Goal: Task Accomplishment & Management: Use online tool/utility

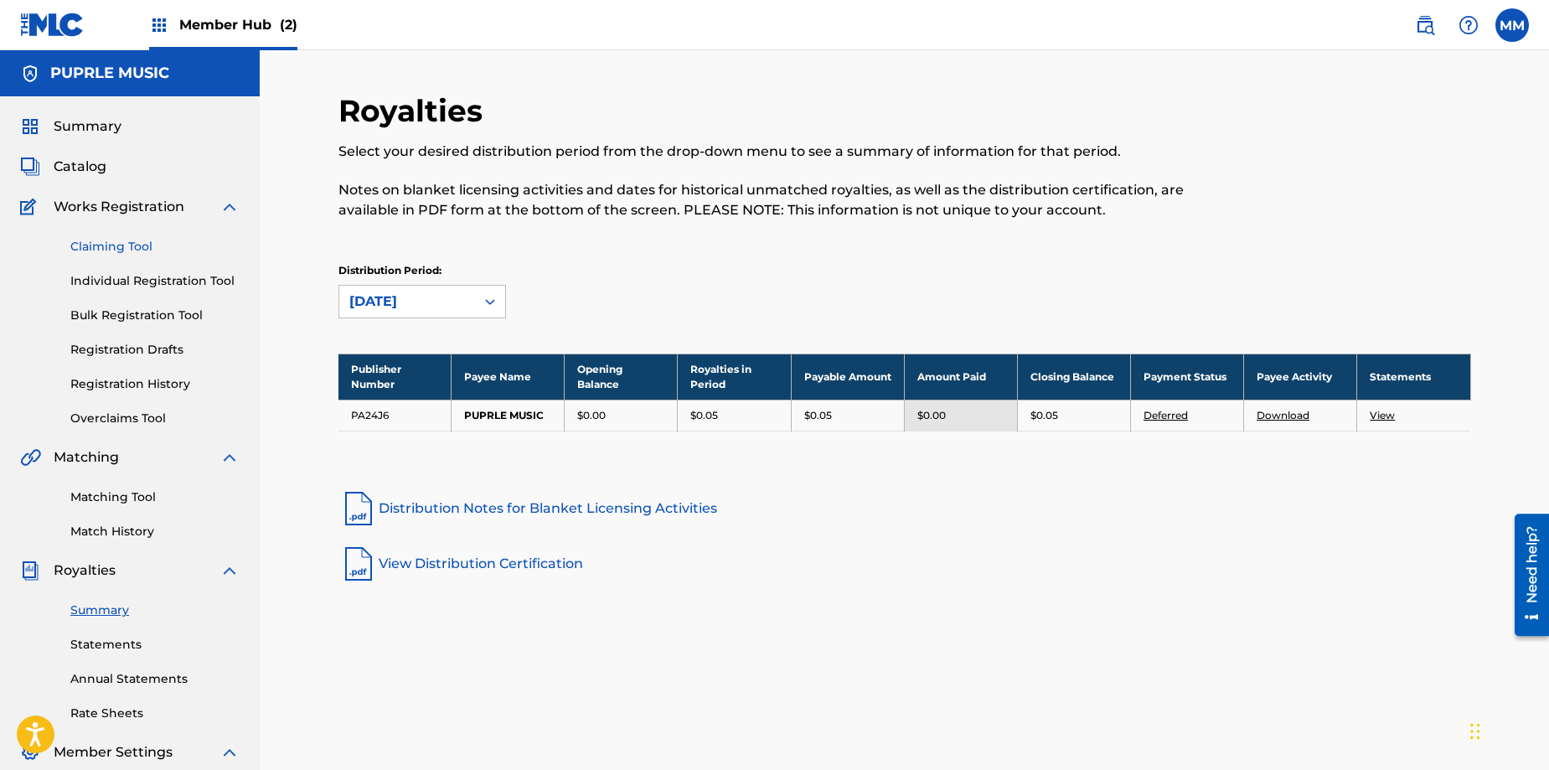
click at [110, 246] on link "Claiming Tool" at bounding box center [154, 247] width 169 height 18
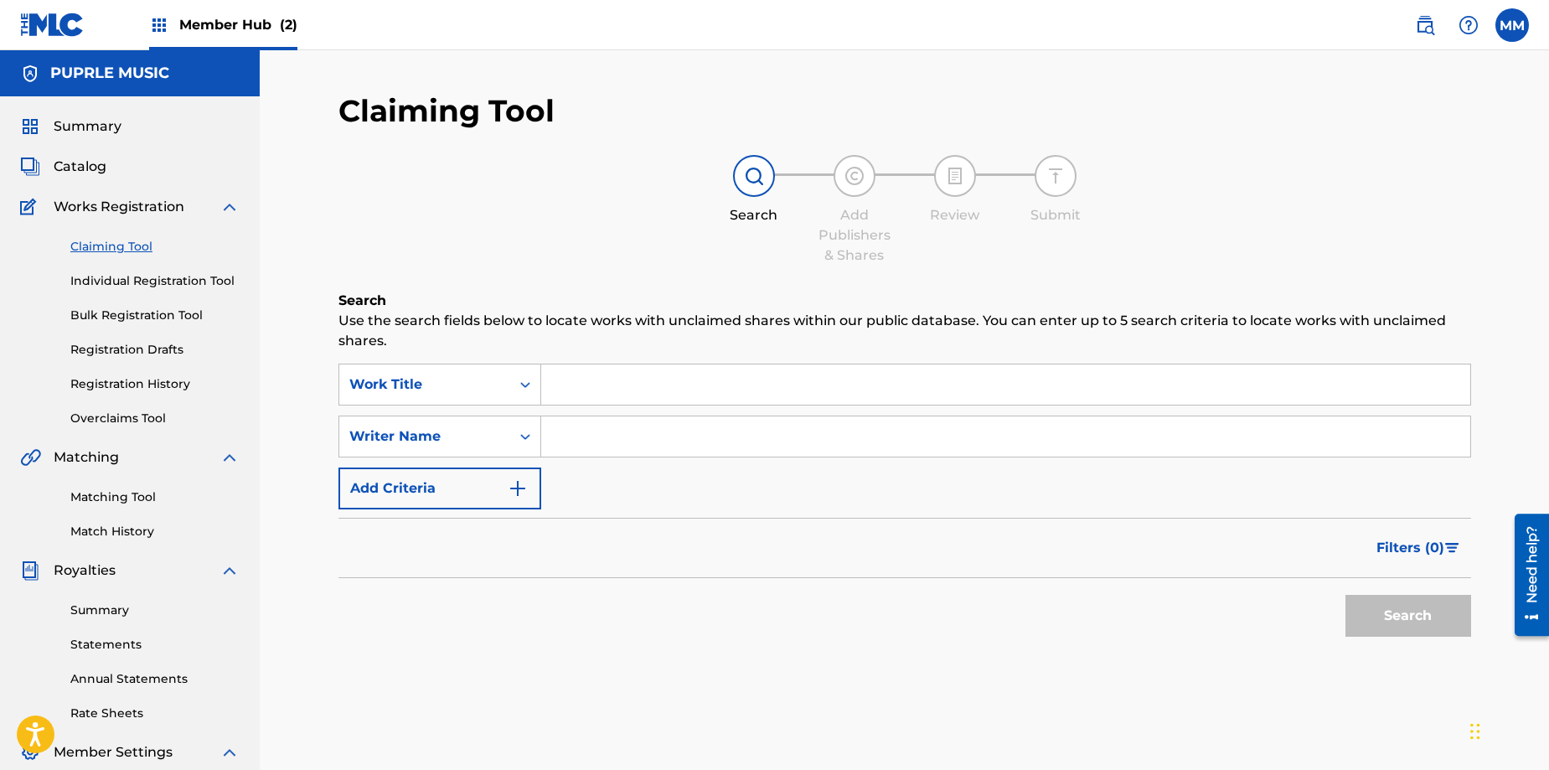
click at [567, 388] on input "Search Form" at bounding box center [1005, 385] width 929 height 40
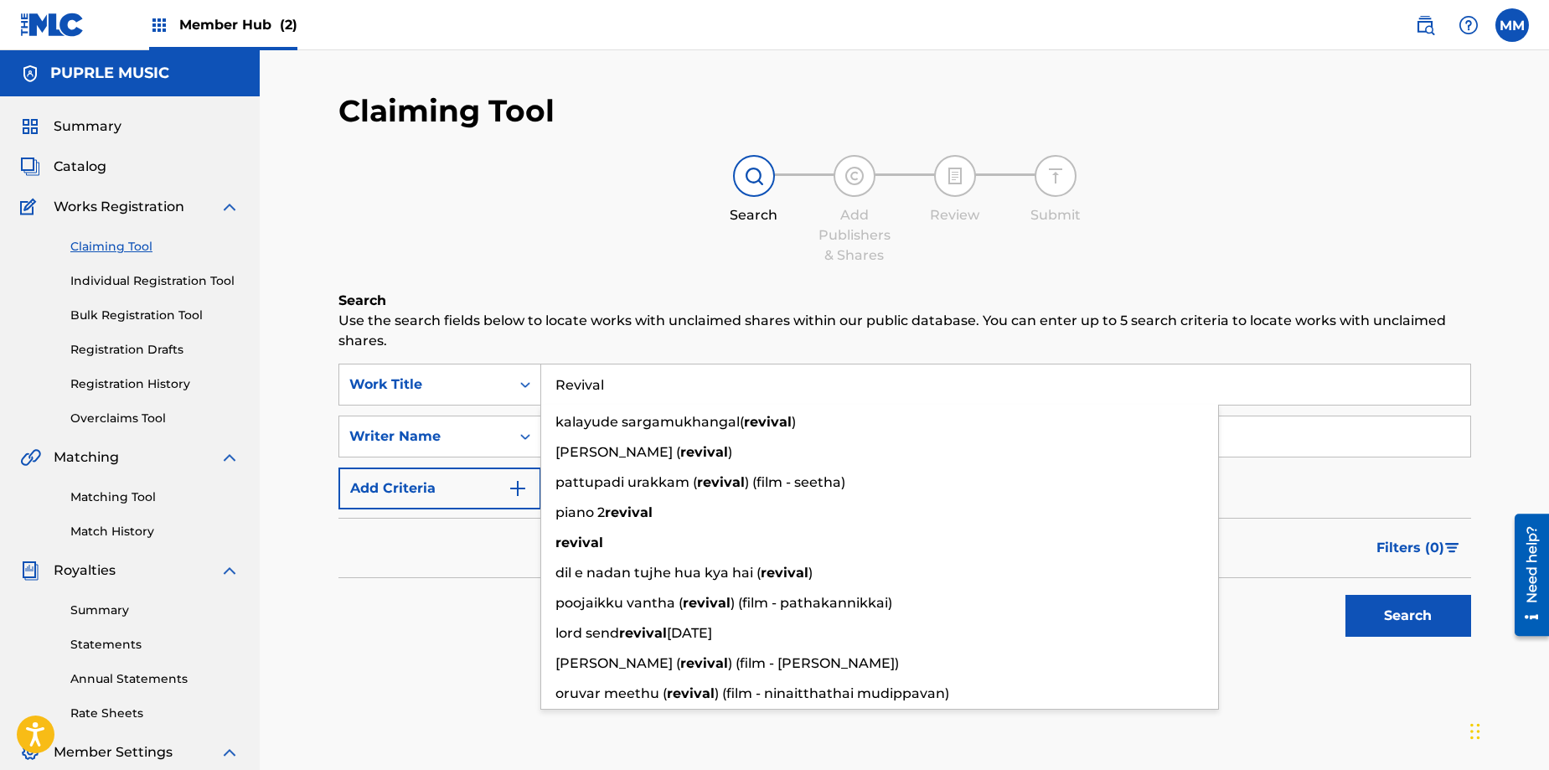
click at [598, 385] on input "Revival" at bounding box center [1005, 385] width 929 height 40
type input "Revival"
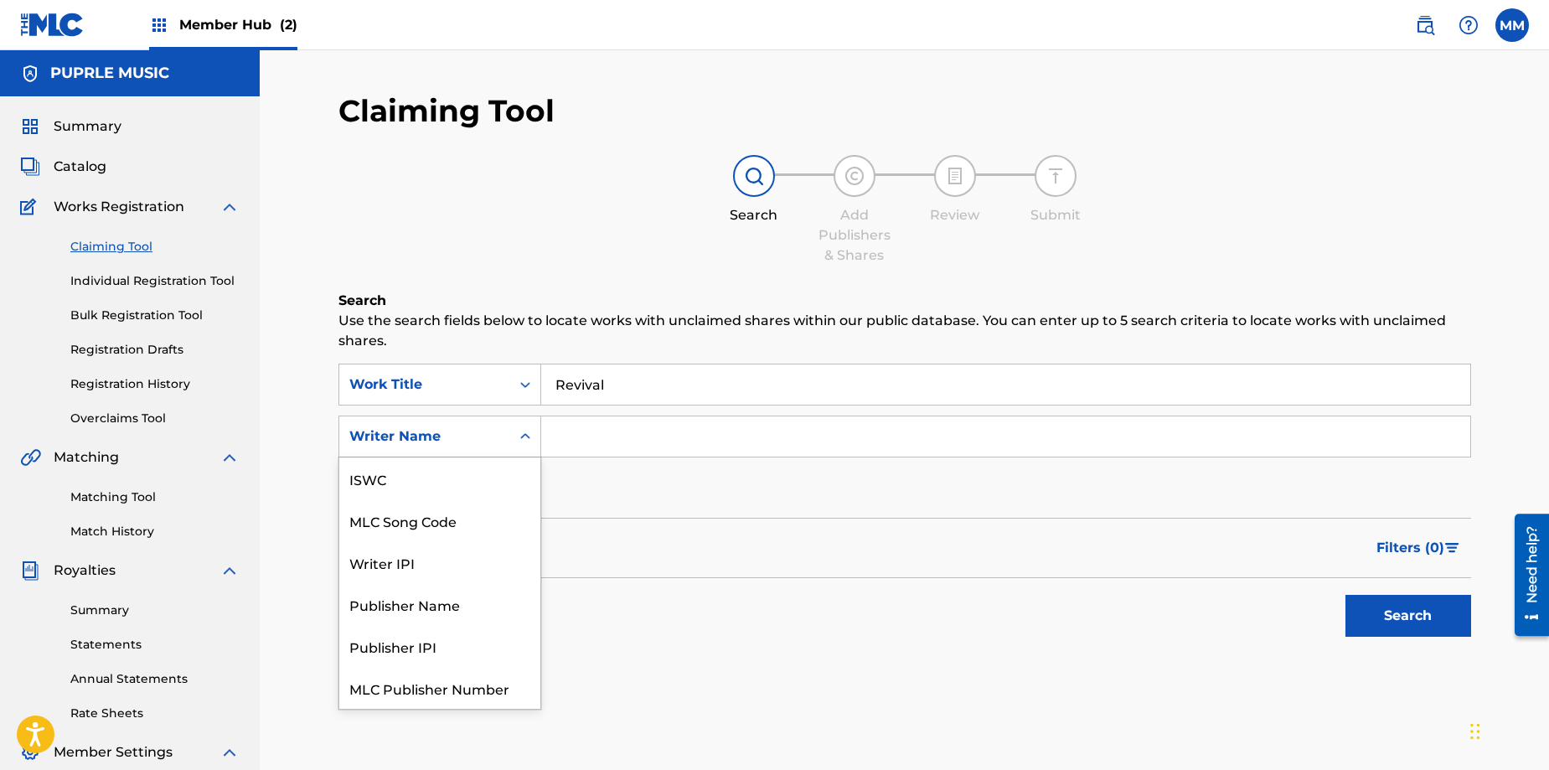
click at [499, 434] on div "Writer Name" at bounding box center [424, 437] width 151 height 20
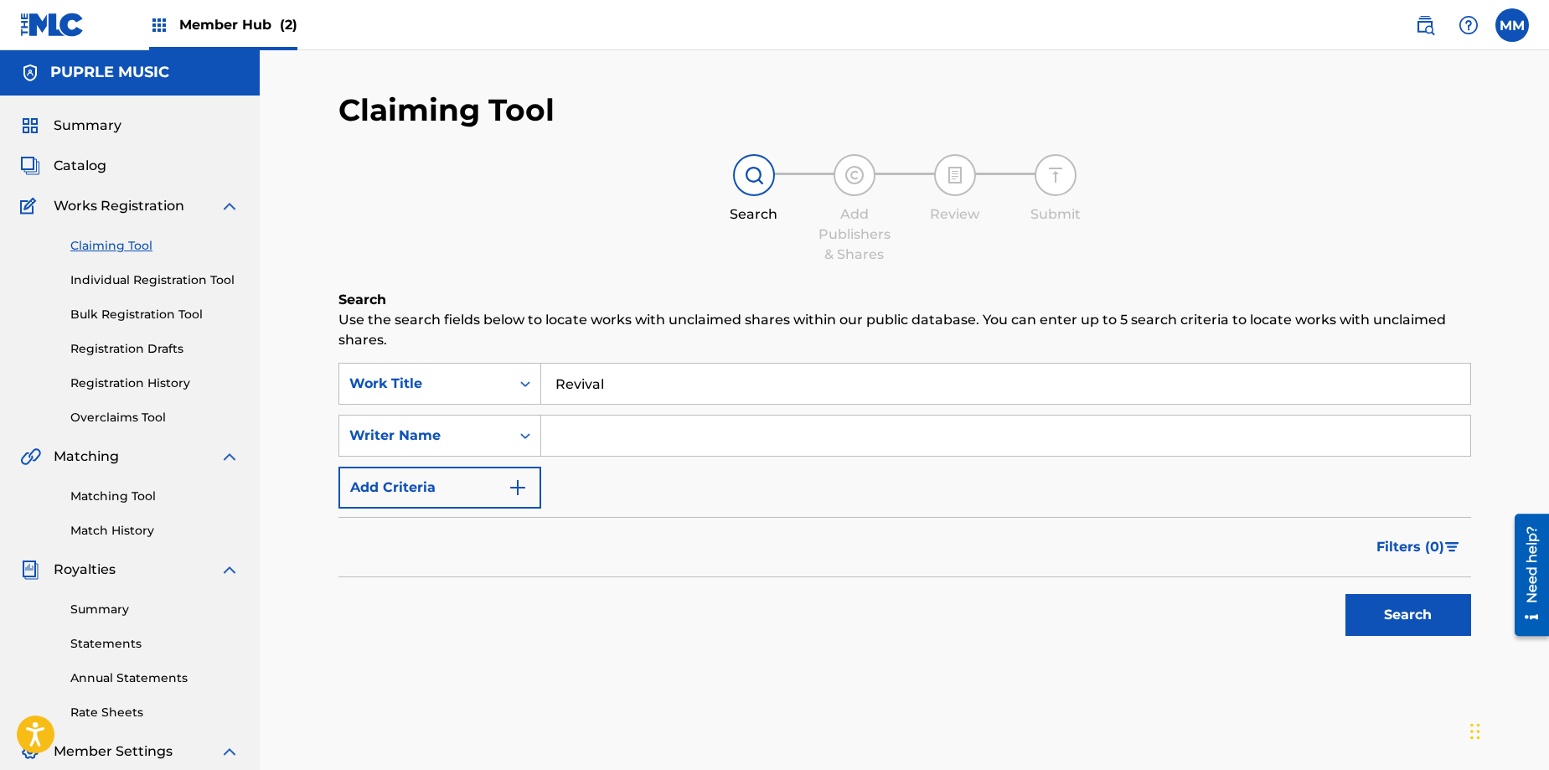
click at [596, 444] on input "Search Form" at bounding box center [1005, 436] width 929 height 40
click at [518, 483] on img "Search Form" at bounding box center [518, 489] width 20 height 20
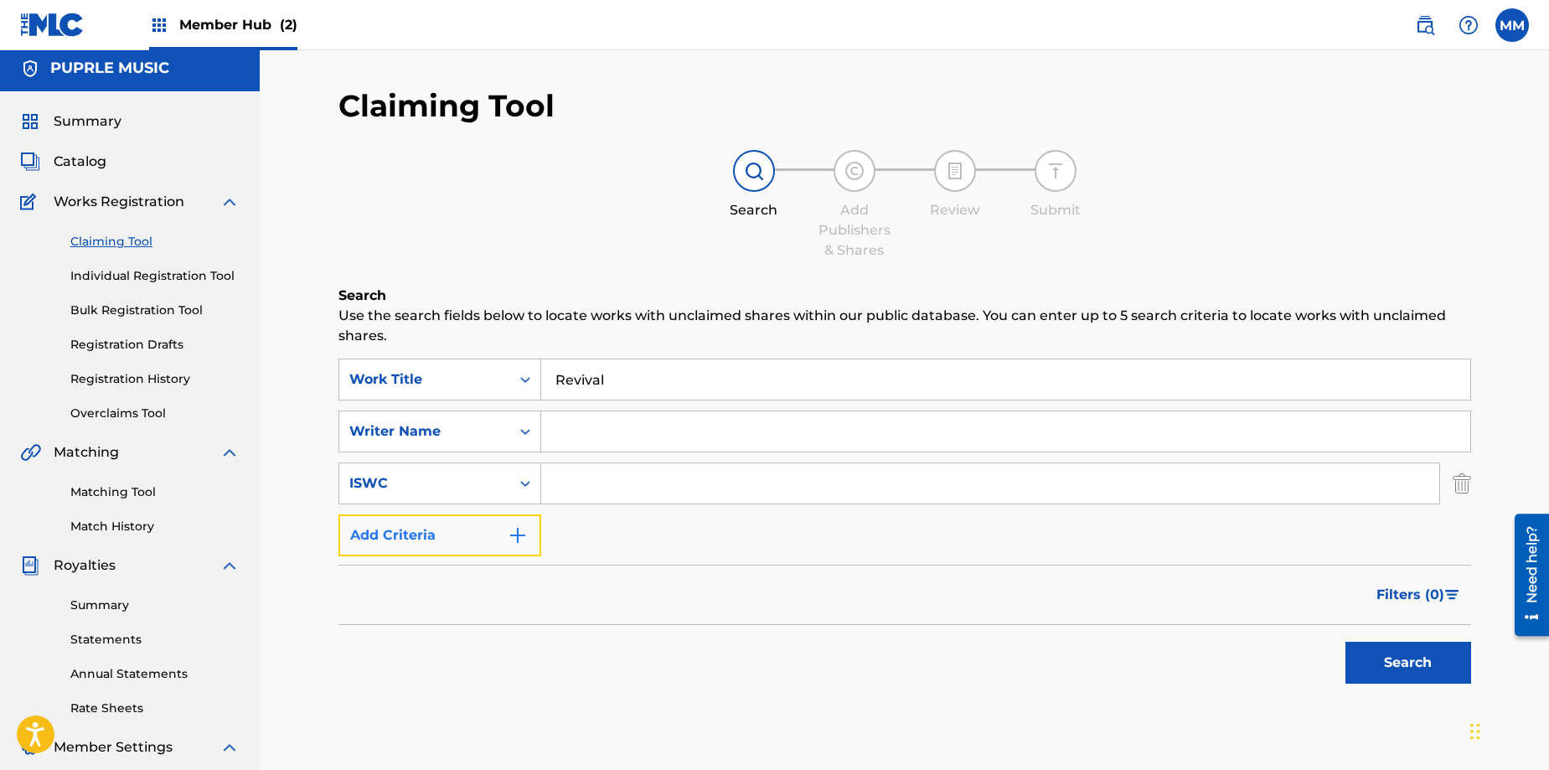
click at [513, 533] on img "Search Form" at bounding box center [518, 535] width 20 height 20
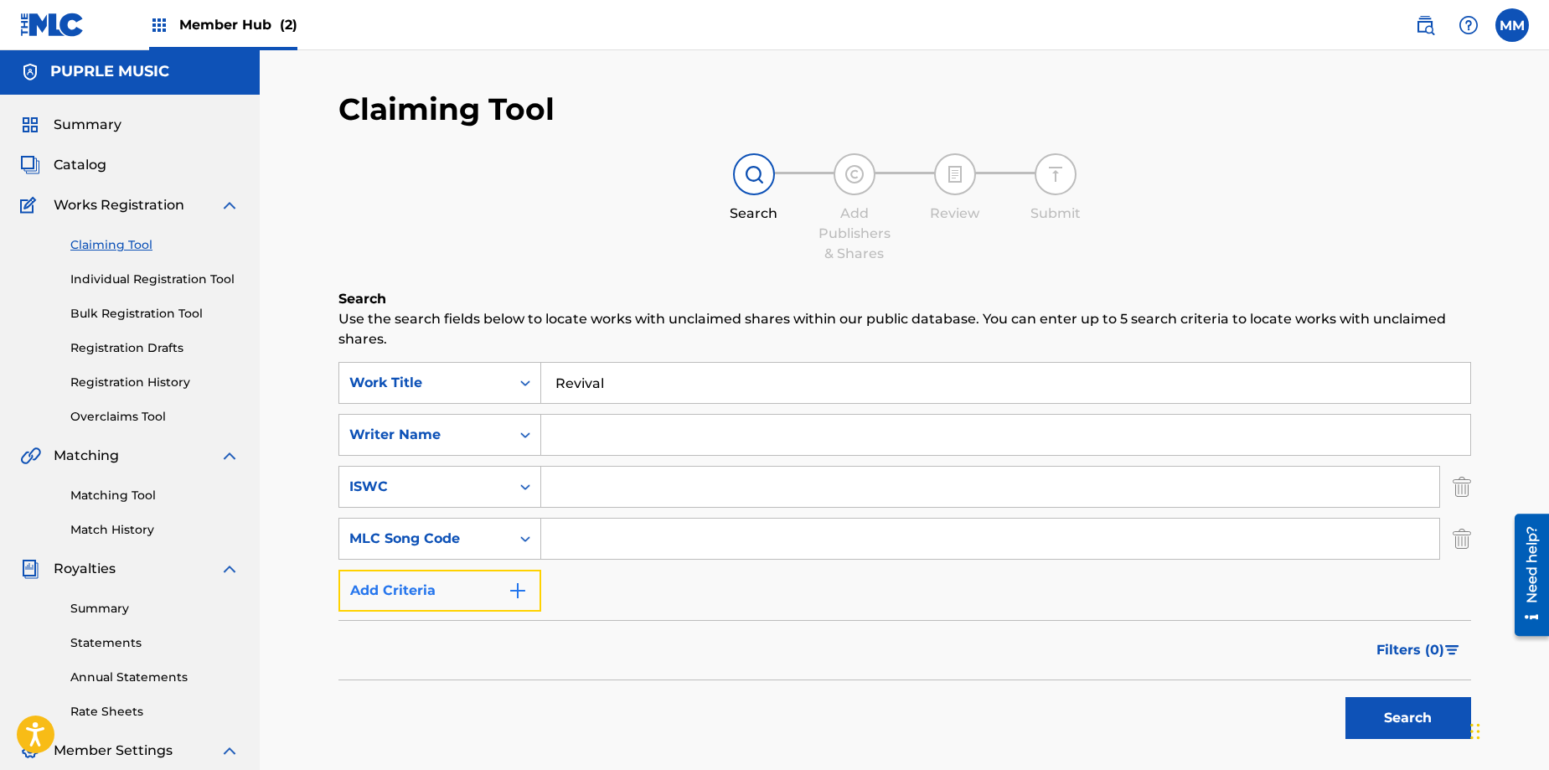
scroll to position [6, 0]
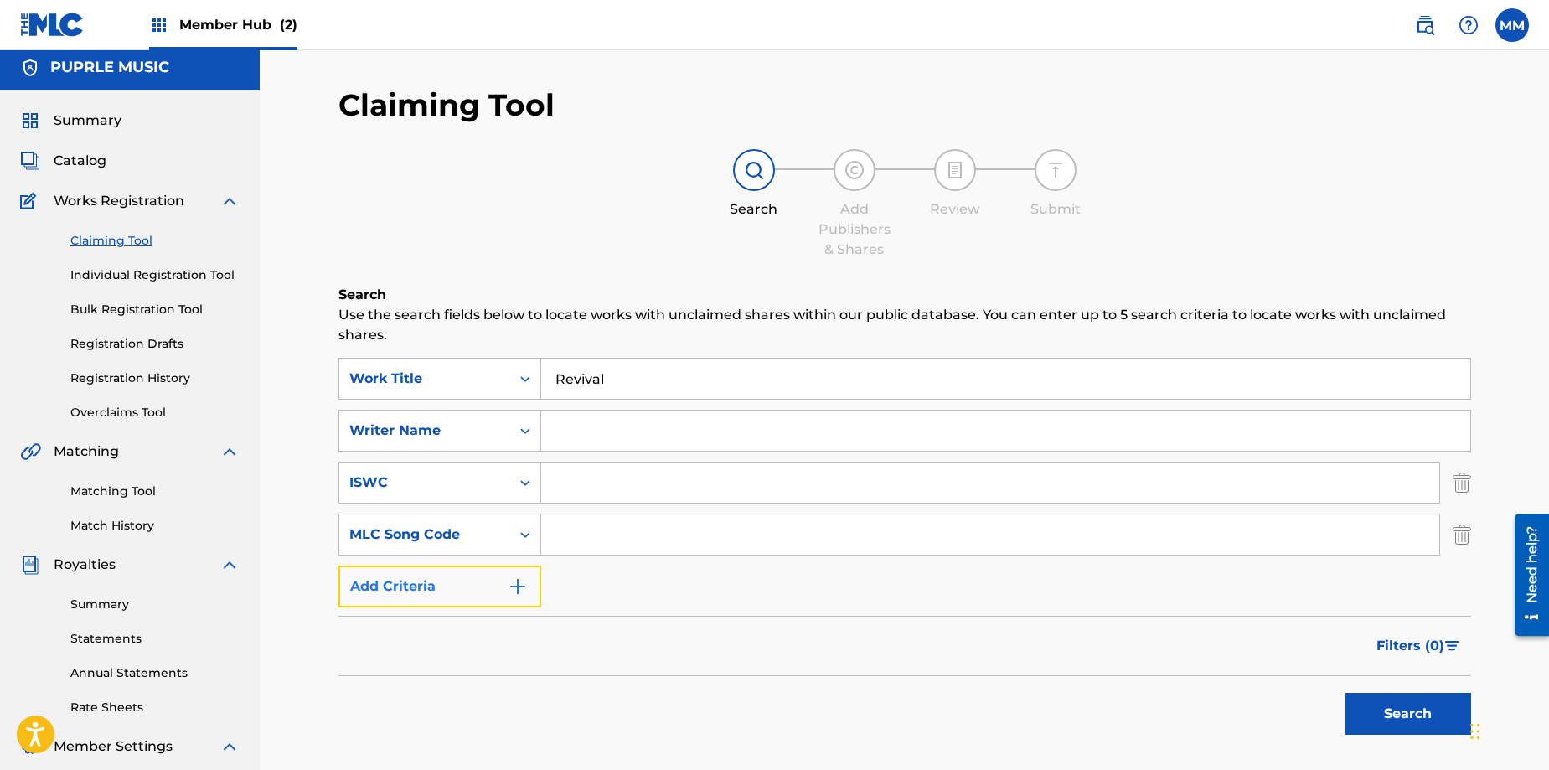
click at [515, 584] on img "Search Form" at bounding box center [518, 587] width 20 height 20
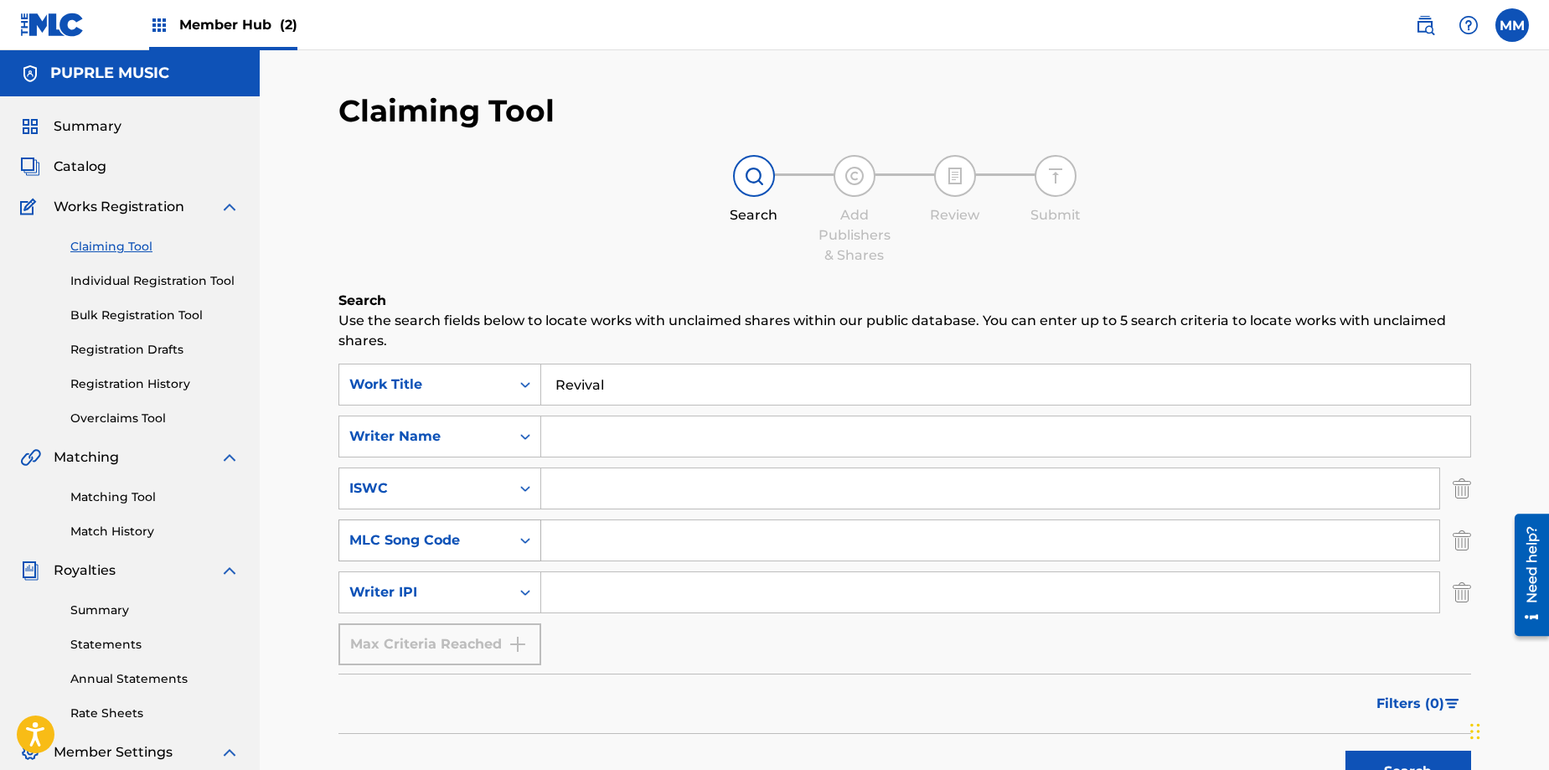
scroll to position [0, 0]
click at [556, 498] on input "Search Form" at bounding box center [990, 488] width 898 height 40
paste input "T3353192726"
type input "T3353192726"
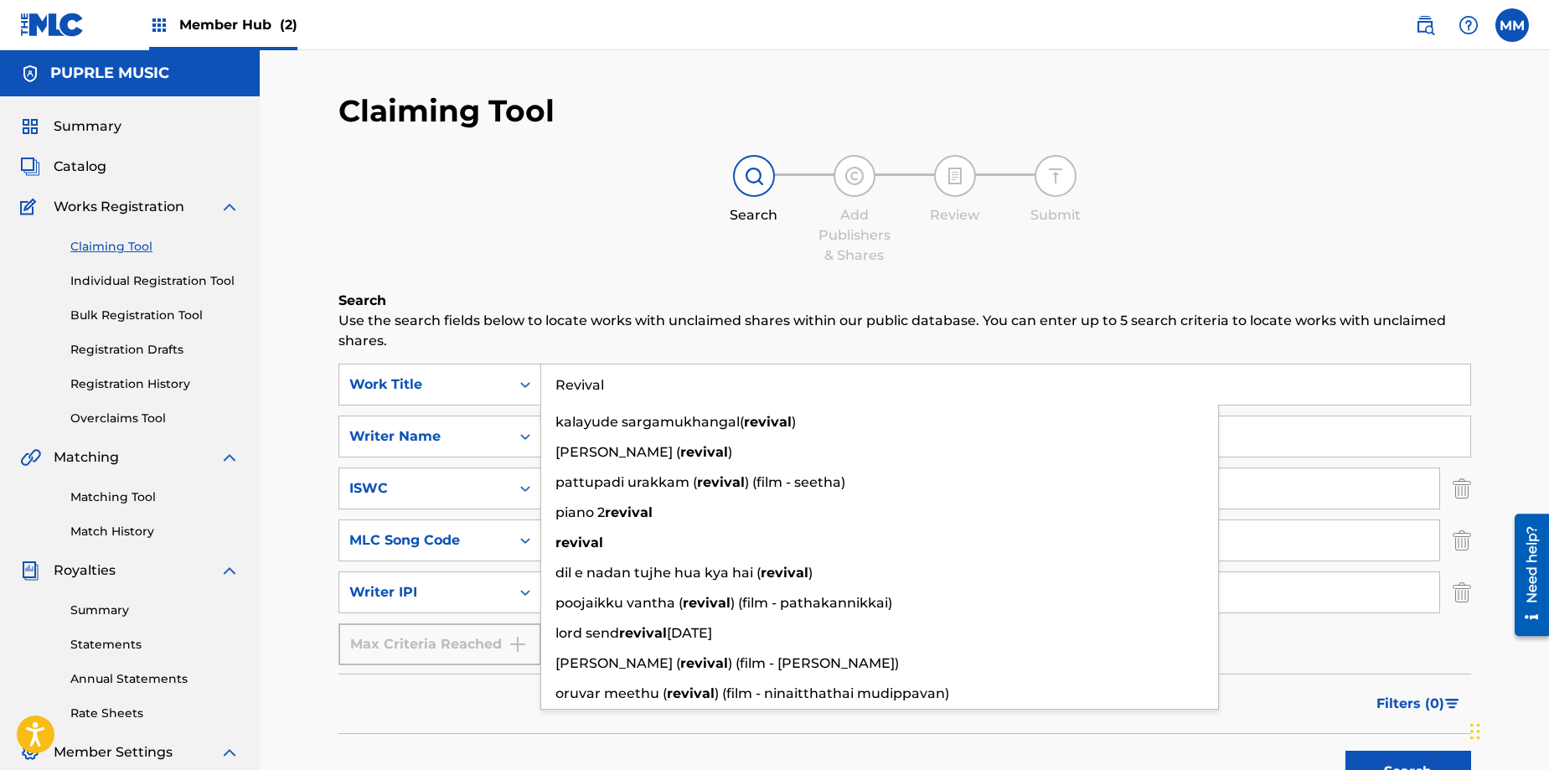
drag, startPoint x: 632, startPoint y: 380, endPoint x: 576, endPoint y: 375, distance: 56.3
click at [576, 375] on input "Revival" at bounding box center [1005, 385] width 929 height 40
click at [1301, 358] on div "Search Use the search fields below to locate works with unclaimed shares within…" at bounding box center [905, 586] width 1133 height 594
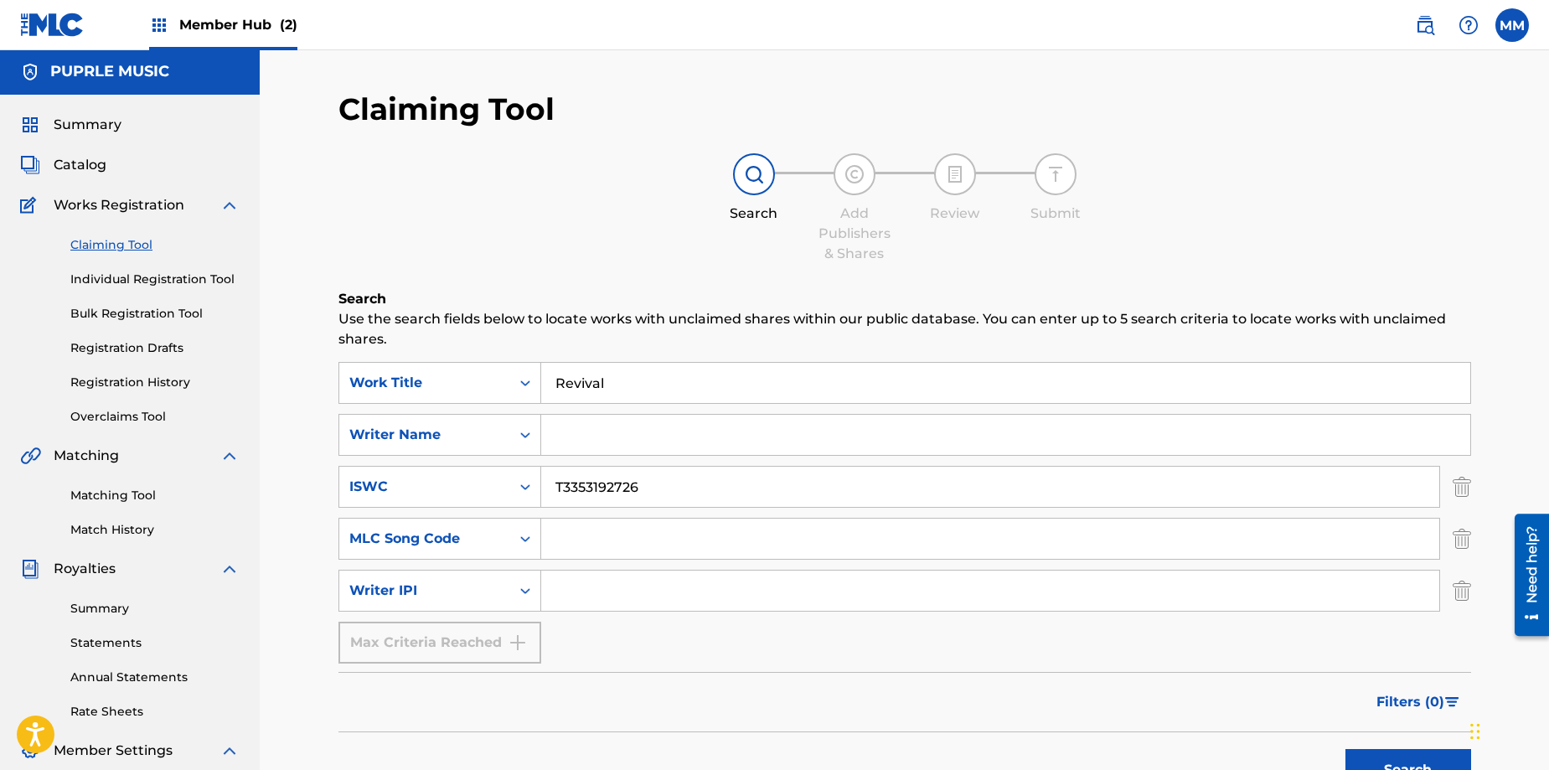
scroll to position [0, 0]
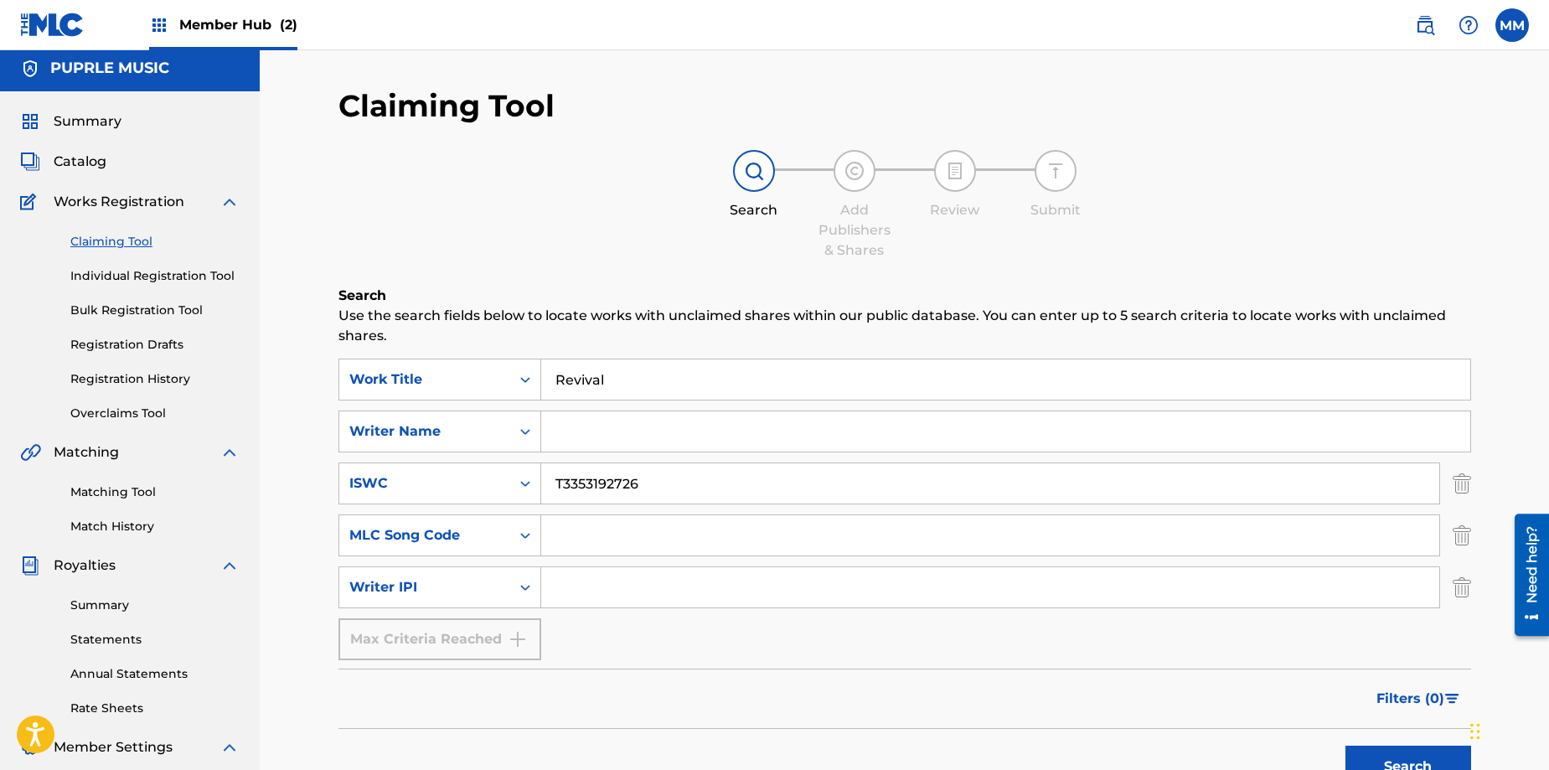
click at [587, 444] on input "Search Form" at bounding box center [1005, 431] width 929 height 40
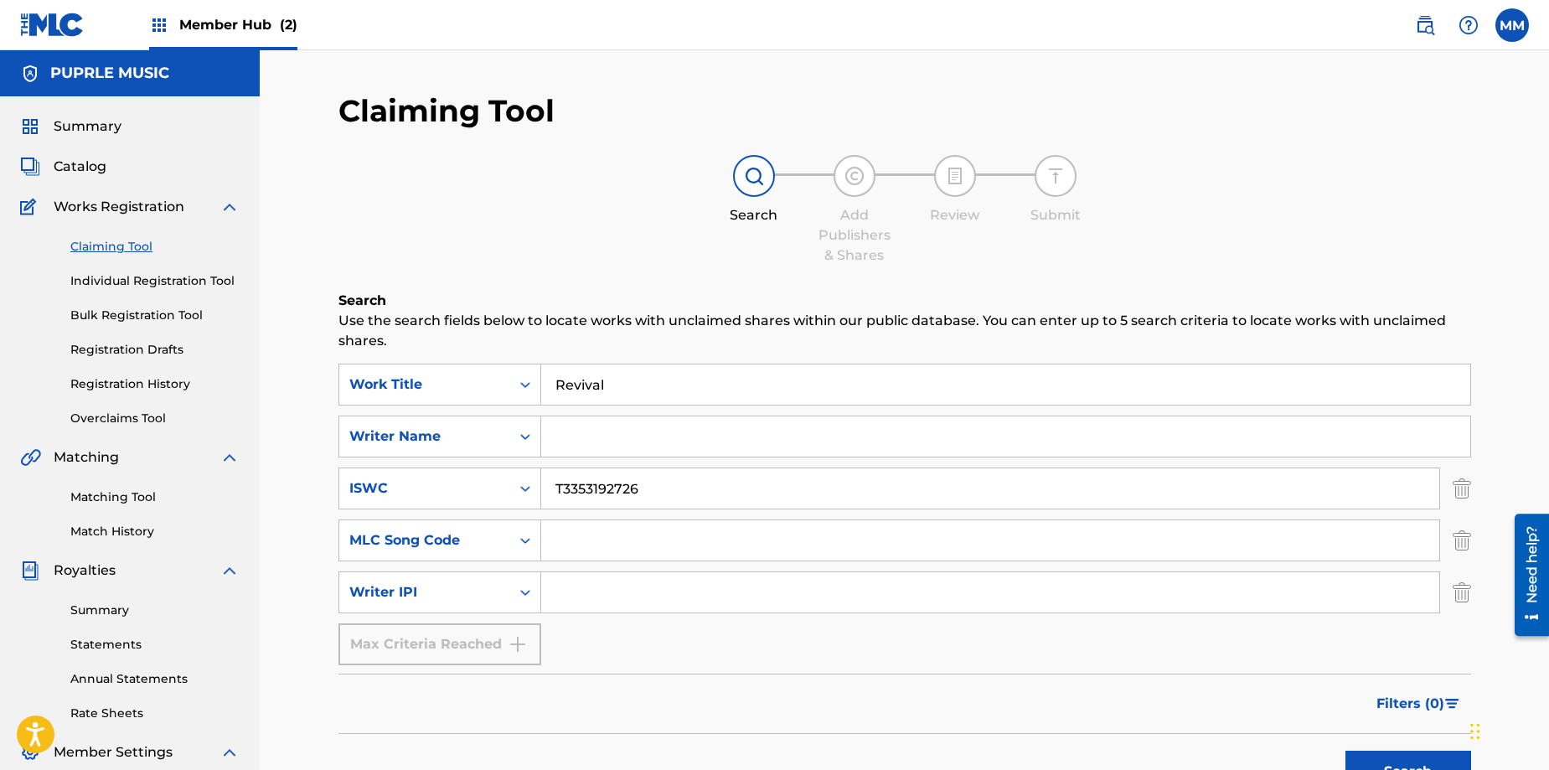
scroll to position [3, 0]
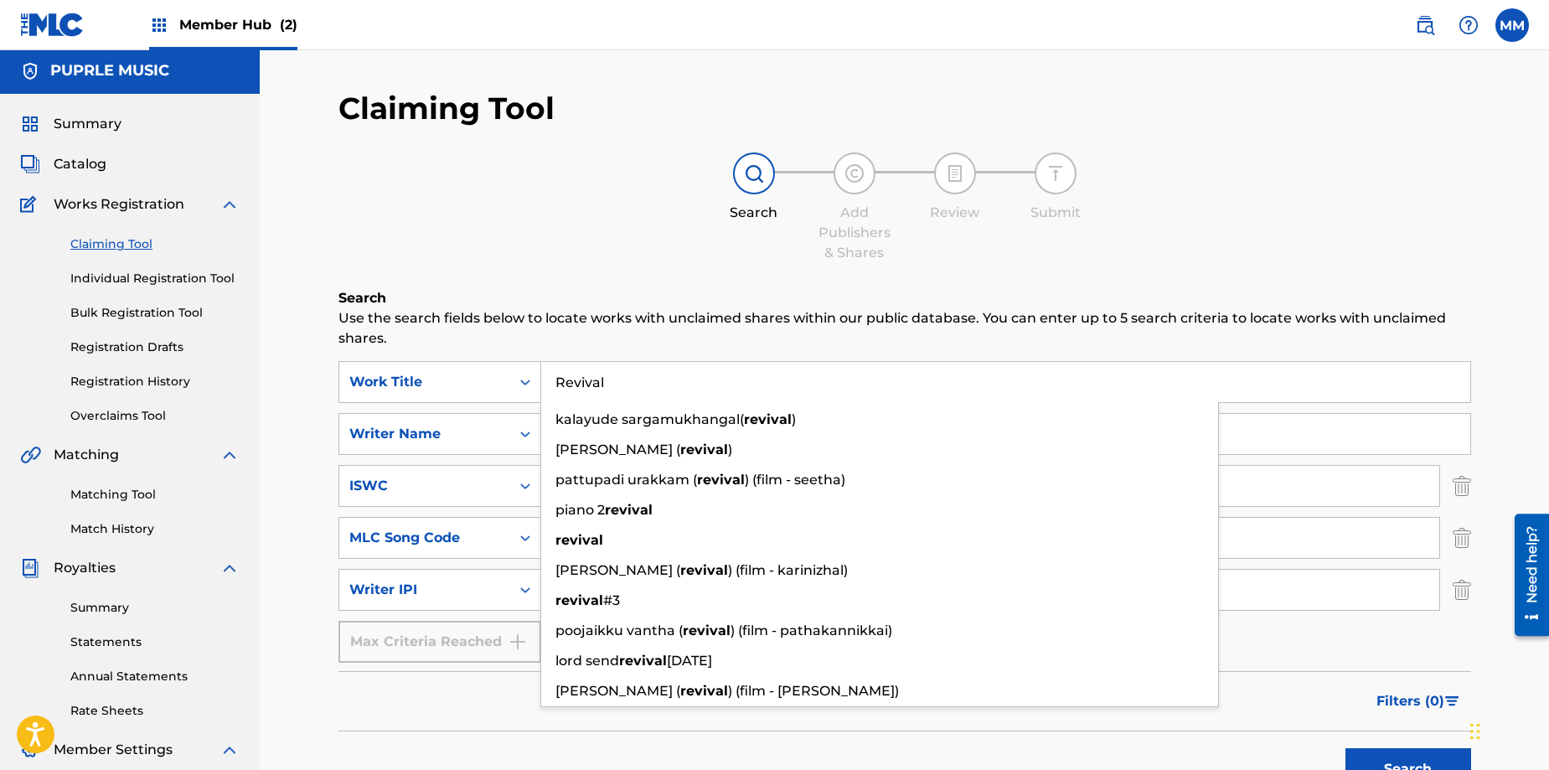
drag, startPoint x: 613, startPoint y: 385, endPoint x: 541, endPoint y: 375, distance: 71.9
click at [541, 375] on input "Revival" at bounding box center [1005, 382] width 929 height 40
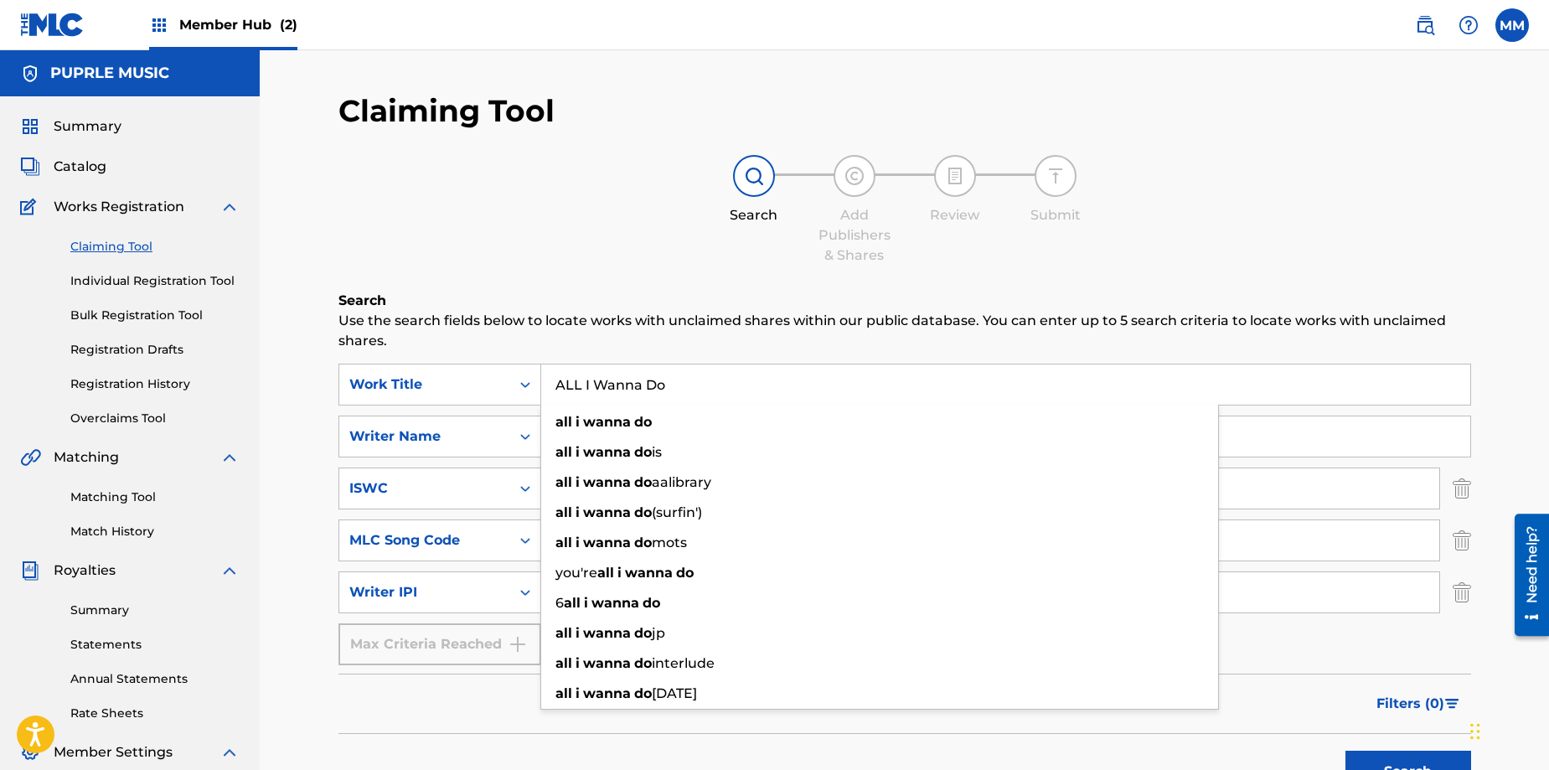
type input "ALL I Wanna Do"
click at [644, 204] on div "Search Add Publishers & Shares Review Submit" at bounding box center [905, 210] width 1133 height 111
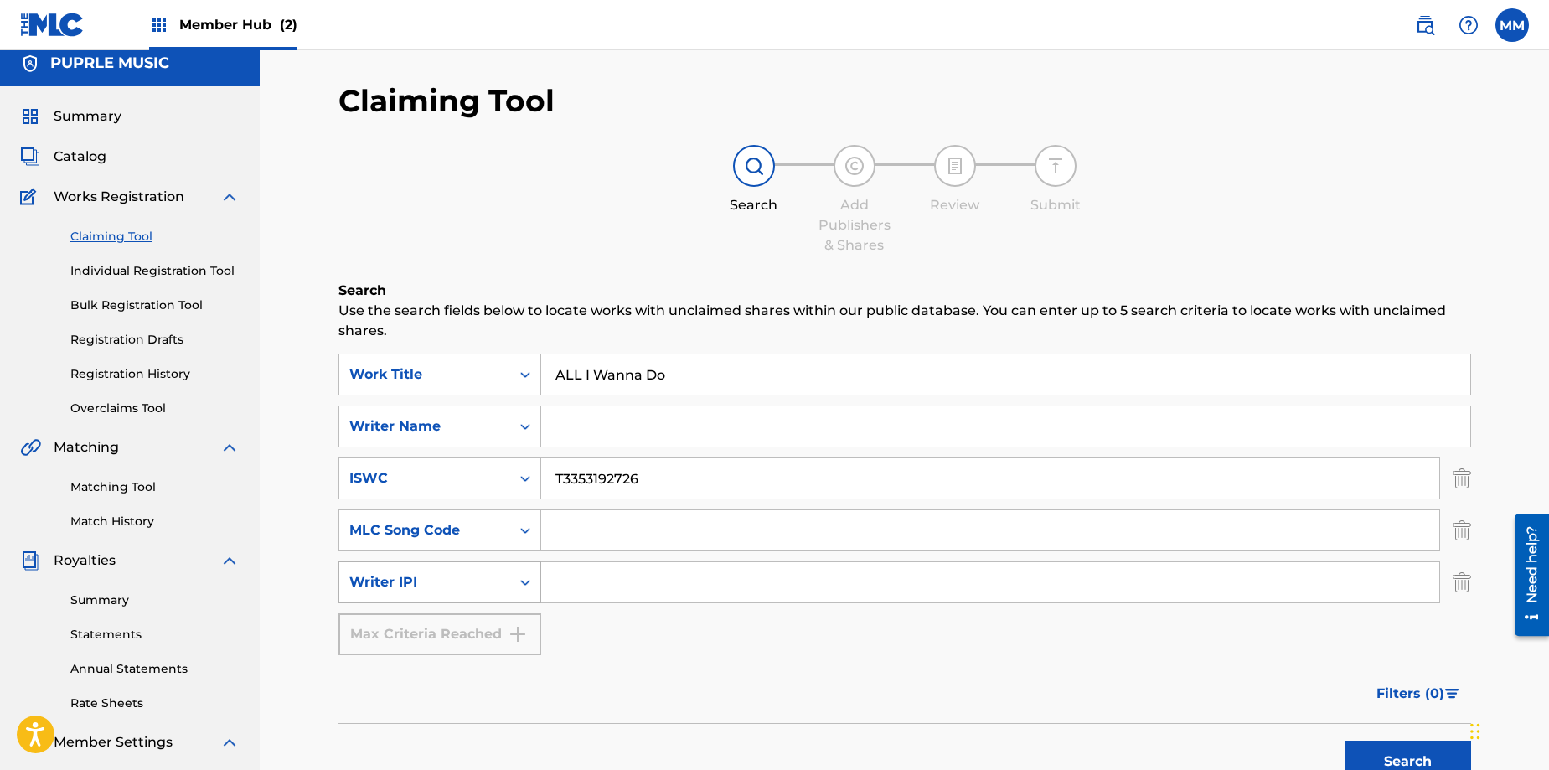
click at [526, 594] on div "Search Form" at bounding box center [525, 582] width 30 height 30
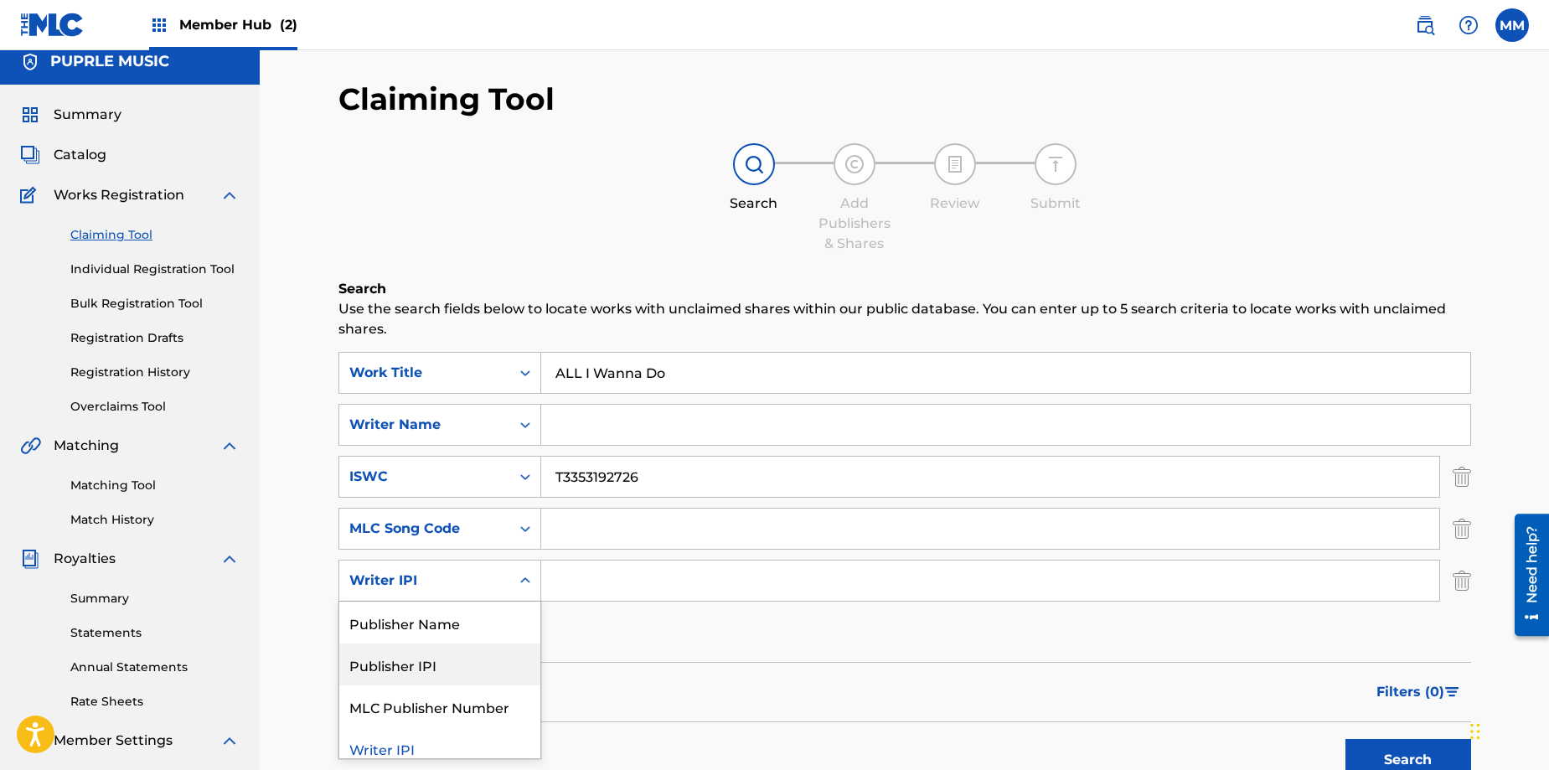
click at [470, 660] on div "Publisher IPI" at bounding box center [439, 665] width 201 height 42
click at [551, 587] on input "Search Form" at bounding box center [990, 581] width 898 height 40
paste input "851078633"
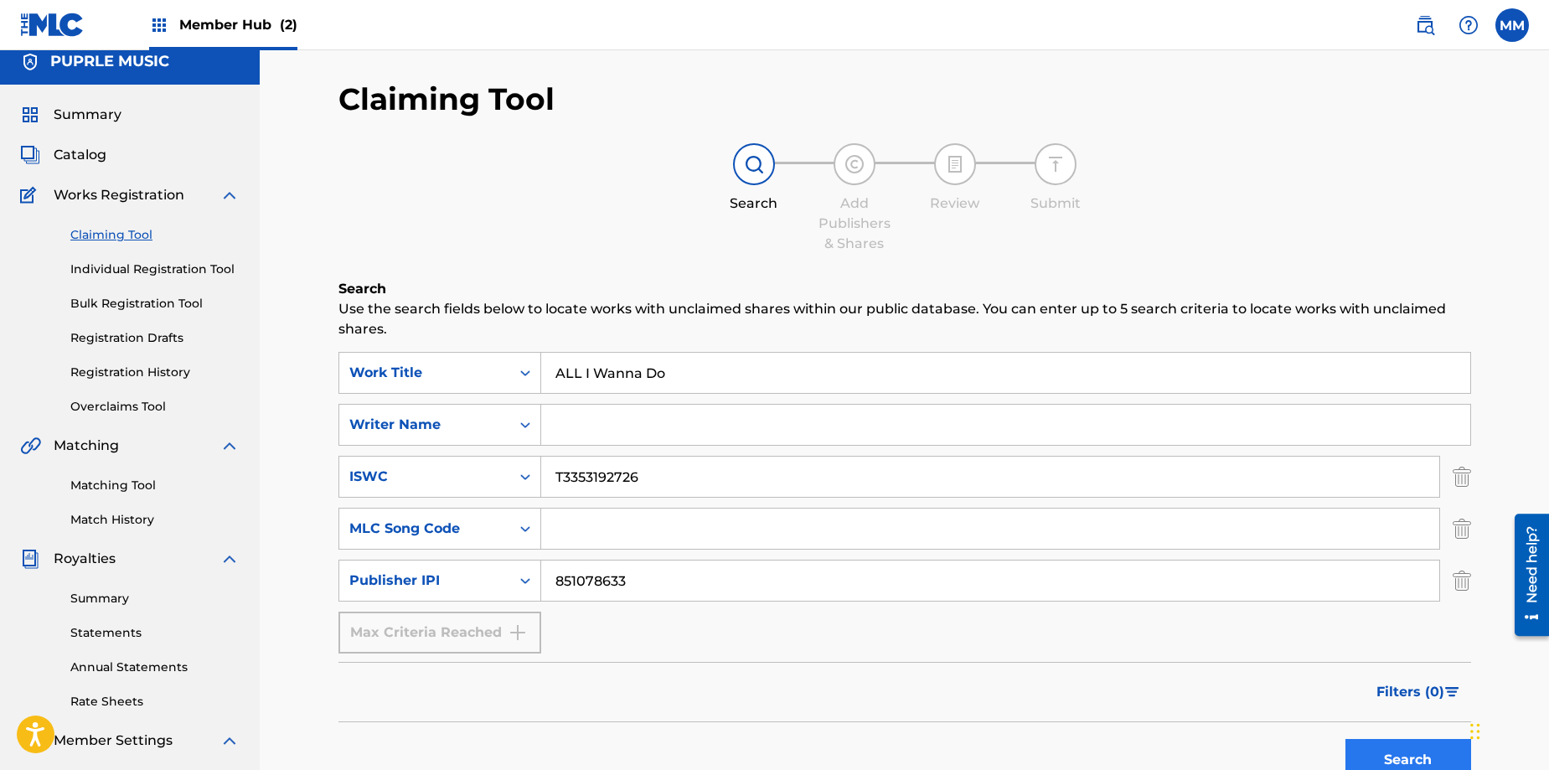
type input "851078633"
click at [1419, 756] on button "Search" at bounding box center [1409, 760] width 126 height 42
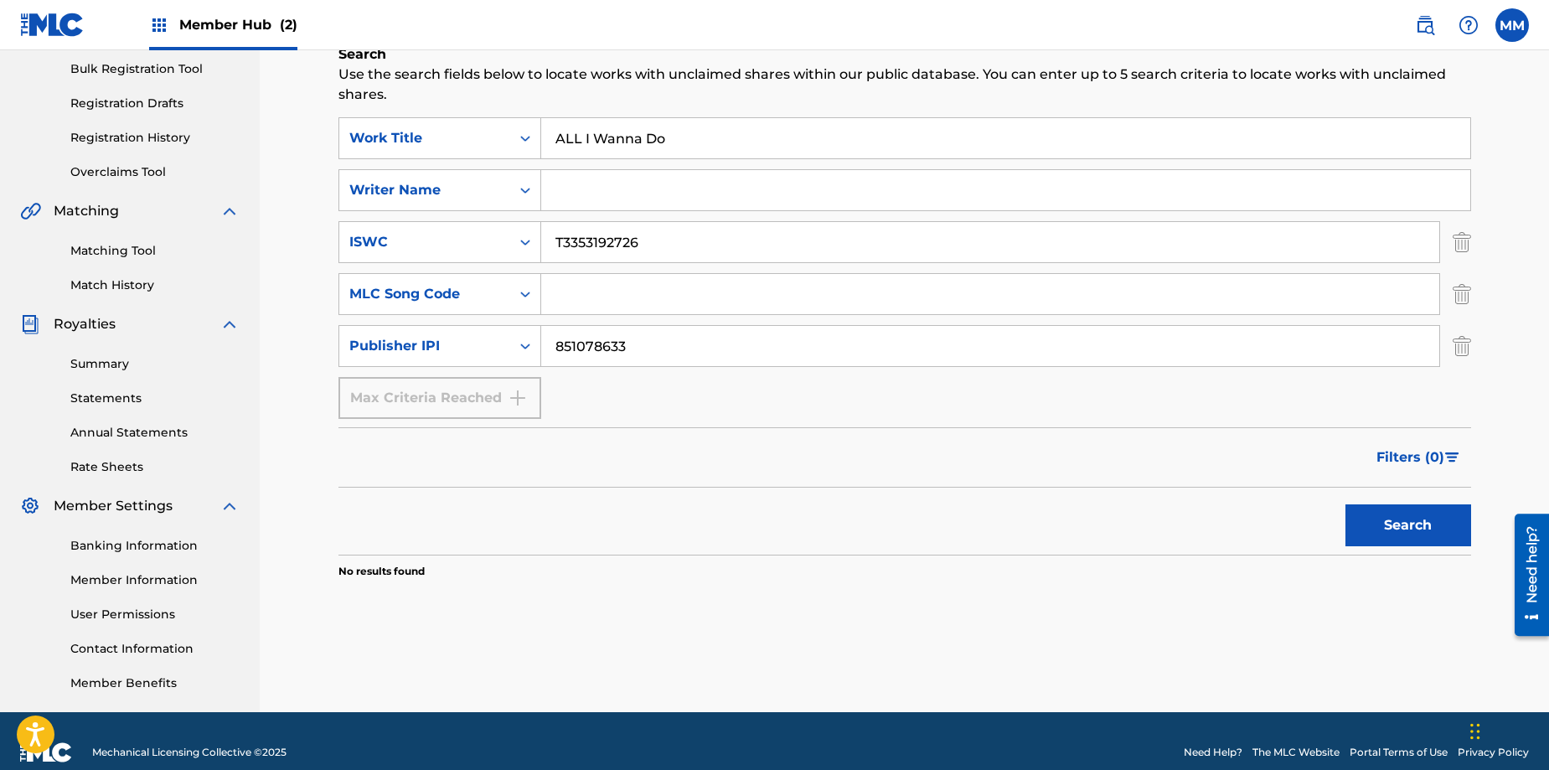
scroll to position [269, 0]
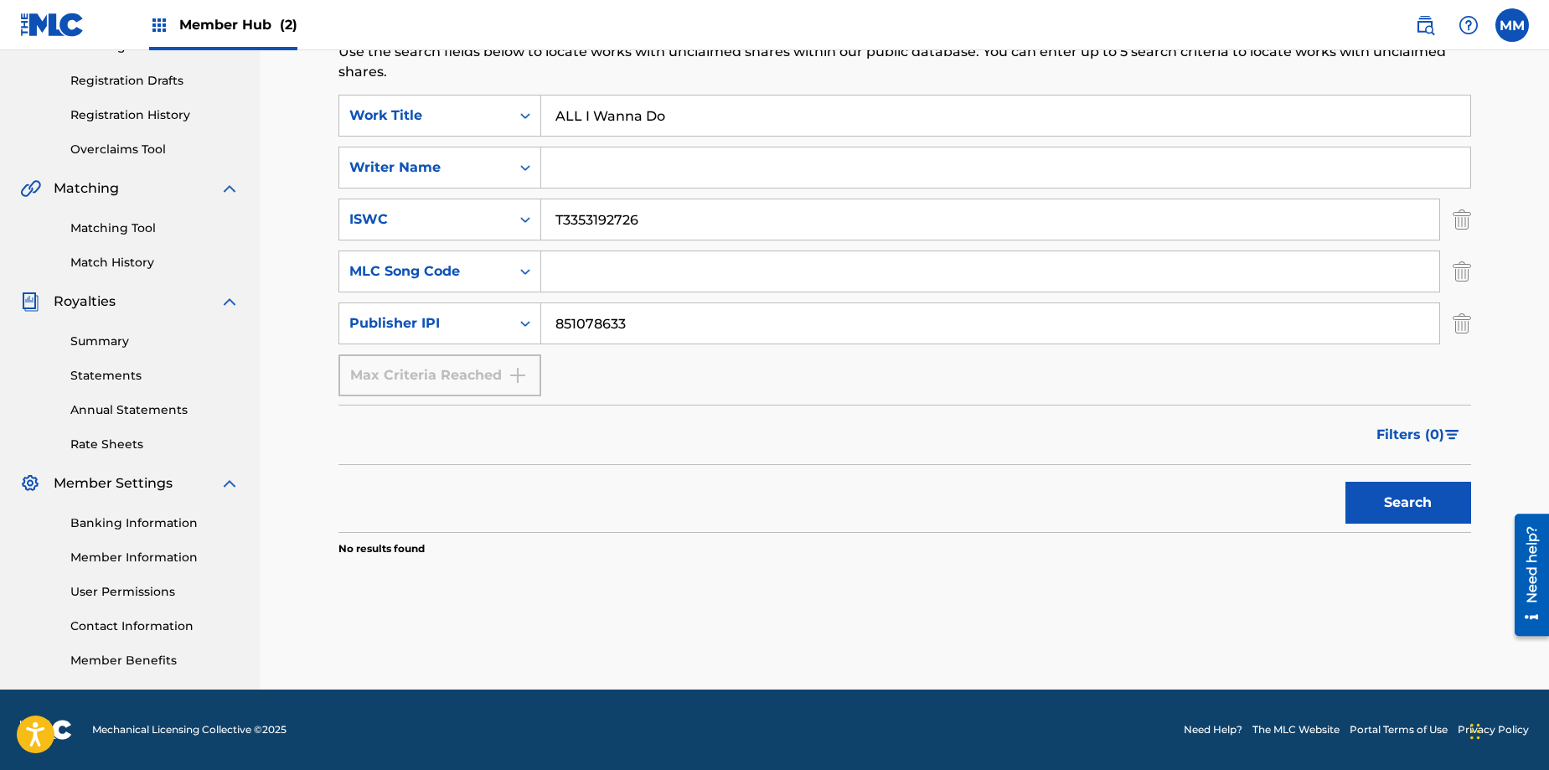
click at [617, 165] on input "Search Form" at bounding box center [1005, 167] width 929 height 40
type input "[PERSON_NAME]"
click at [1429, 497] on button "Search" at bounding box center [1409, 503] width 126 height 42
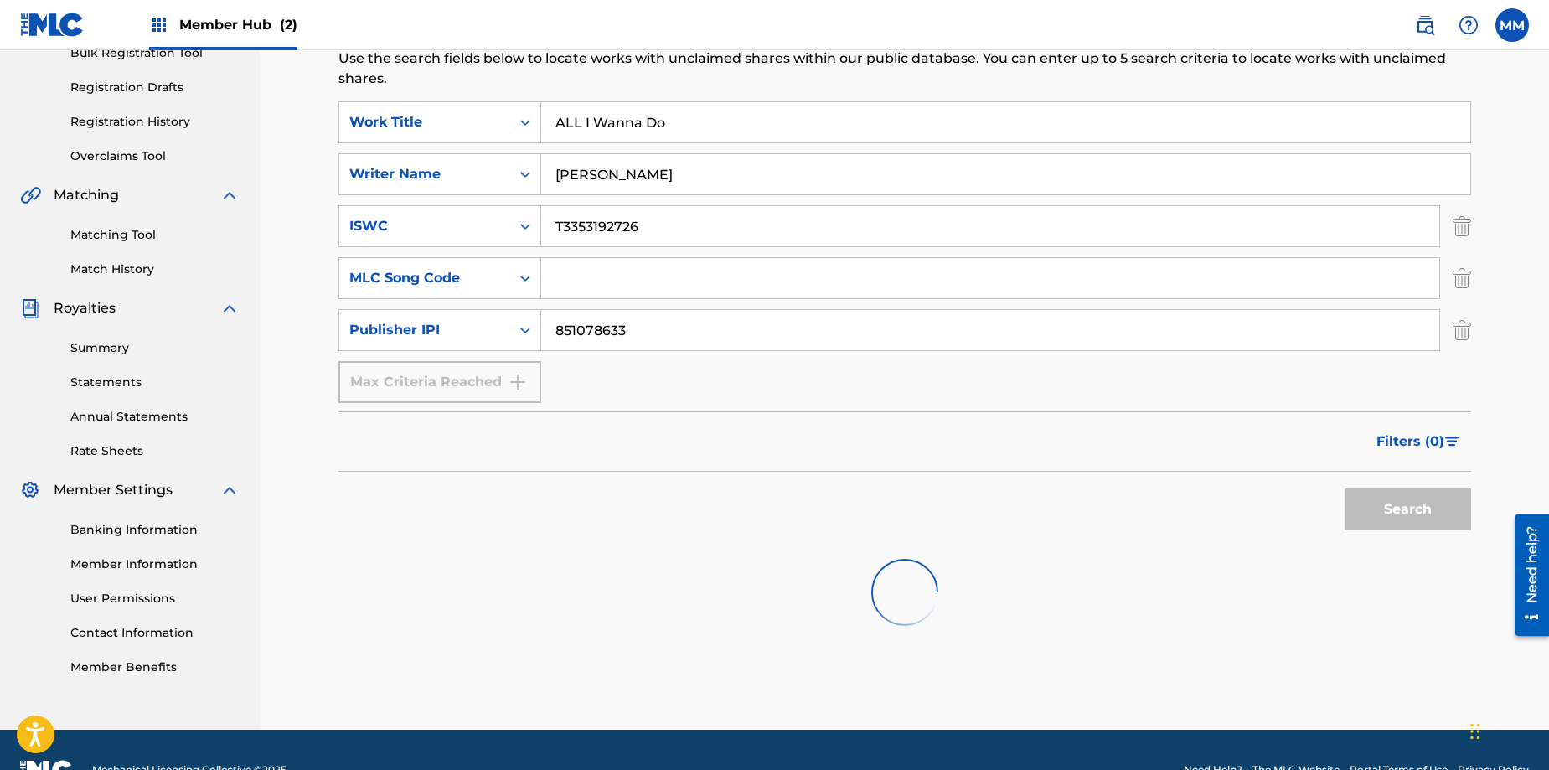
scroll to position [261, 0]
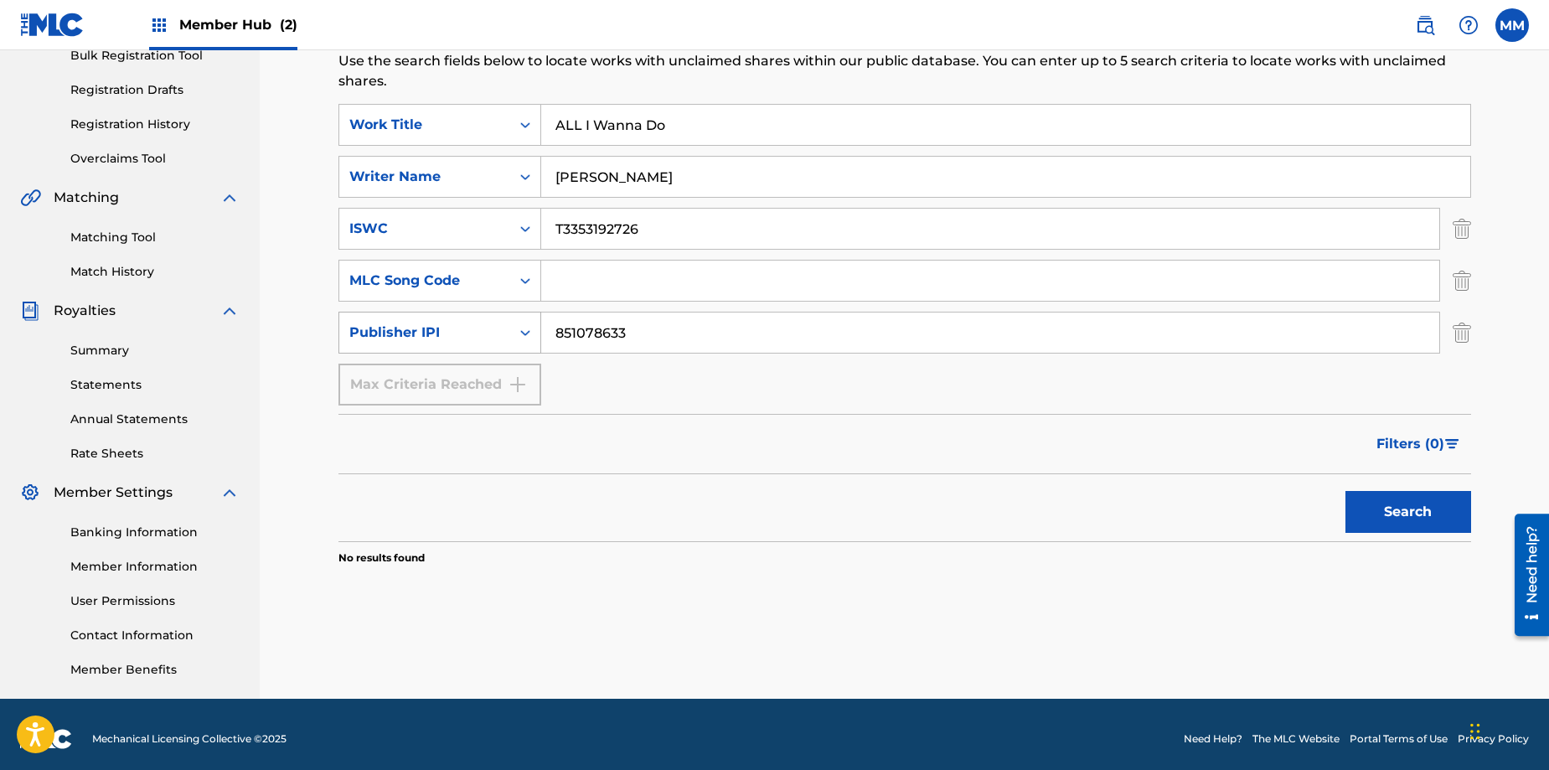
drag, startPoint x: 645, startPoint y: 335, endPoint x: 519, endPoint y: 328, distance: 126.8
click at [519, 328] on div "SearchWithCriteria7fb59492-7371-47dc-b085-cb89684275c9 Publisher IPI 851078633" at bounding box center [905, 333] width 1133 height 42
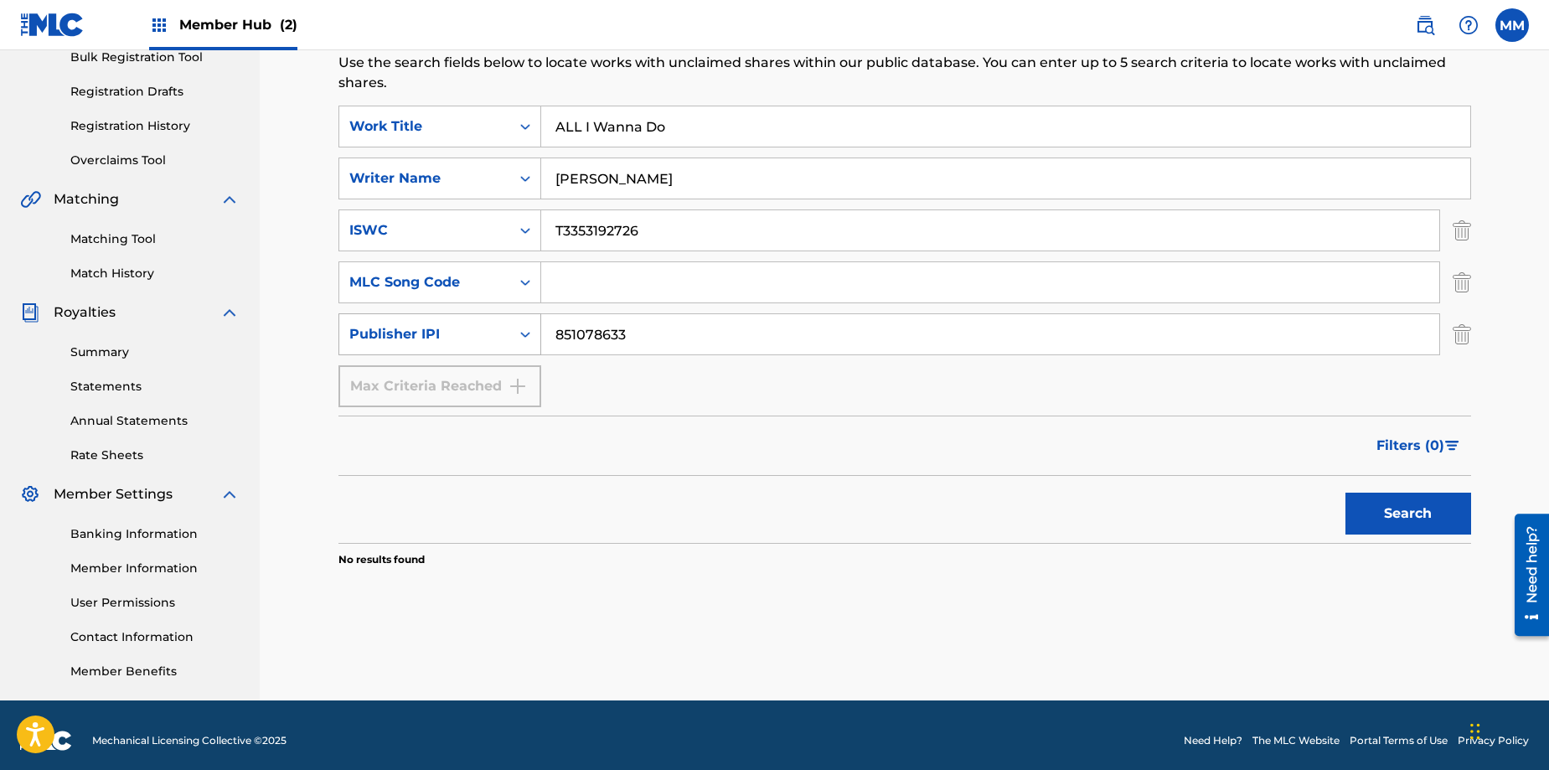
scroll to position [257, 0]
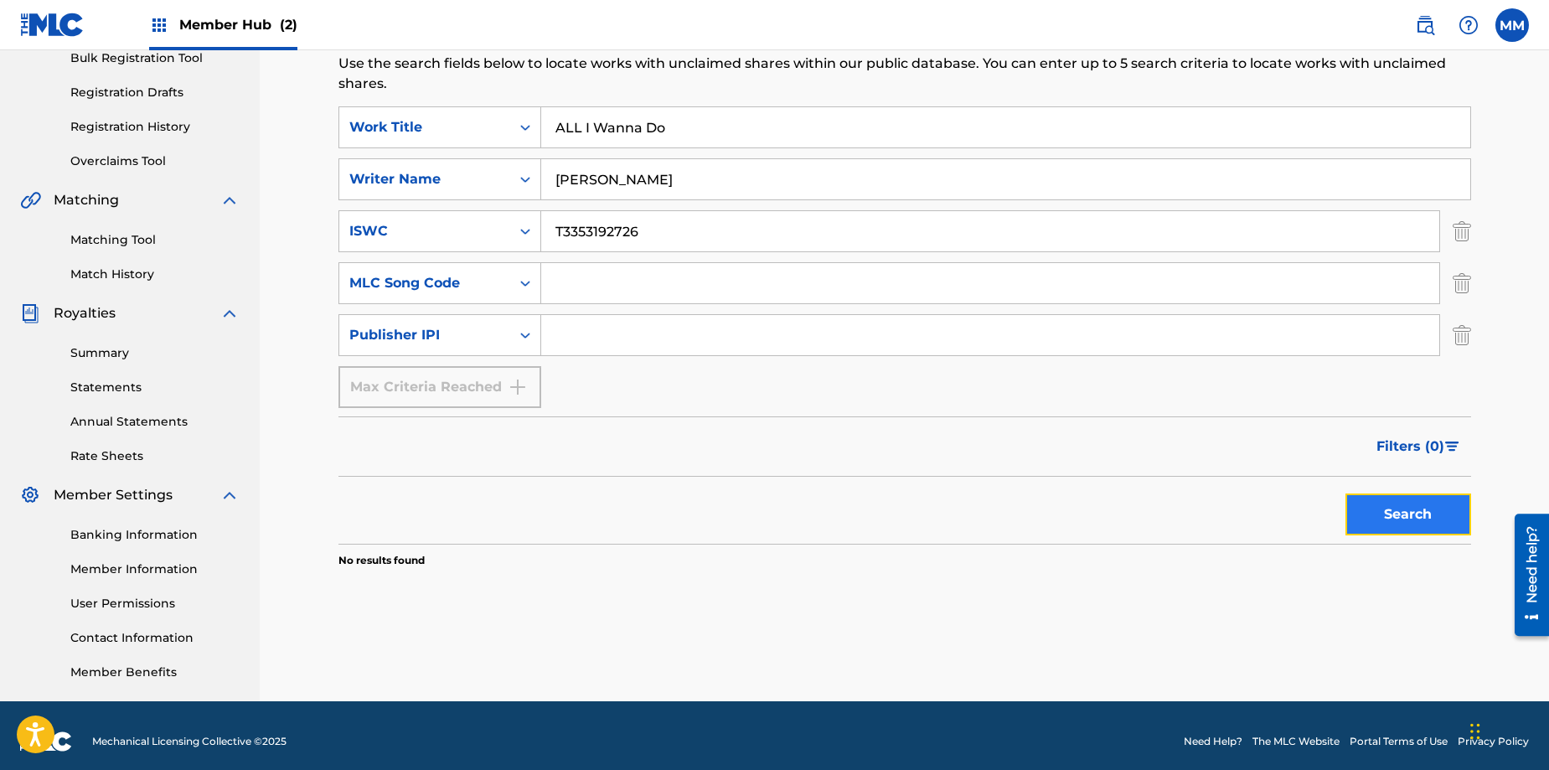
click at [1375, 503] on button "Search" at bounding box center [1409, 515] width 126 height 42
drag, startPoint x: 653, startPoint y: 229, endPoint x: 576, endPoint y: 220, distance: 77.6
click at [576, 220] on input "T3353192726" at bounding box center [990, 231] width 898 height 40
click at [1397, 508] on button "Search" at bounding box center [1409, 515] width 126 height 42
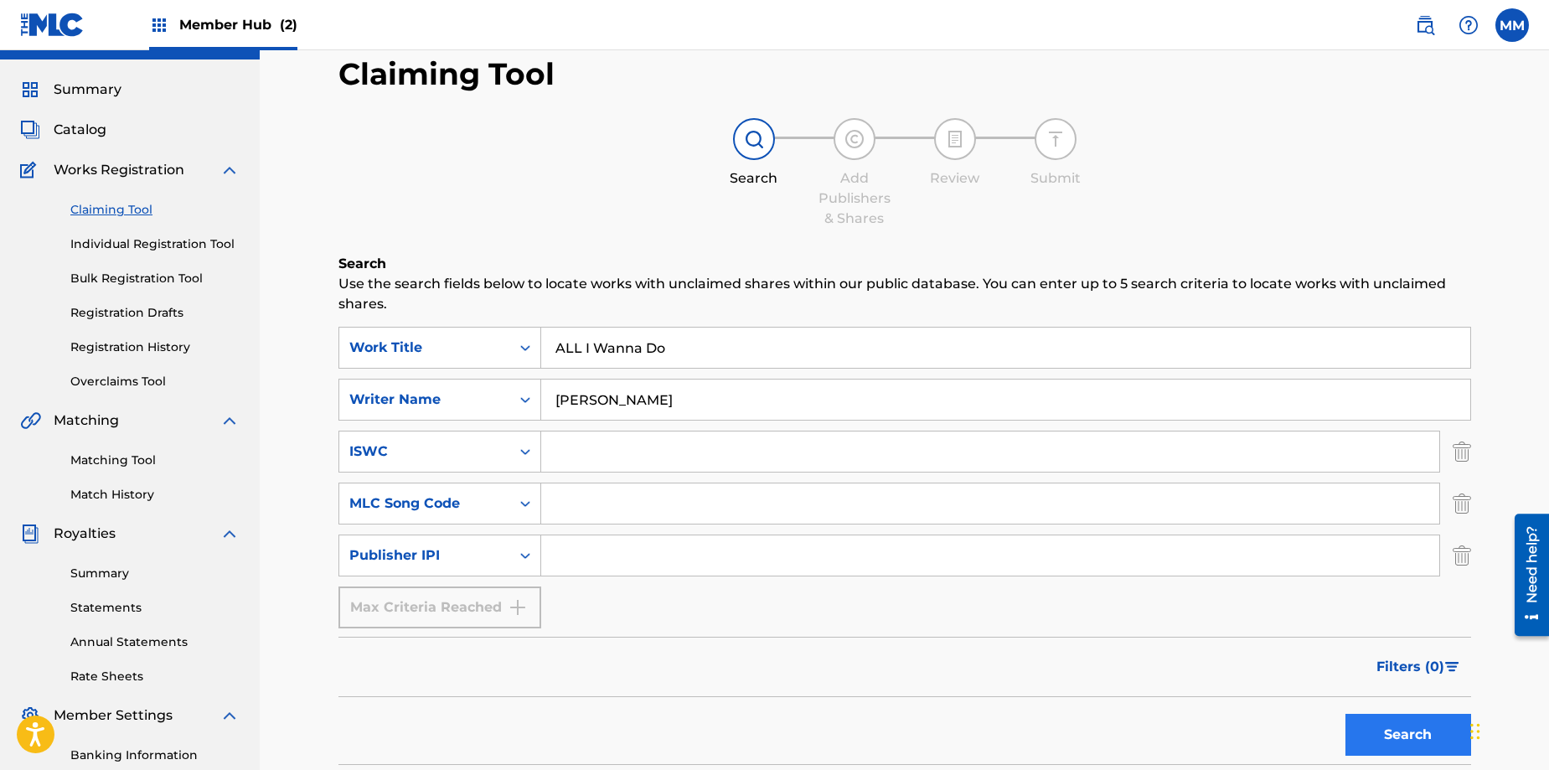
scroll to position [0, 0]
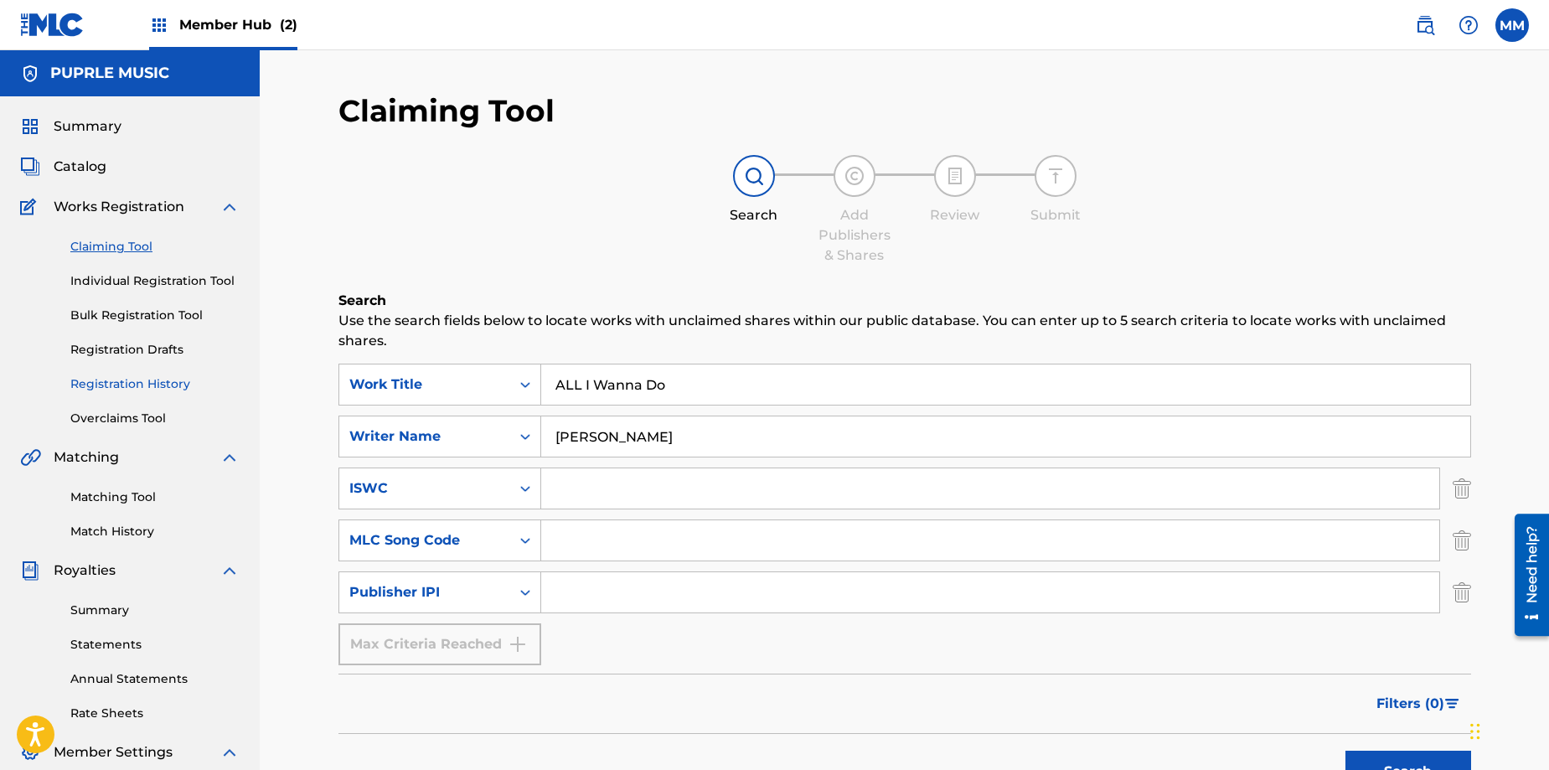
click at [112, 385] on link "Registration History" at bounding box center [154, 384] width 169 height 18
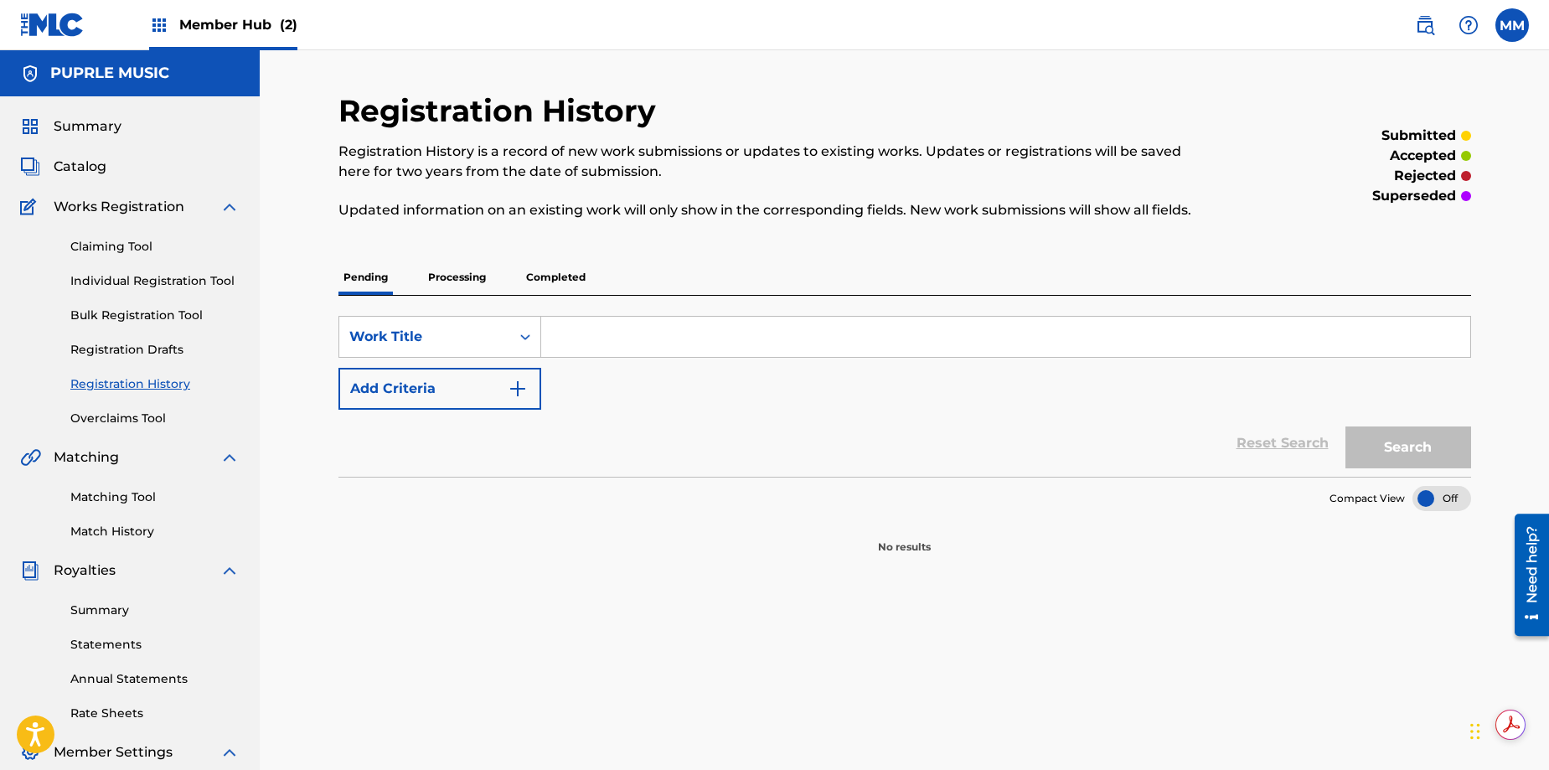
click at [559, 339] on input "Search Form" at bounding box center [1005, 337] width 929 height 40
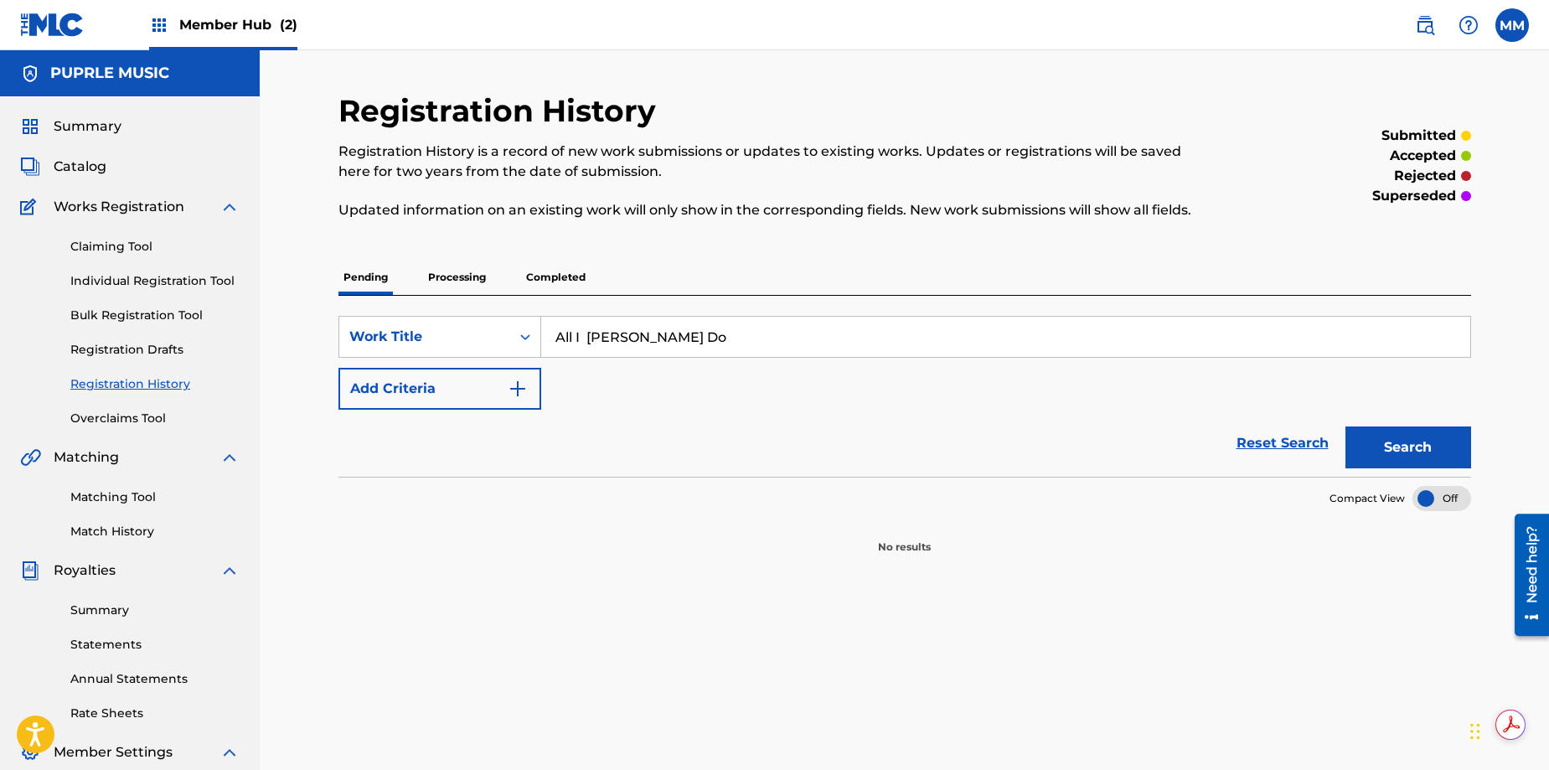
type input "All I [PERSON_NAME] Do"
click at [1346, 427] on button "Search" at bounding box center [1409, 448] width 126 height 42
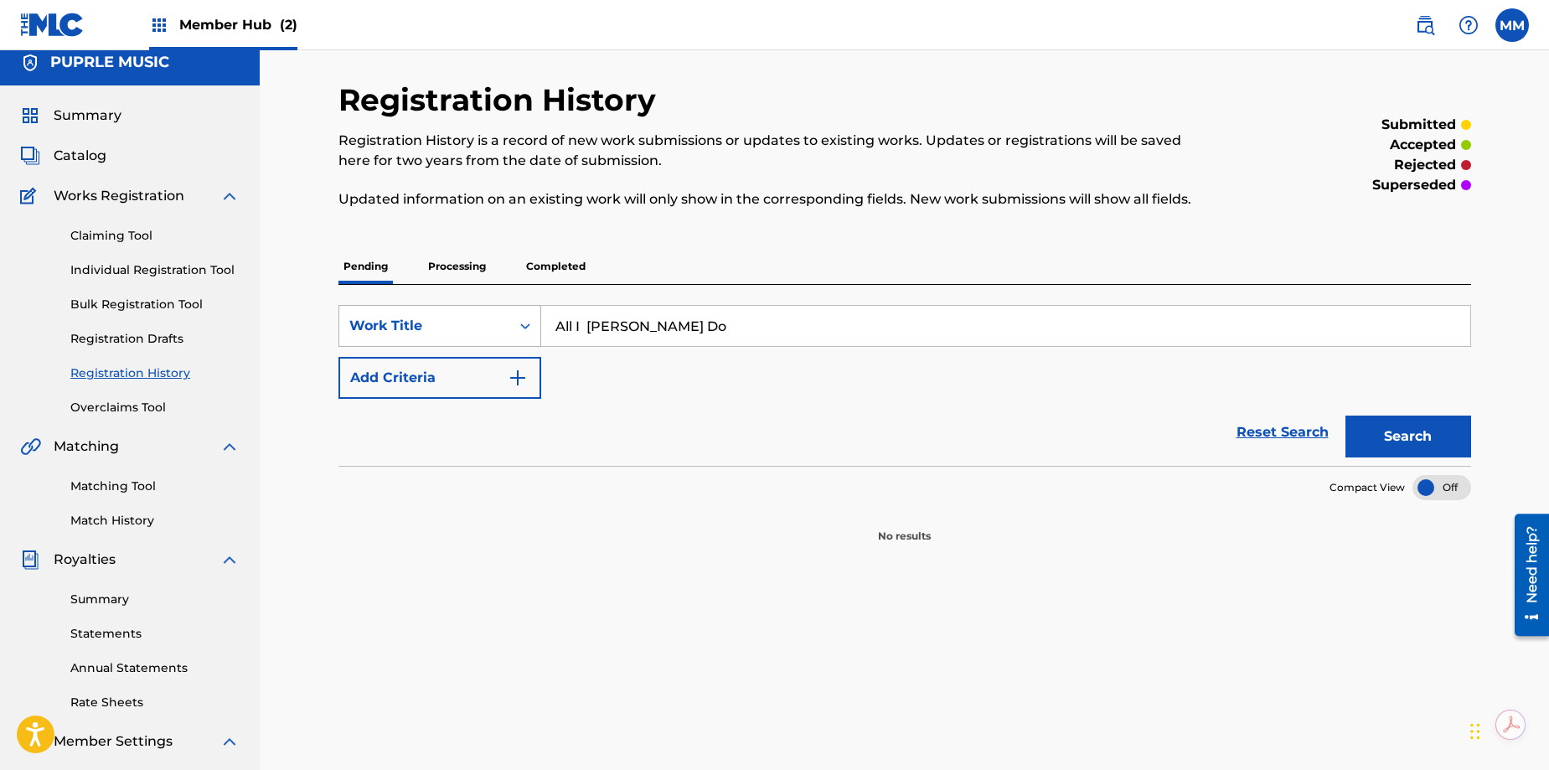
drag, startPoint x: 649, startPoint y: 328, endPoint x: 540, endPoint y: 315, distance: 110.6
click at [540, 315] on div "SearchWithCriteria8ae5cc33-a0ac-46b6-9c09-1f765791d7ad Work Title All I [PERSON…" at bounding box center [905, 326] width 1133 height 42
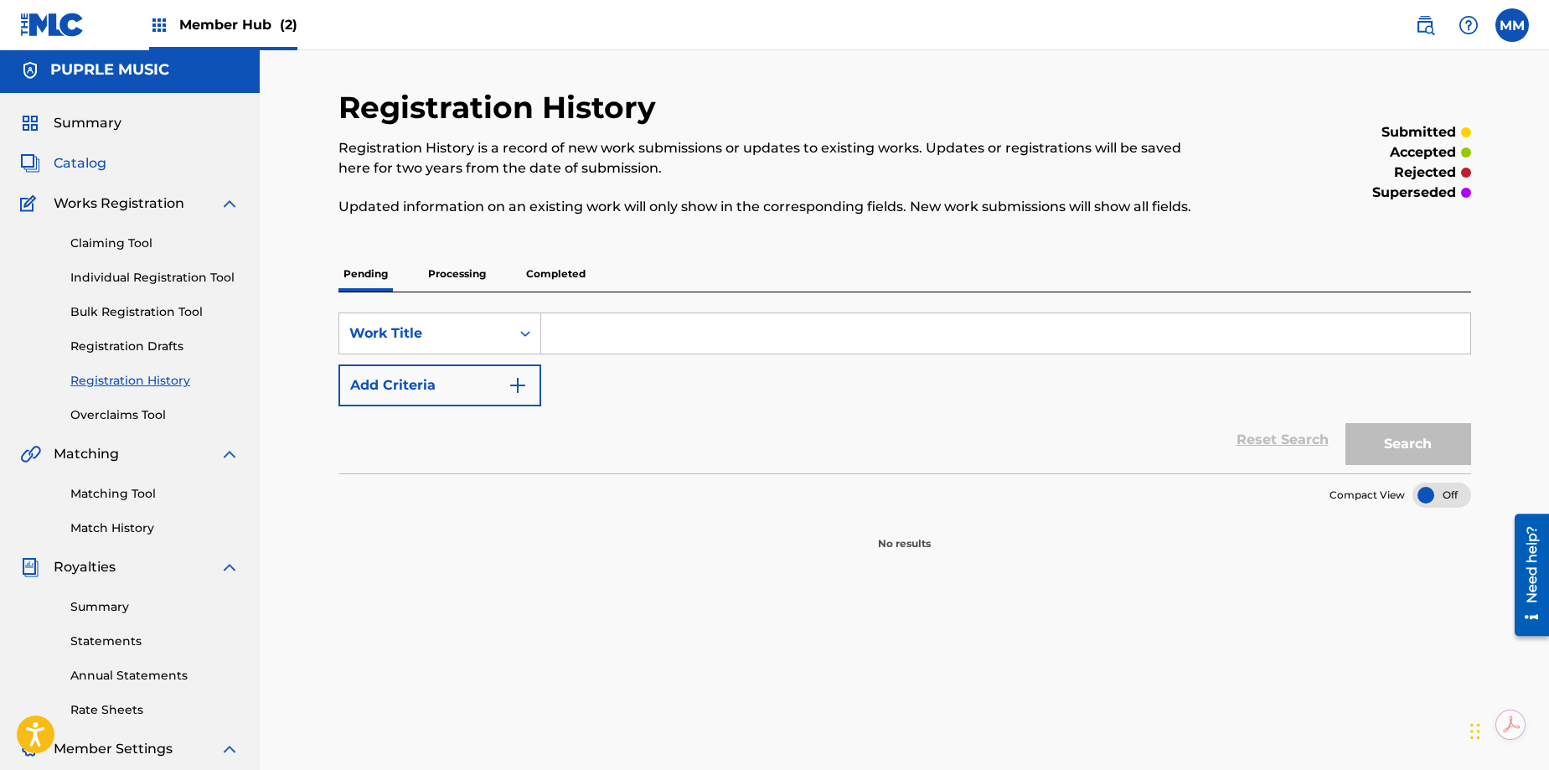
click at [65, 160] on span "Catalog" at bounding box center [80, 163] width 53 height 20
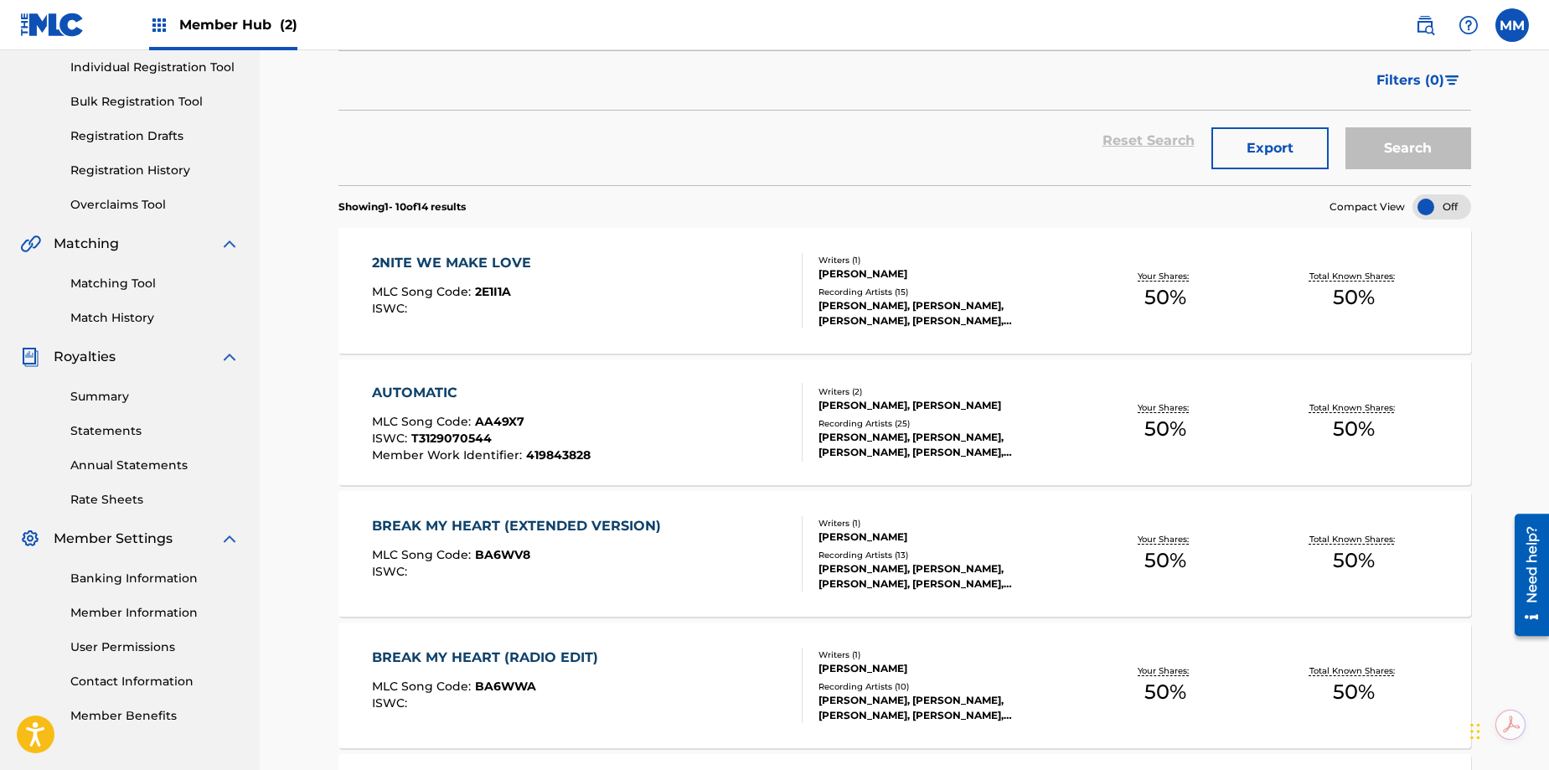
scroll to position [216, 0]
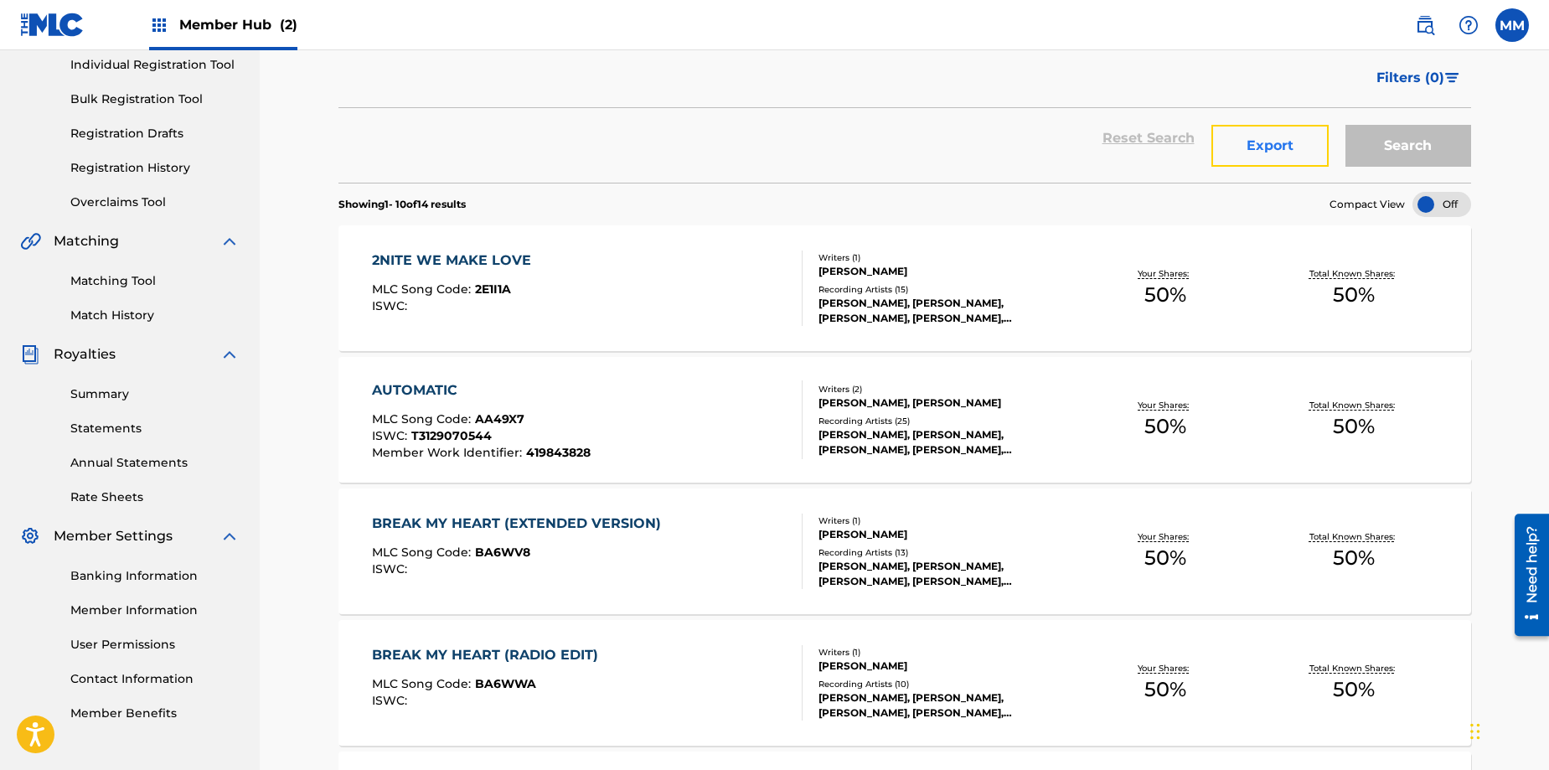
click at [1281, 147] on button "Export" at bounding box center [1270, 146] width 117 height 42
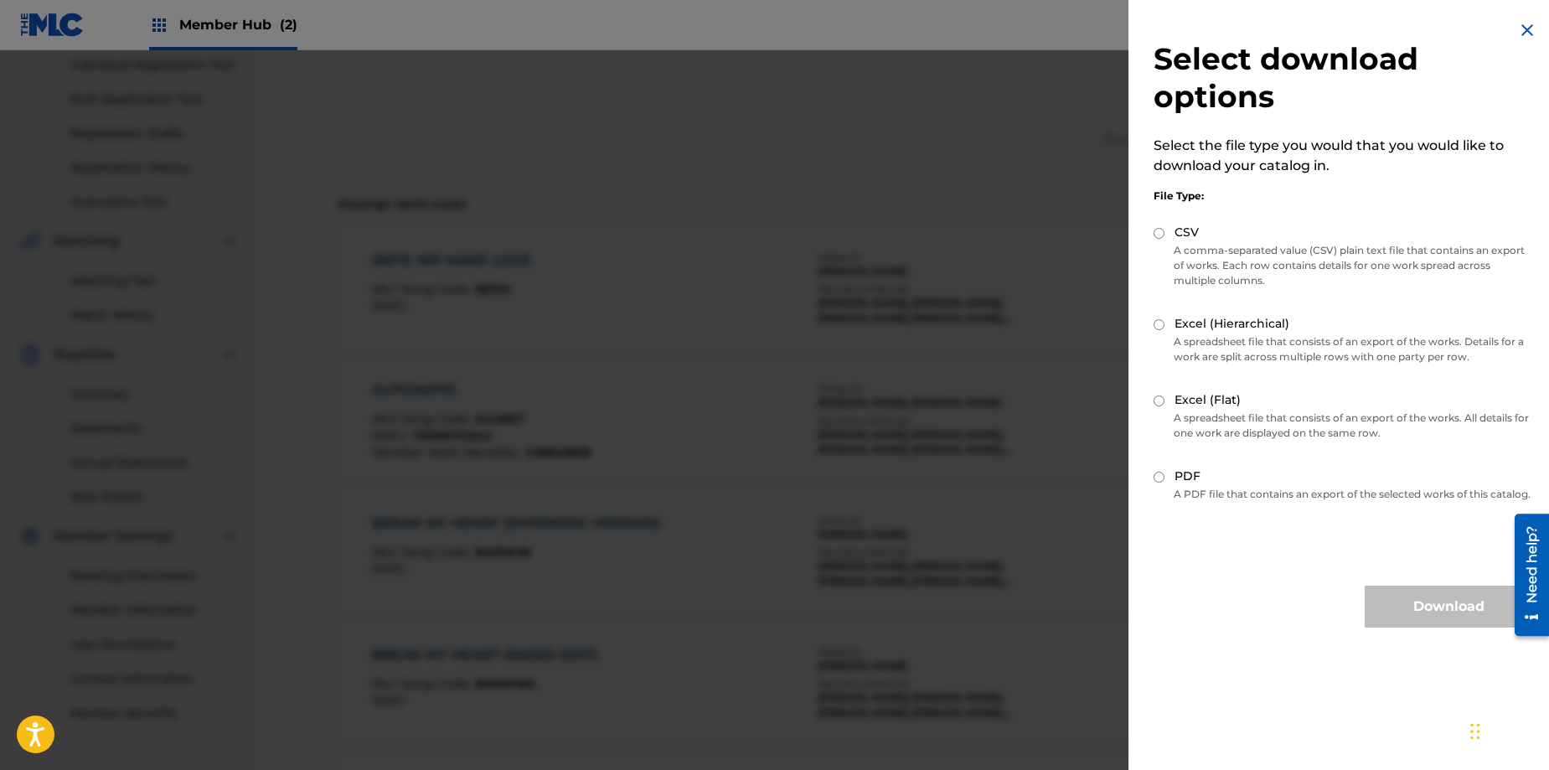
click at [1157, 478] on input "PDF" at bounding box center [1159, 477] width 11 height 11
radio input "true"
click at [1412, 616] on button "Download" at bounding box center [1449, 607] width 168 height 42
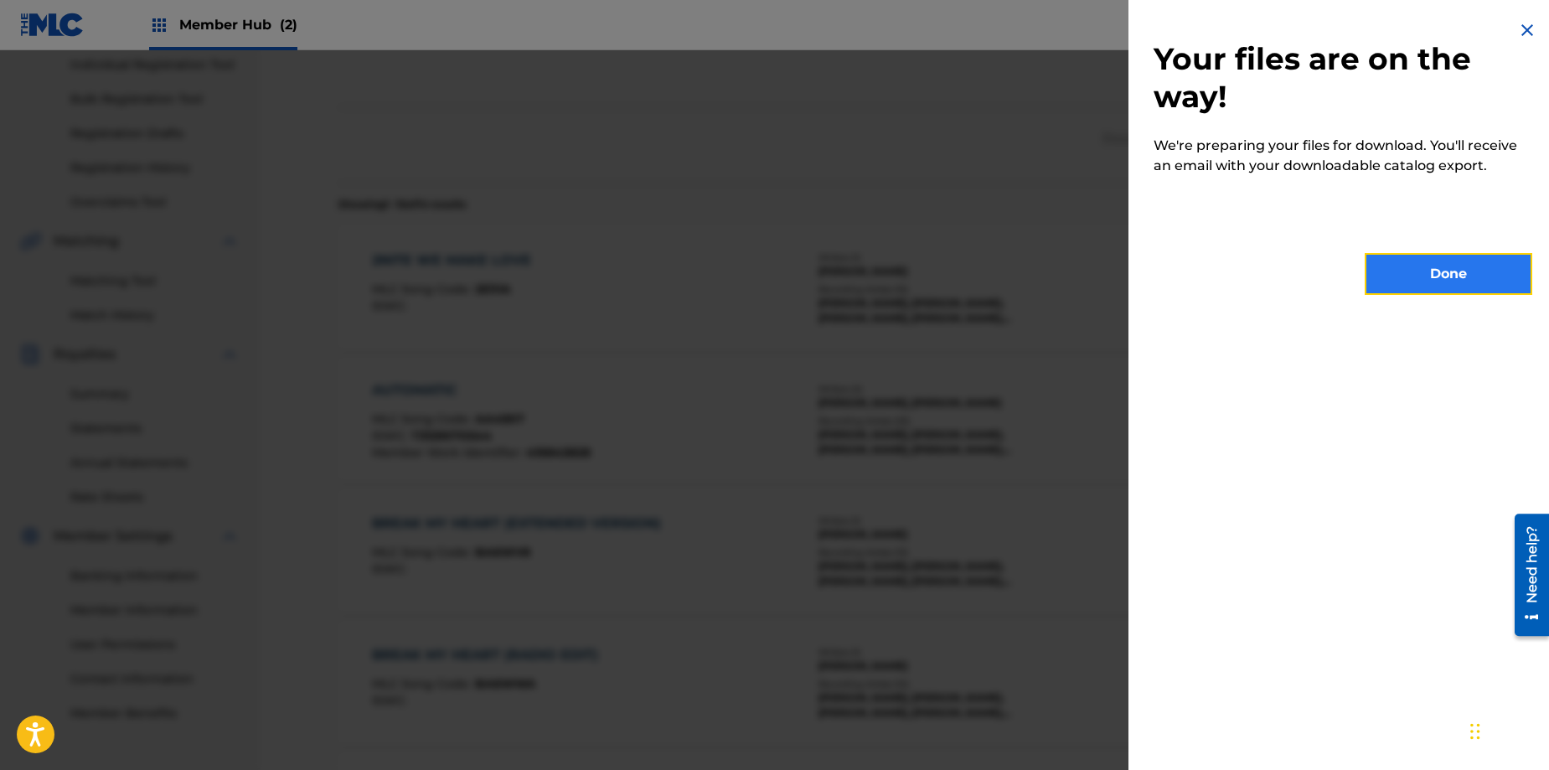
click at [1415, 272] on button "Done" at bounding box center [1449, 274] width 168 height 42
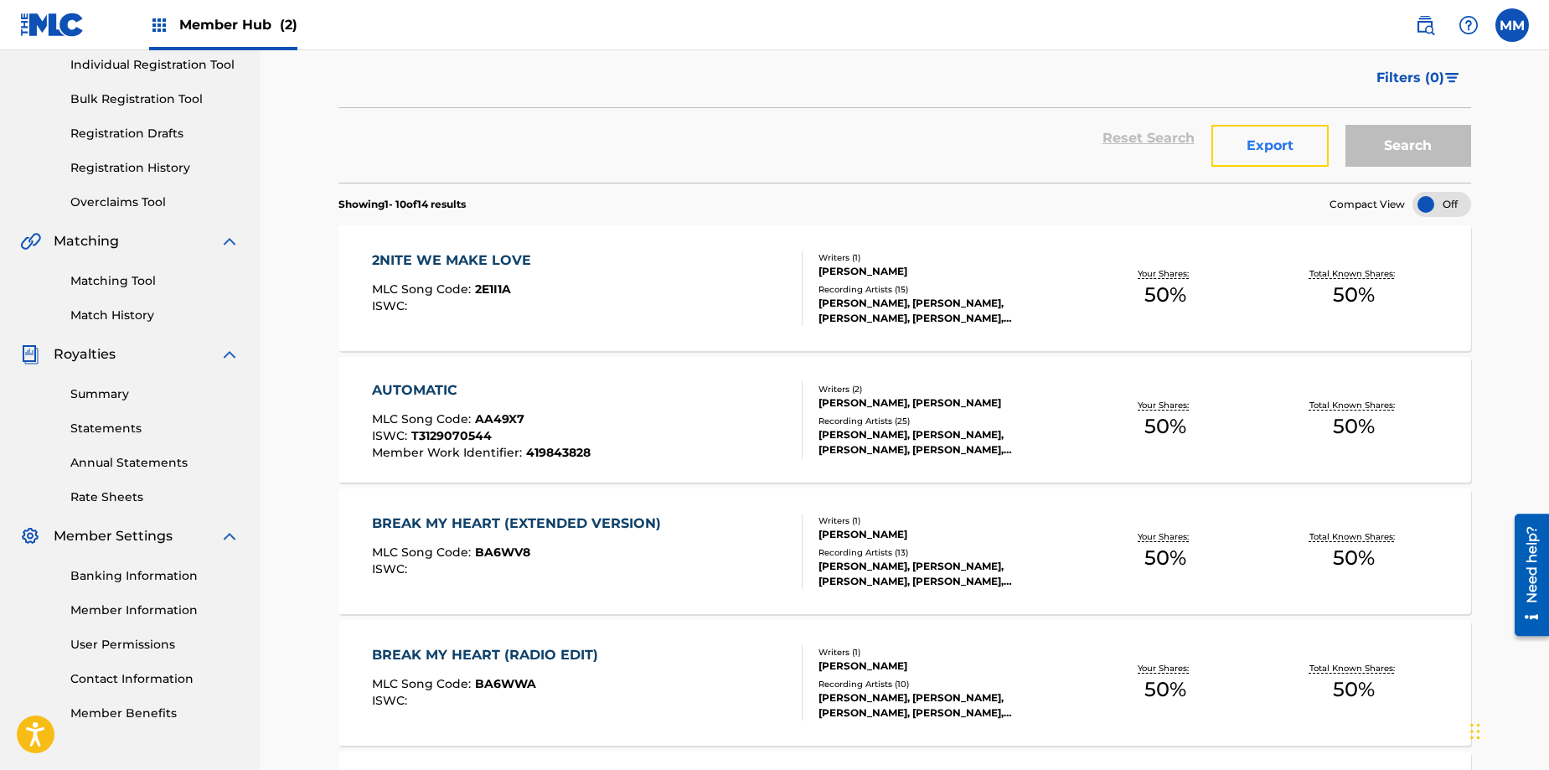
click at [1245, 152] on button "Export" at bounding box center [1270, 146] width 117 height 42
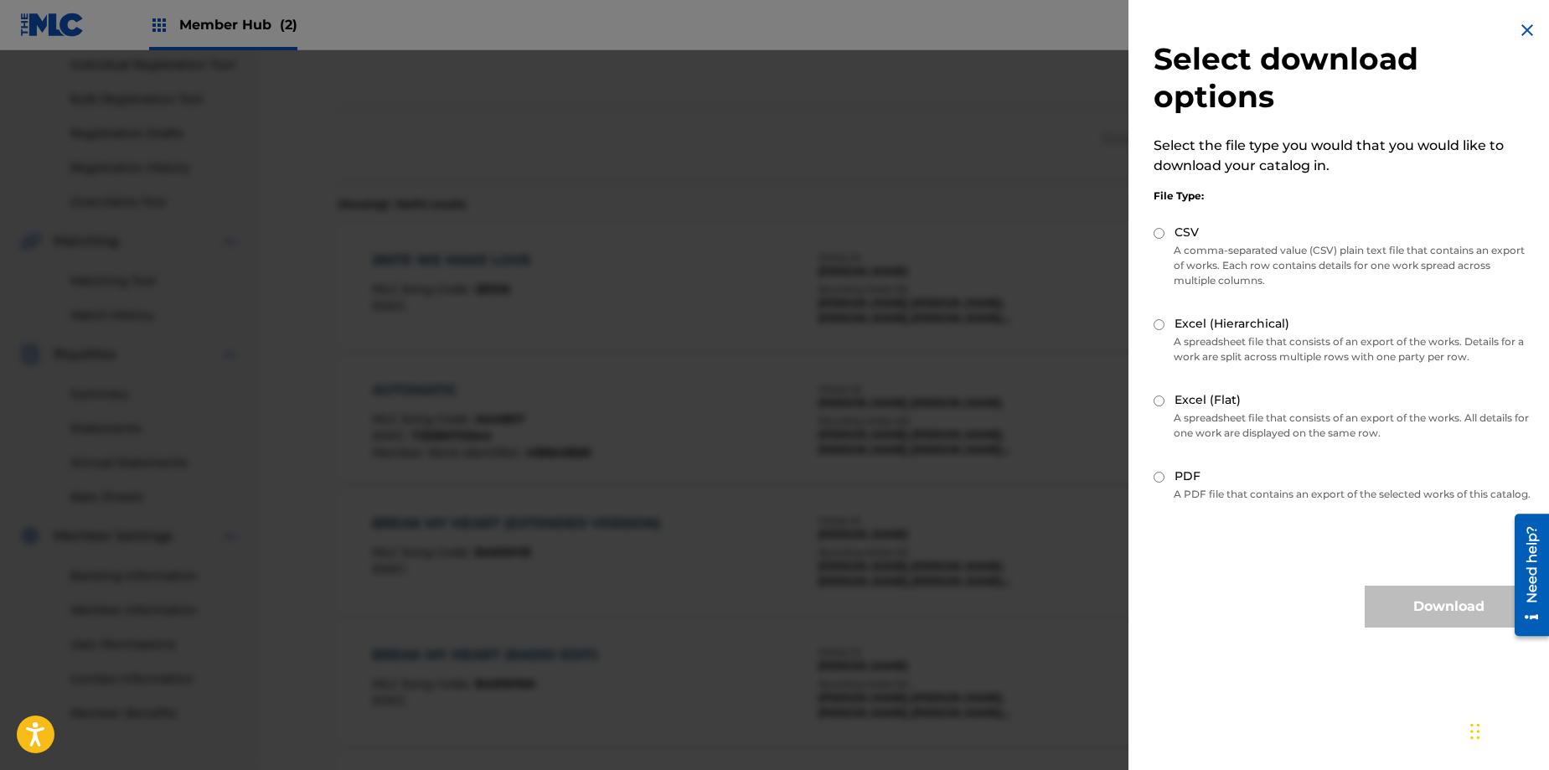
click at [1163, 475] on input "PDF" at bounding box center [1159, 477] width 11 height 11
radio input "true"
click at [1434, 615] on button "Download" at bounding box center [1449, 607] width 168 height 42
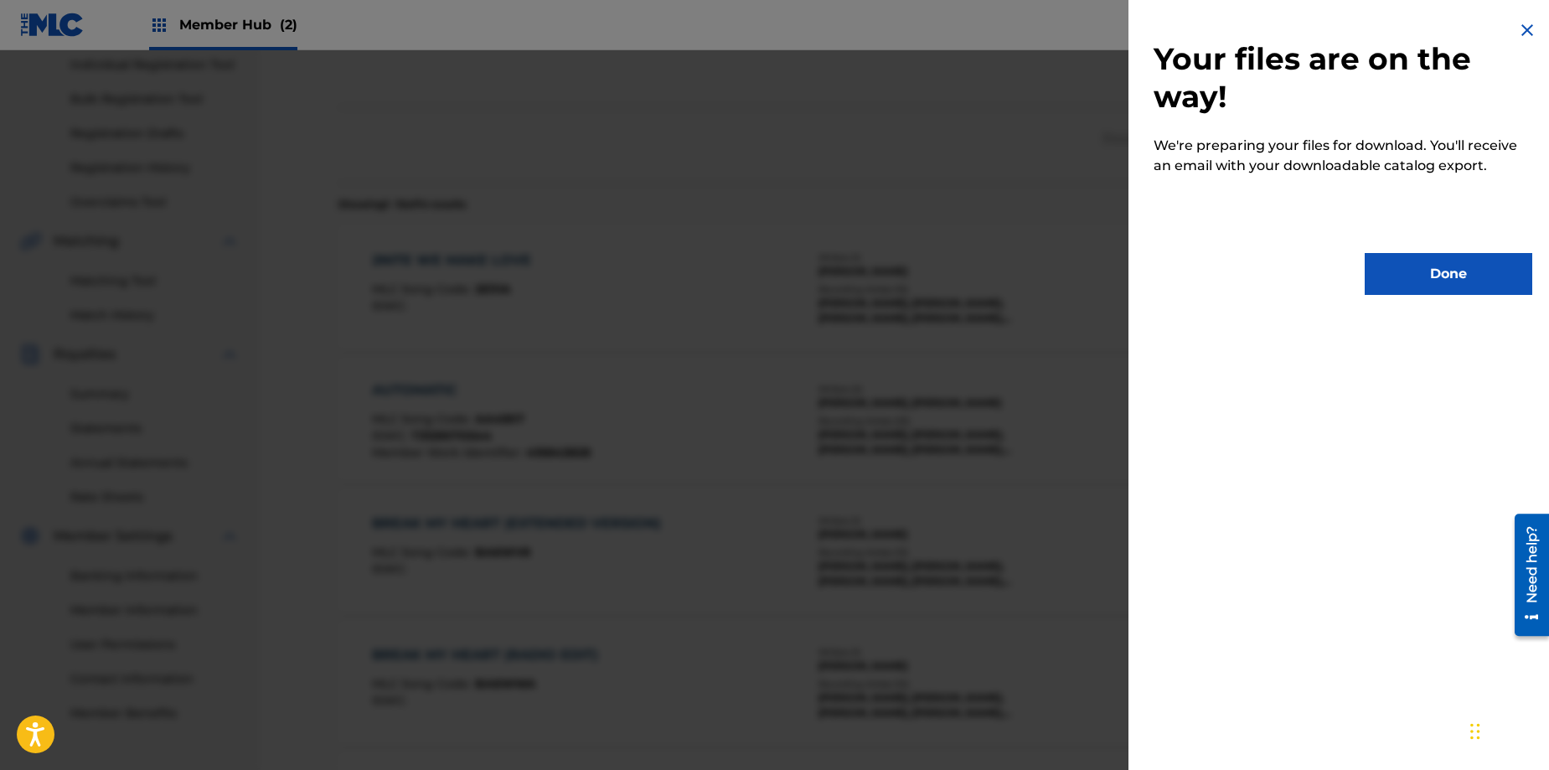
click at [1527, 29] on img at bounding box center [1528, 30] width 20 height 20
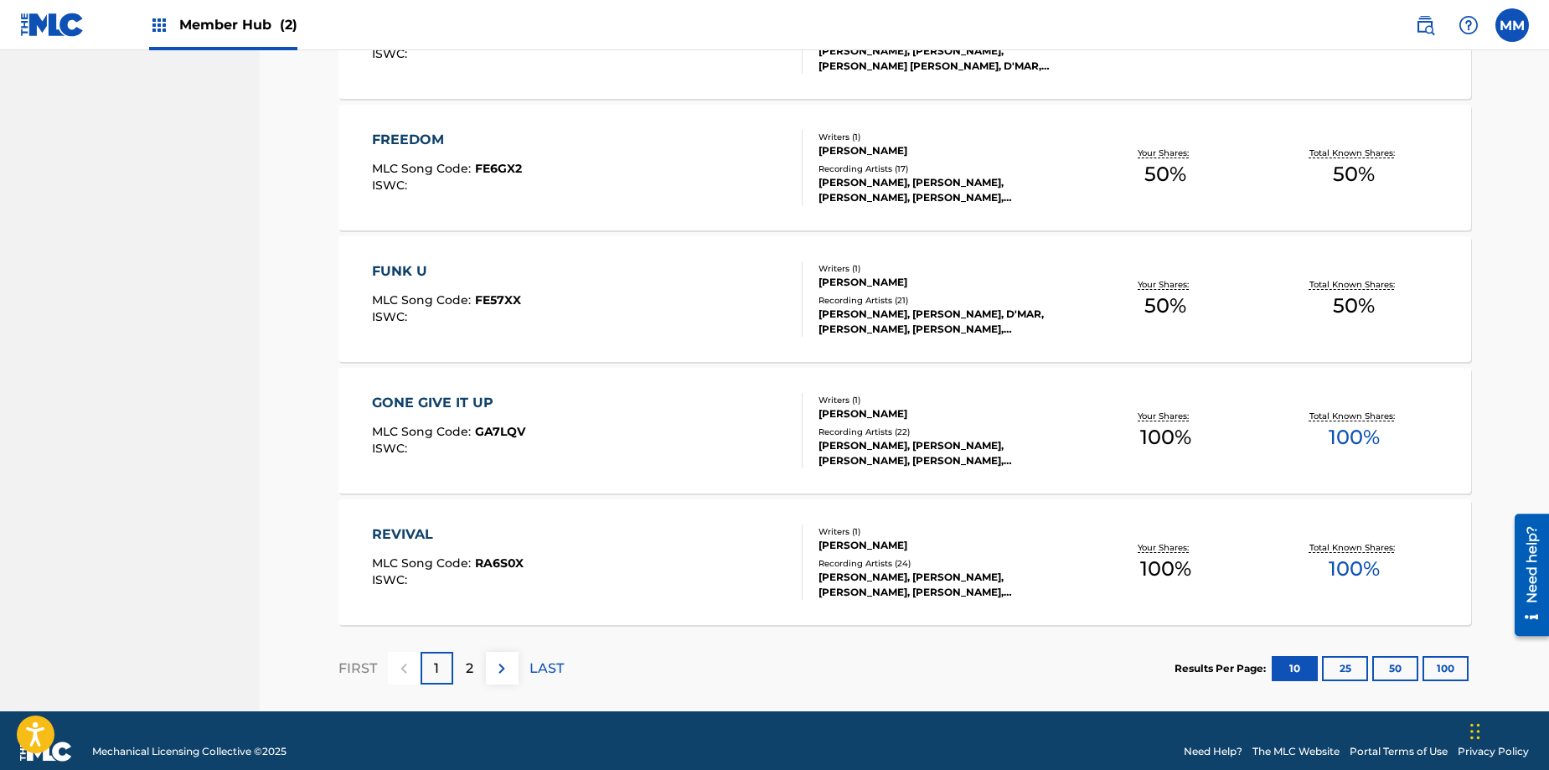
scroll to position [1148, 0]
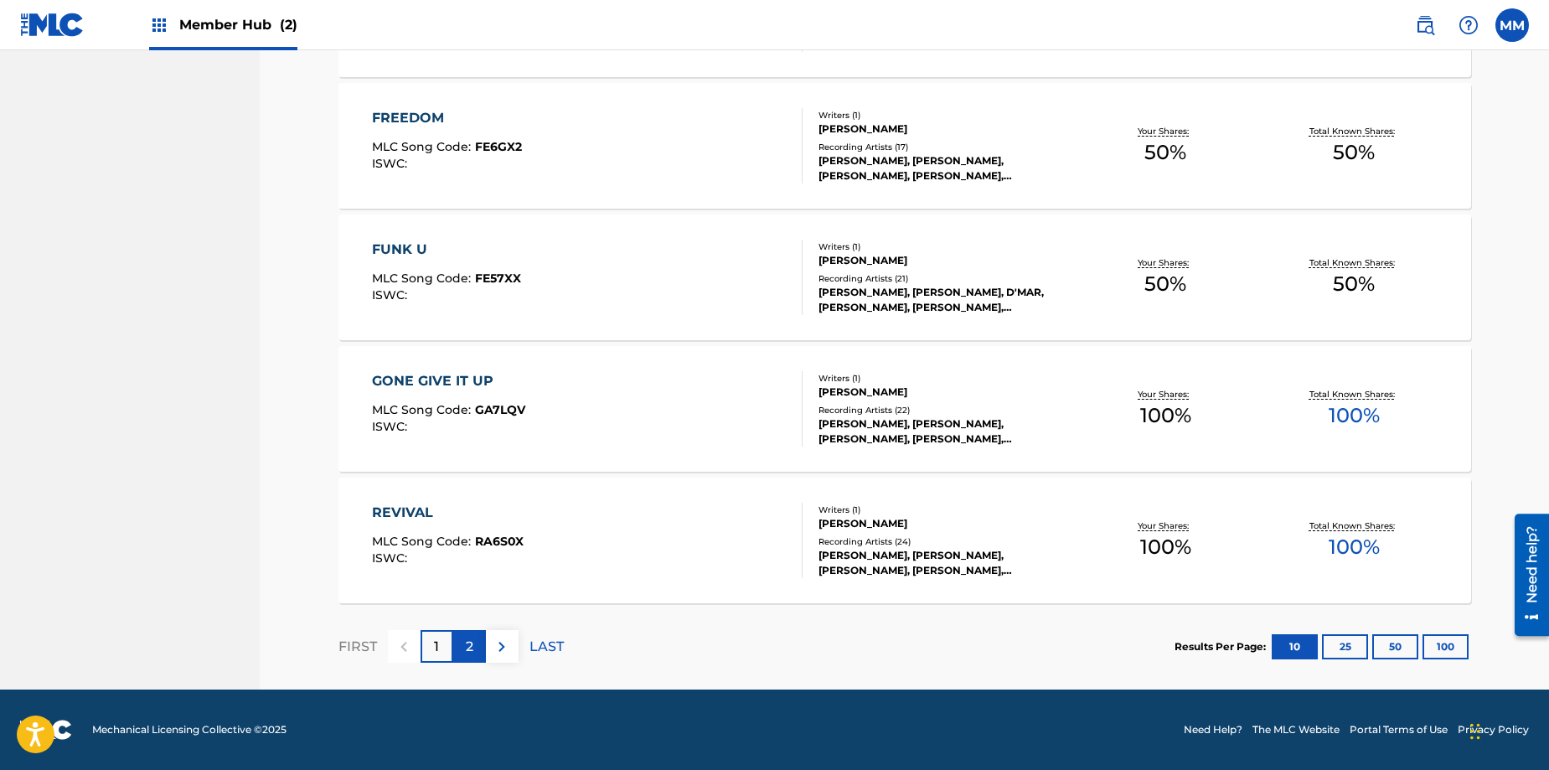
click at [458, 639] on div "2" at bounding box center [469, 646] width 33 height 33
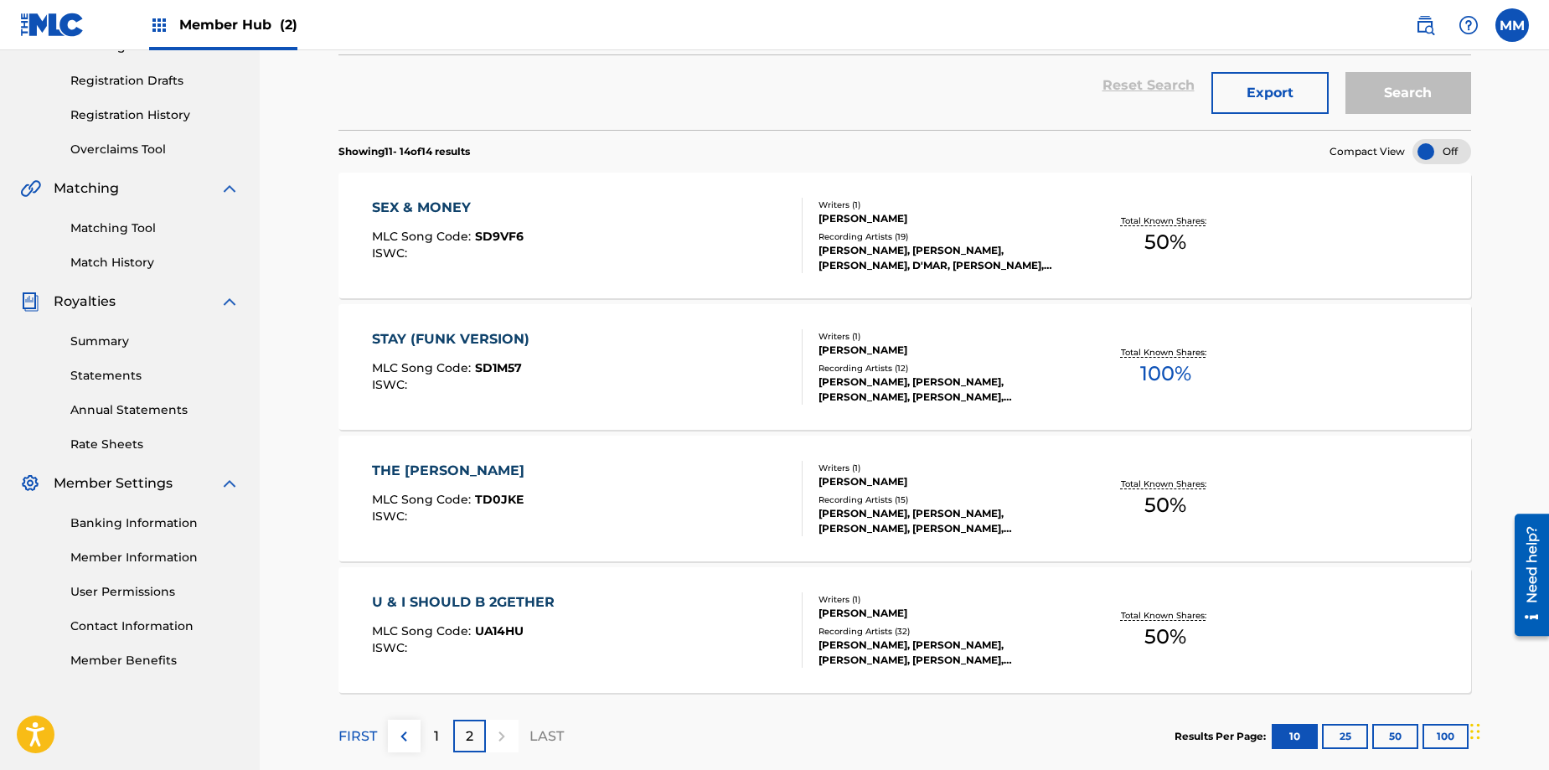
scroll to position [359, 0]
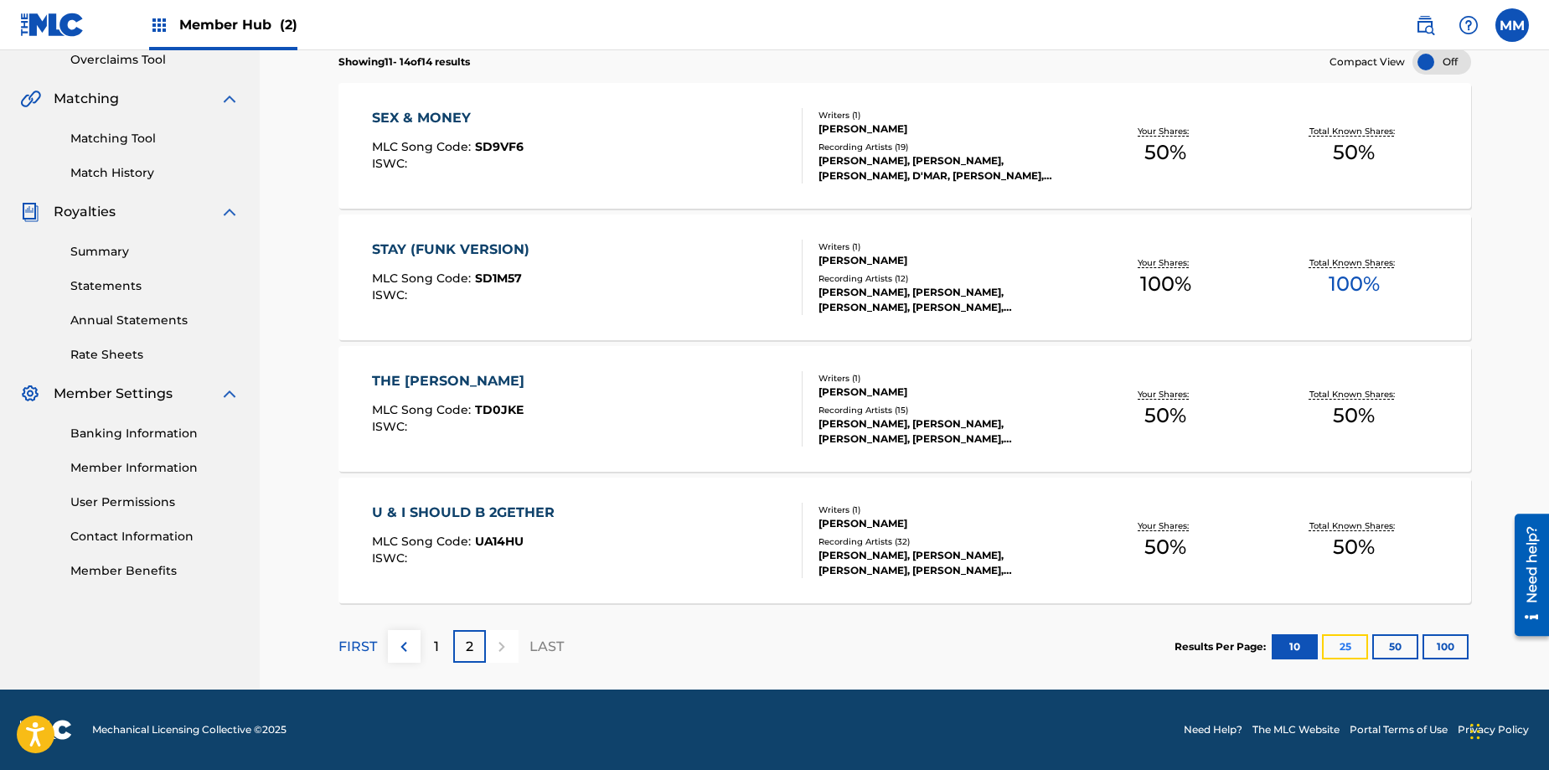
click at [1348, 649] on button "25" at bounding box center [1345, 646] width 46 height 25
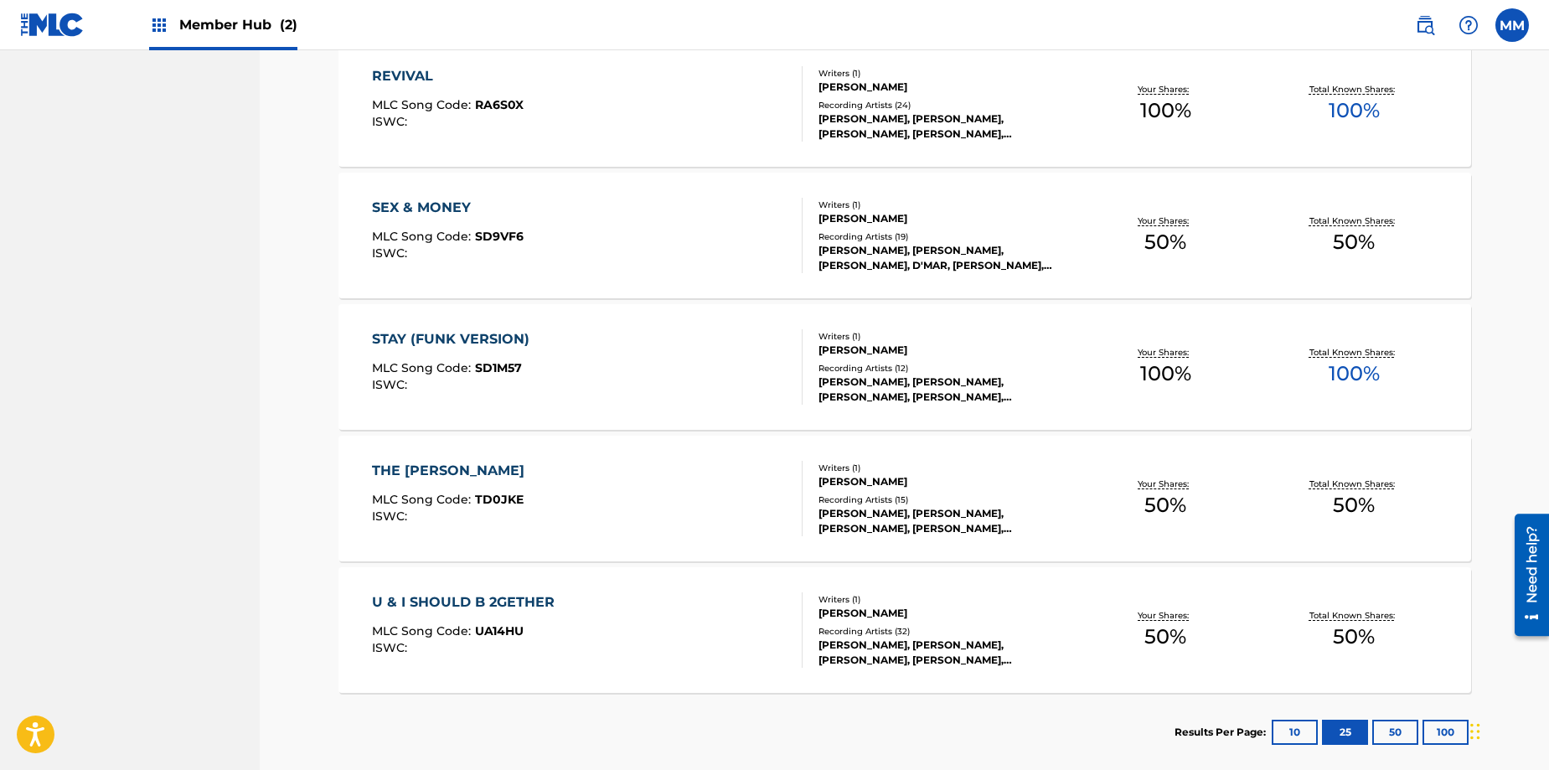
scroll to position [1667, 0]
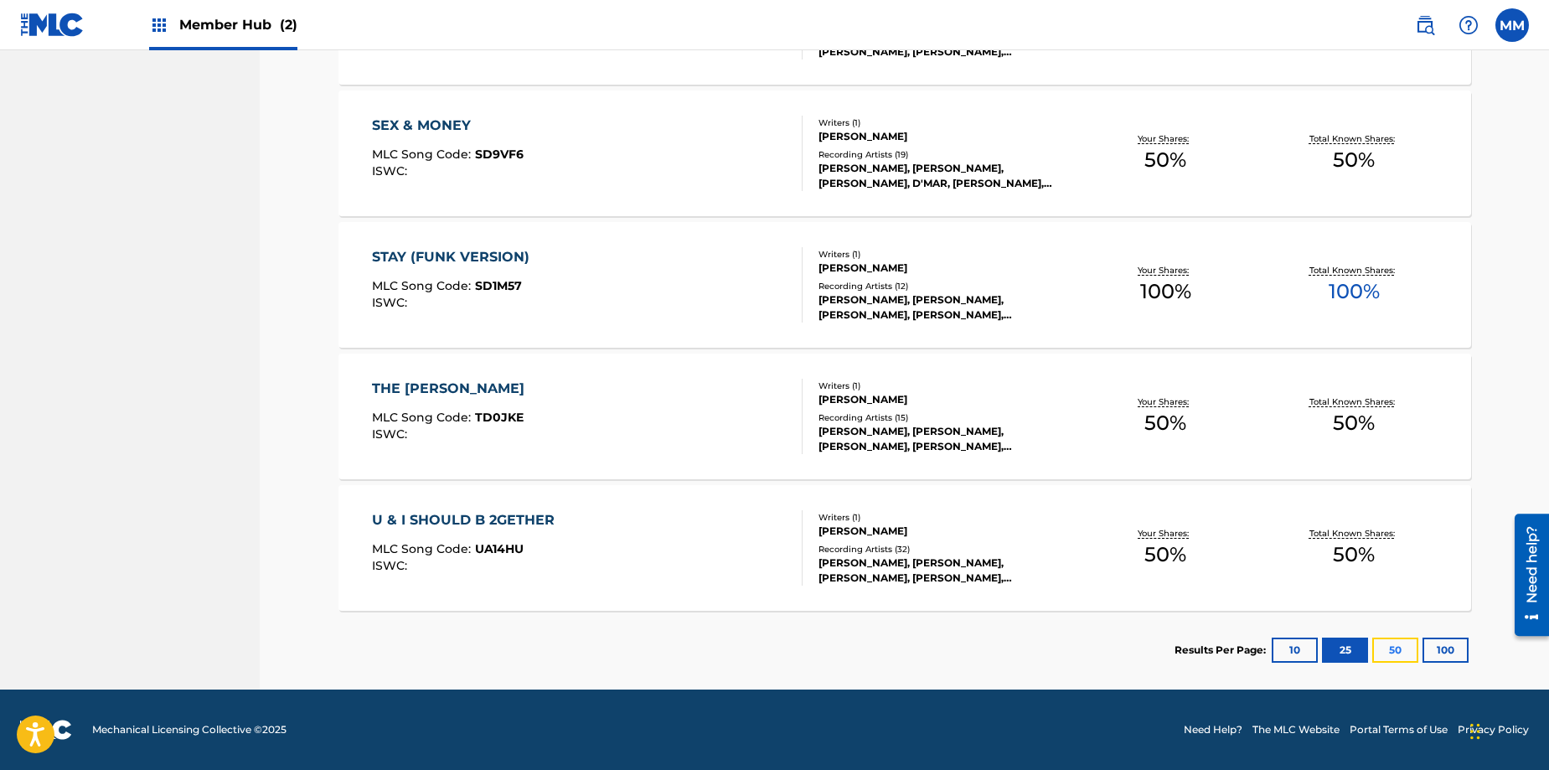
click at [1379, 645] on button "50" at bounding box center [1396, 650] width 46 height 25
click at [1348, 644] on button "25" at bounding box center [1345, 650] width 46 height 25
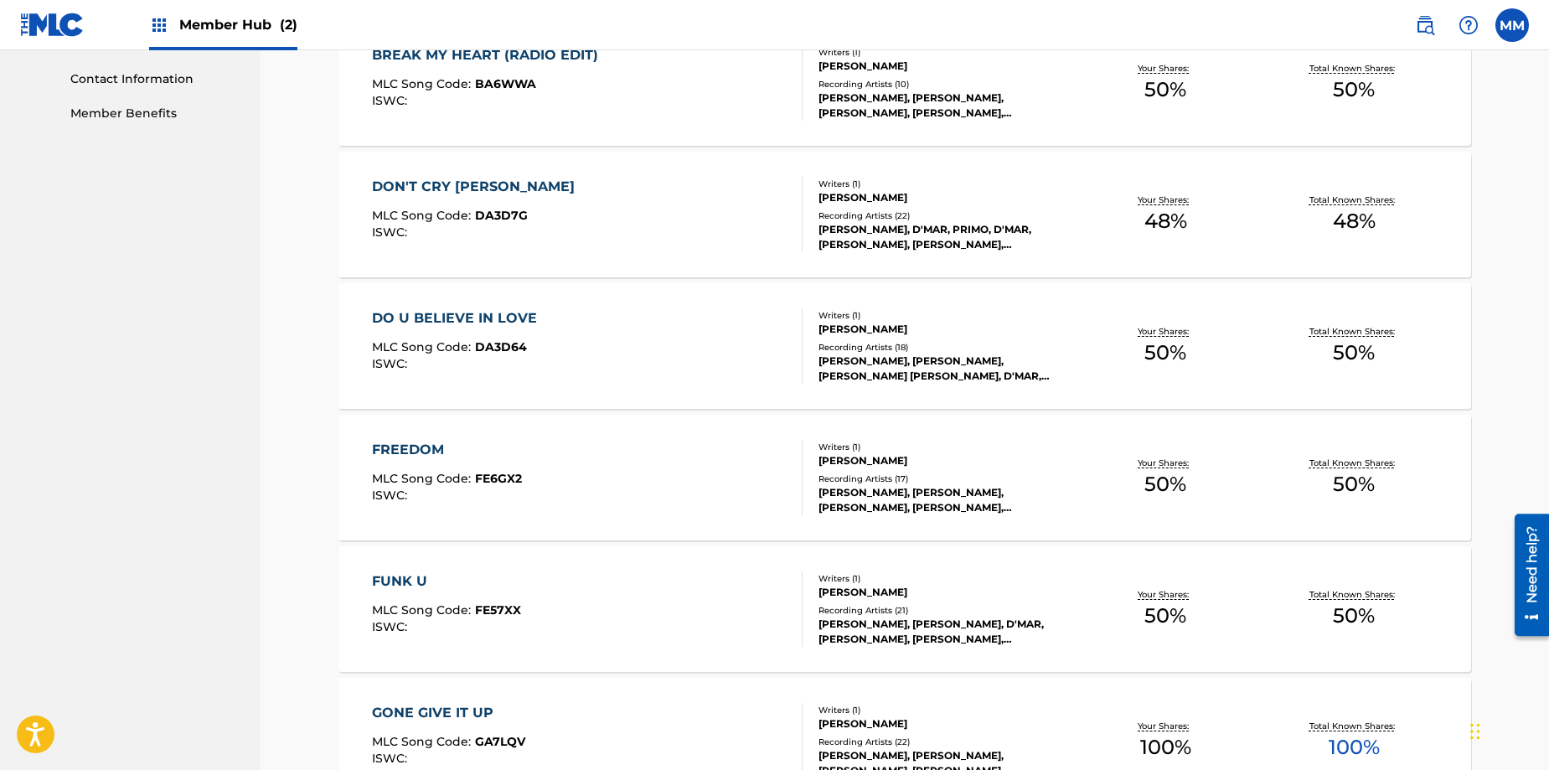
scroll to position [833, 0]
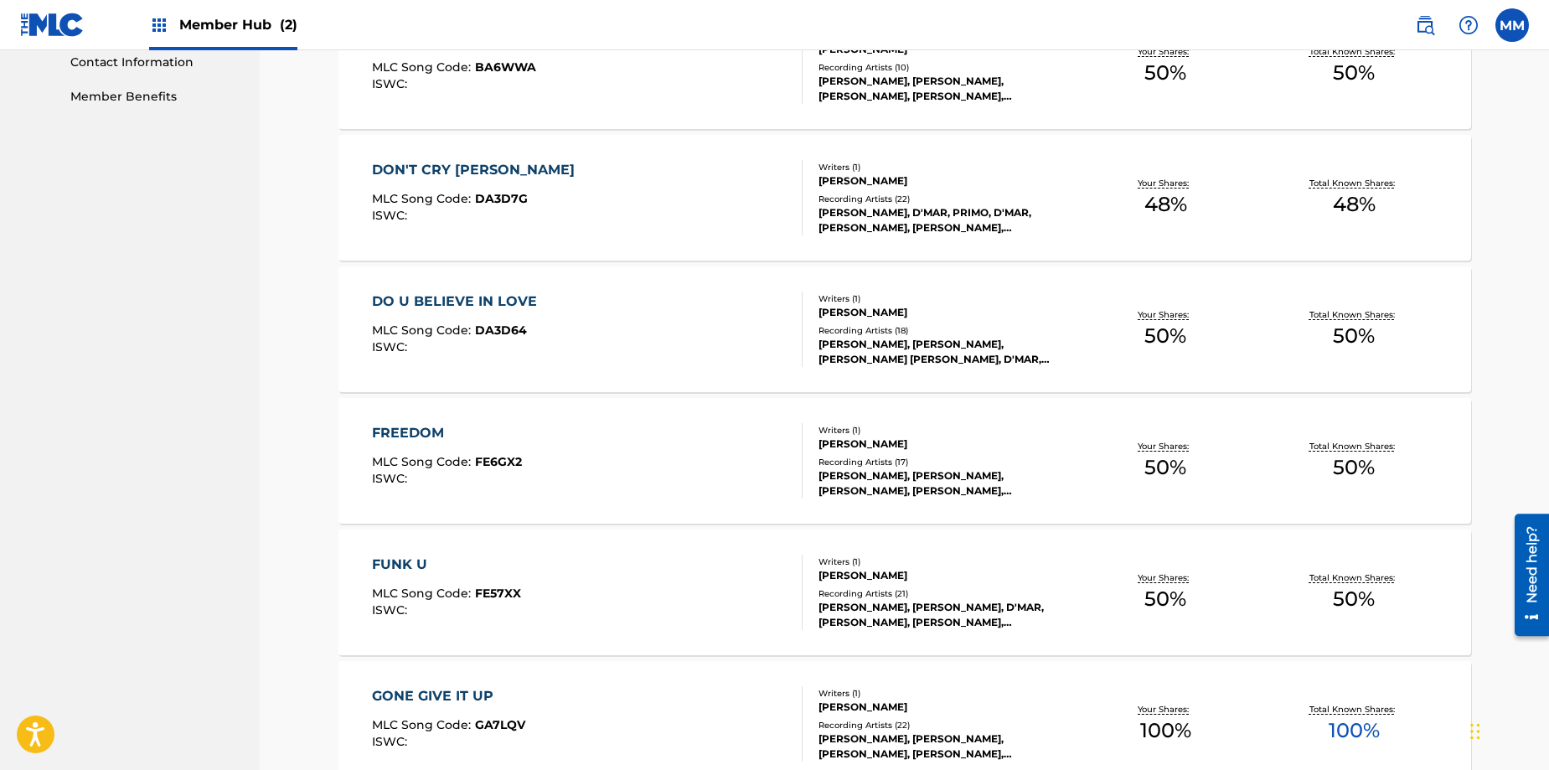
click at [812, 231] on div "Writers ( 1 ) [PERSON_NAME] Recording Artists ( 22 ) [PERSON_NAME], D'MAR, [PER…" at bounding box center [937, 198] width 269 height 75
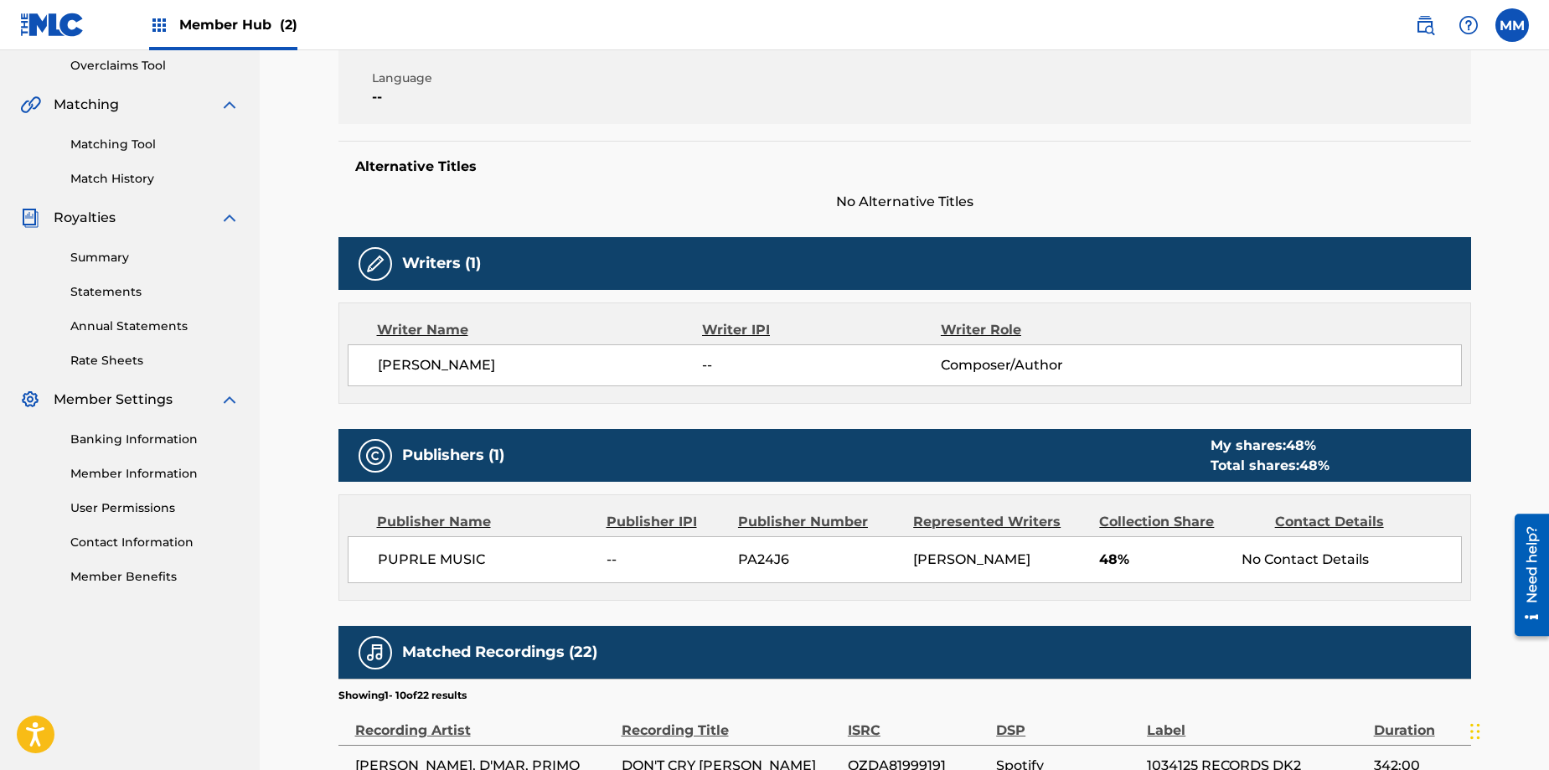
scroll to position [349, 0]
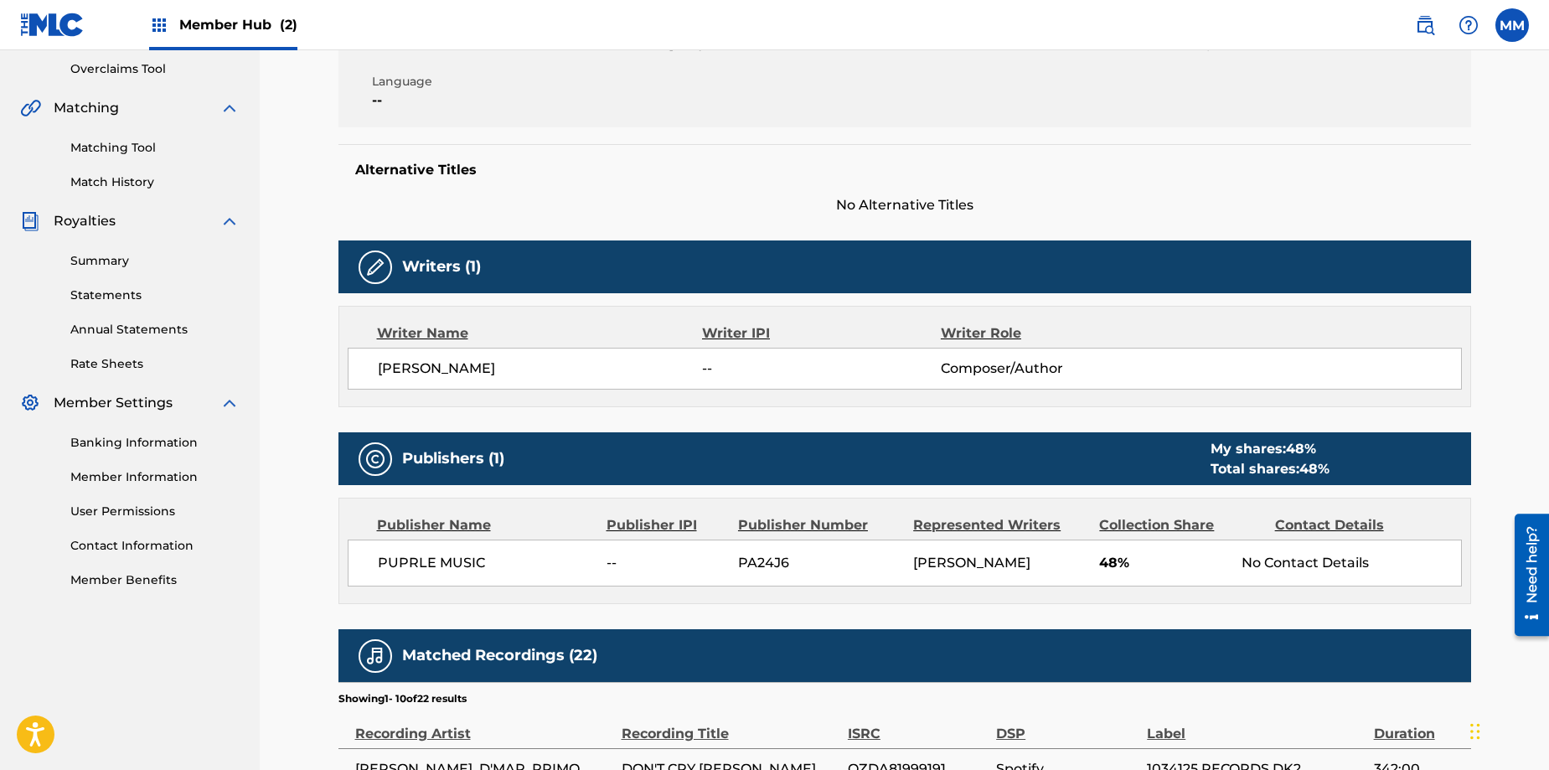
click at [380, 266] on img at bounding box center [375, 267] width 20 height 20
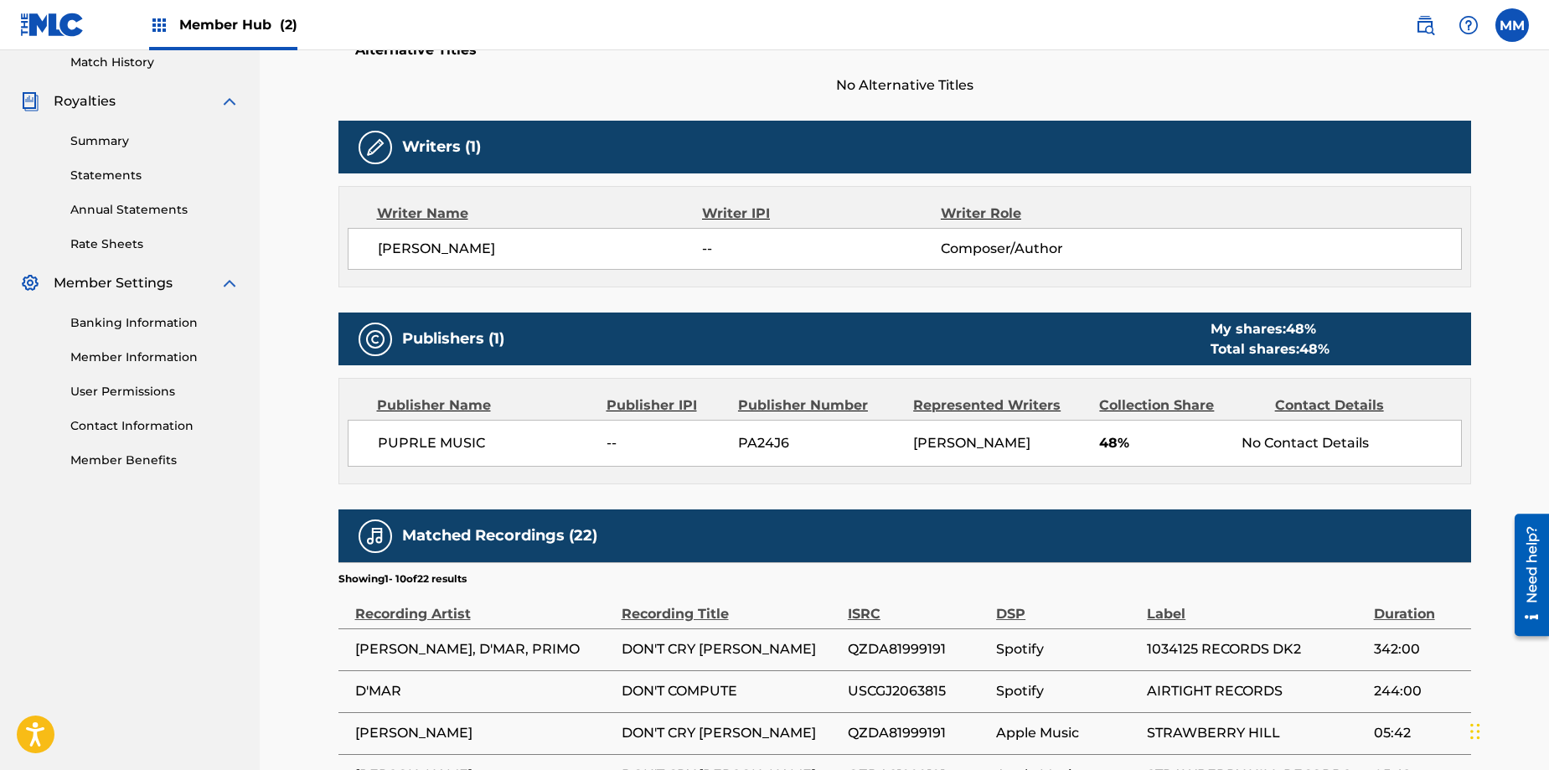
scroll to position [481, 0]
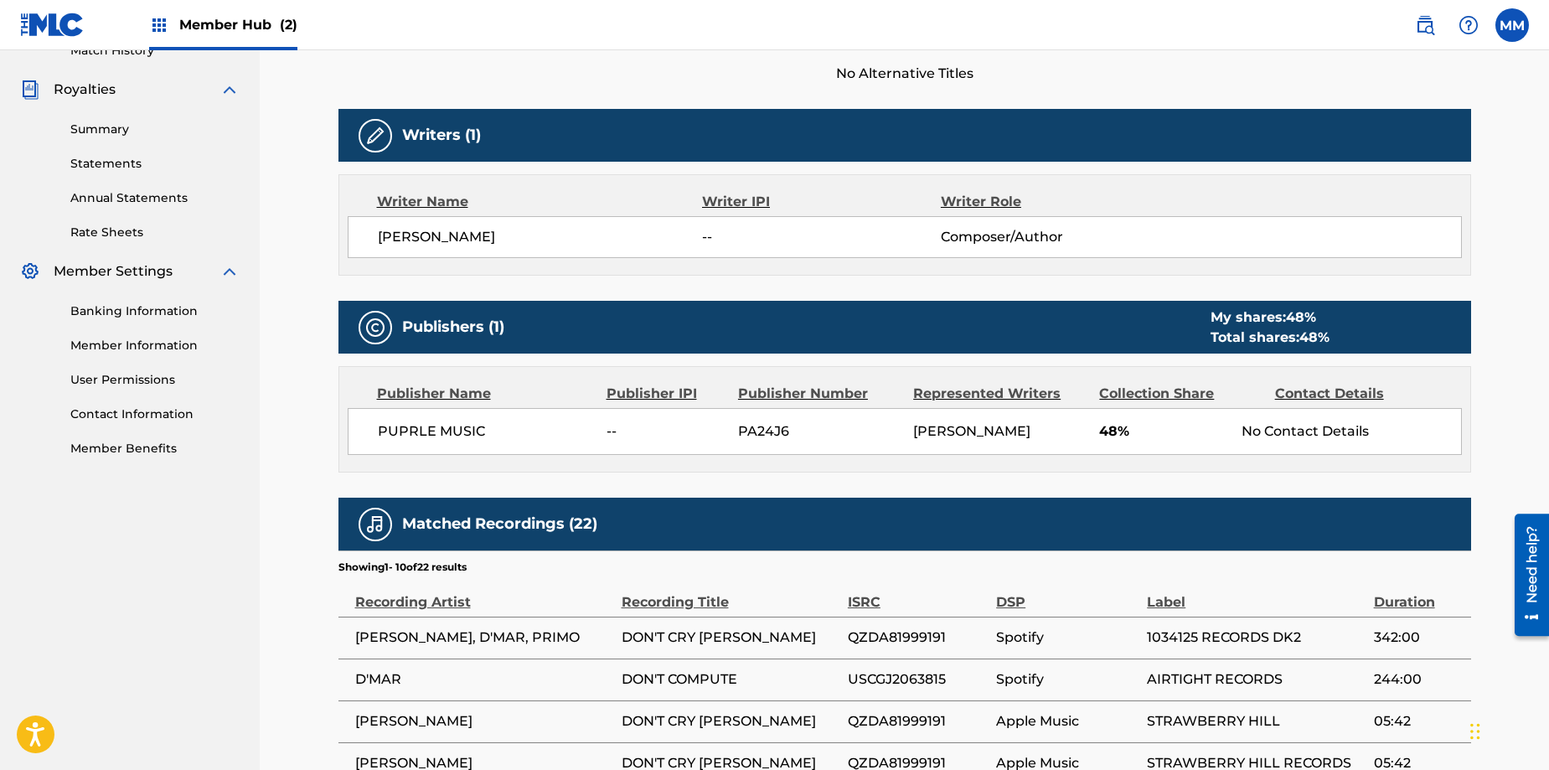
click at [448, 333] on h5 "Publishers (1)" at bounding box center [453, 327] width 102 height 19
click at [1317, 329] on span "48 %" at bounding box center [1315, 337] width 30 height 16
click at [1308, 398] on div "Contact Details" at bounding box center [1356, 394] width 163 height 20
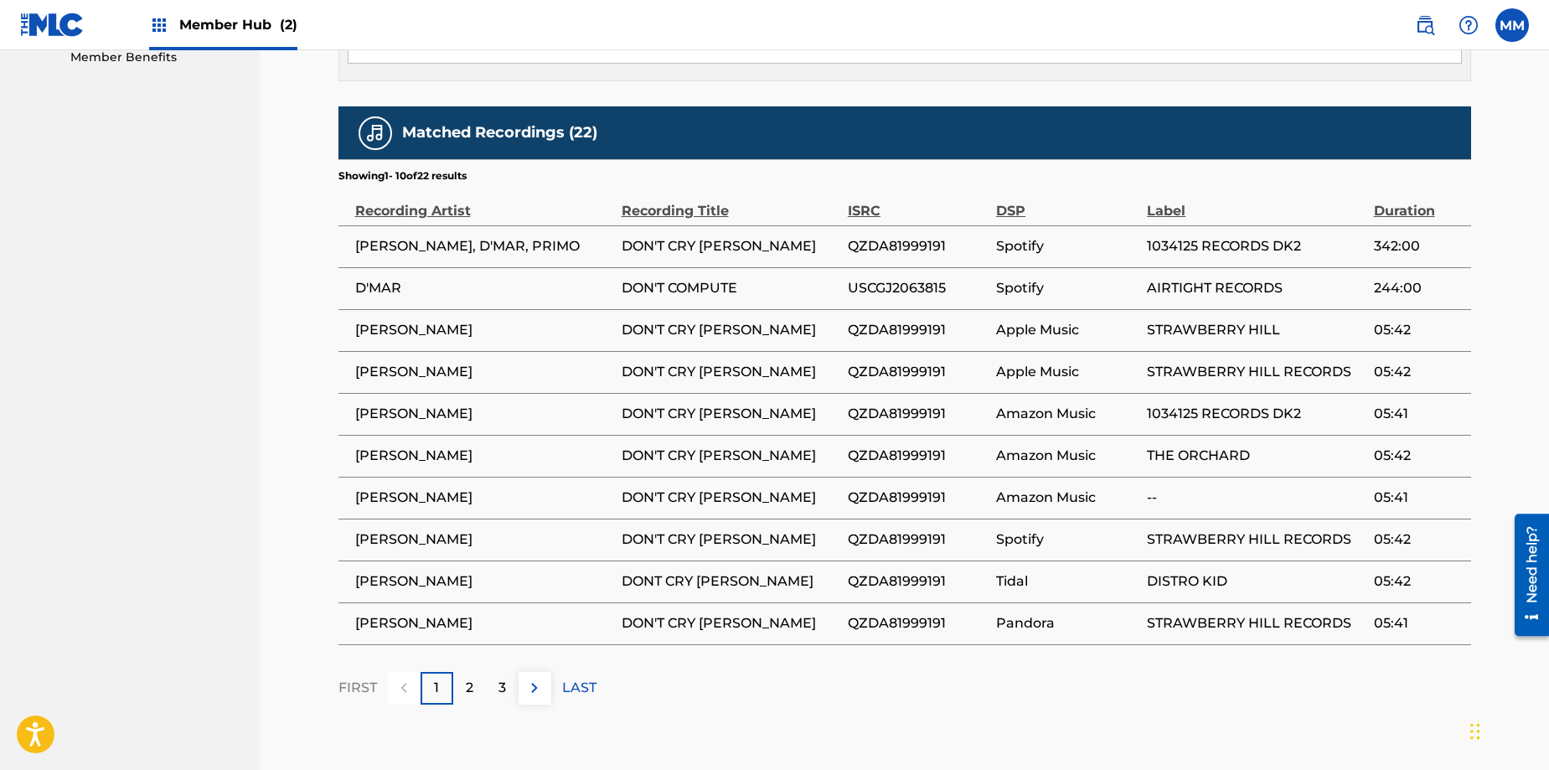
scroll to position [876, 0]
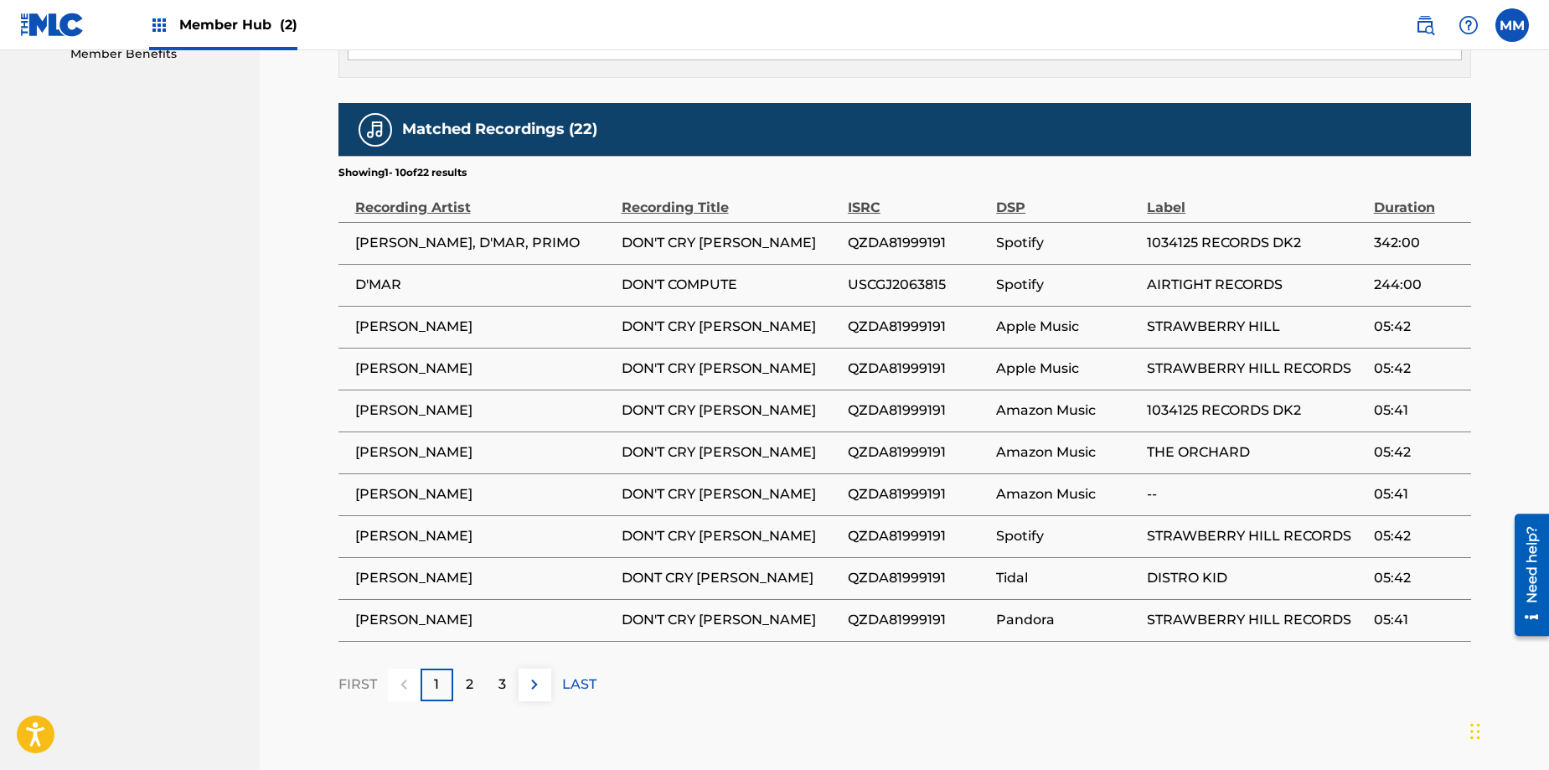
click at [1387, 245] on span "342:00" at bounding box center [1418, 243] width 89 height 20
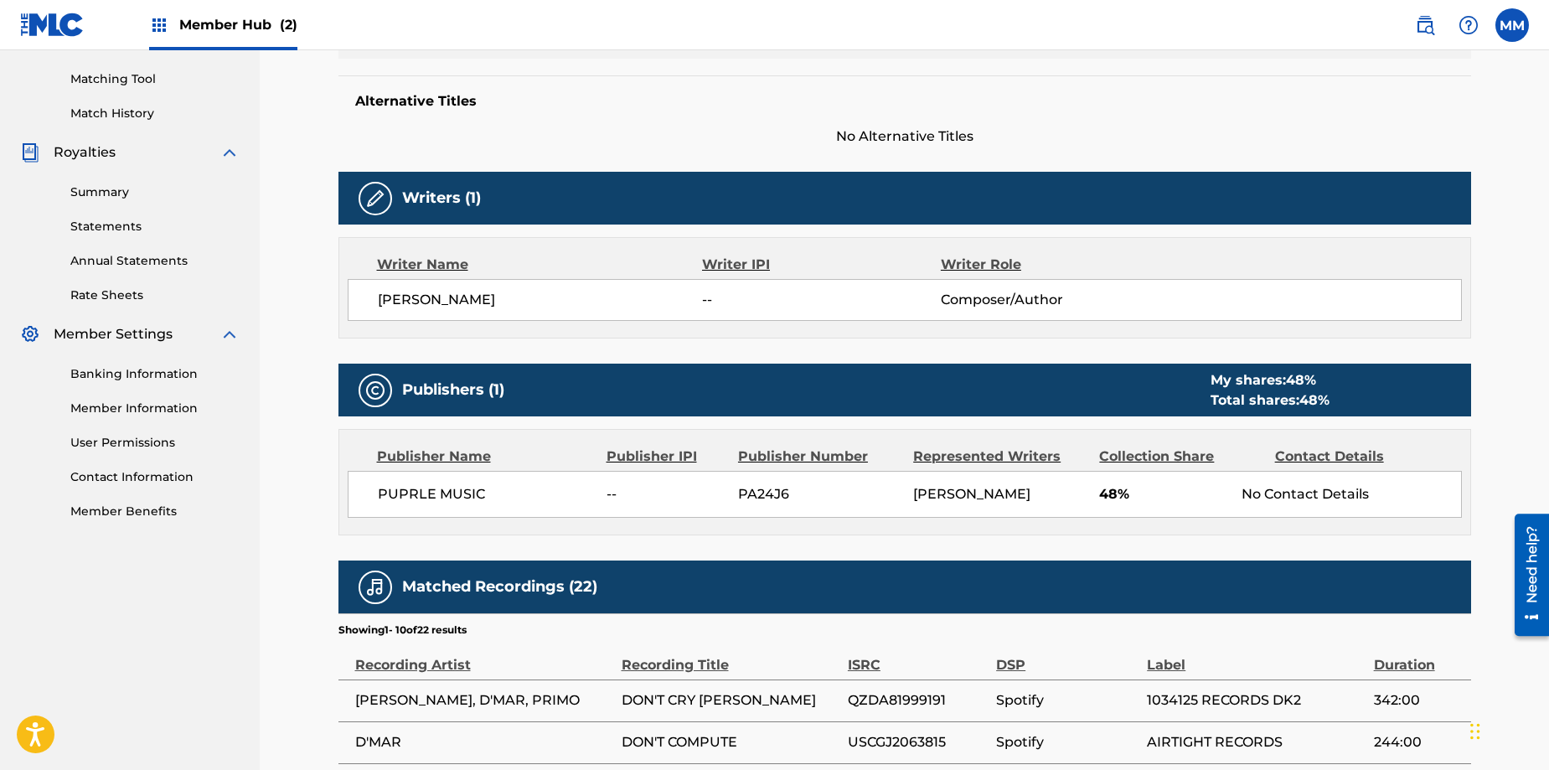
scroll to position [431, 0]
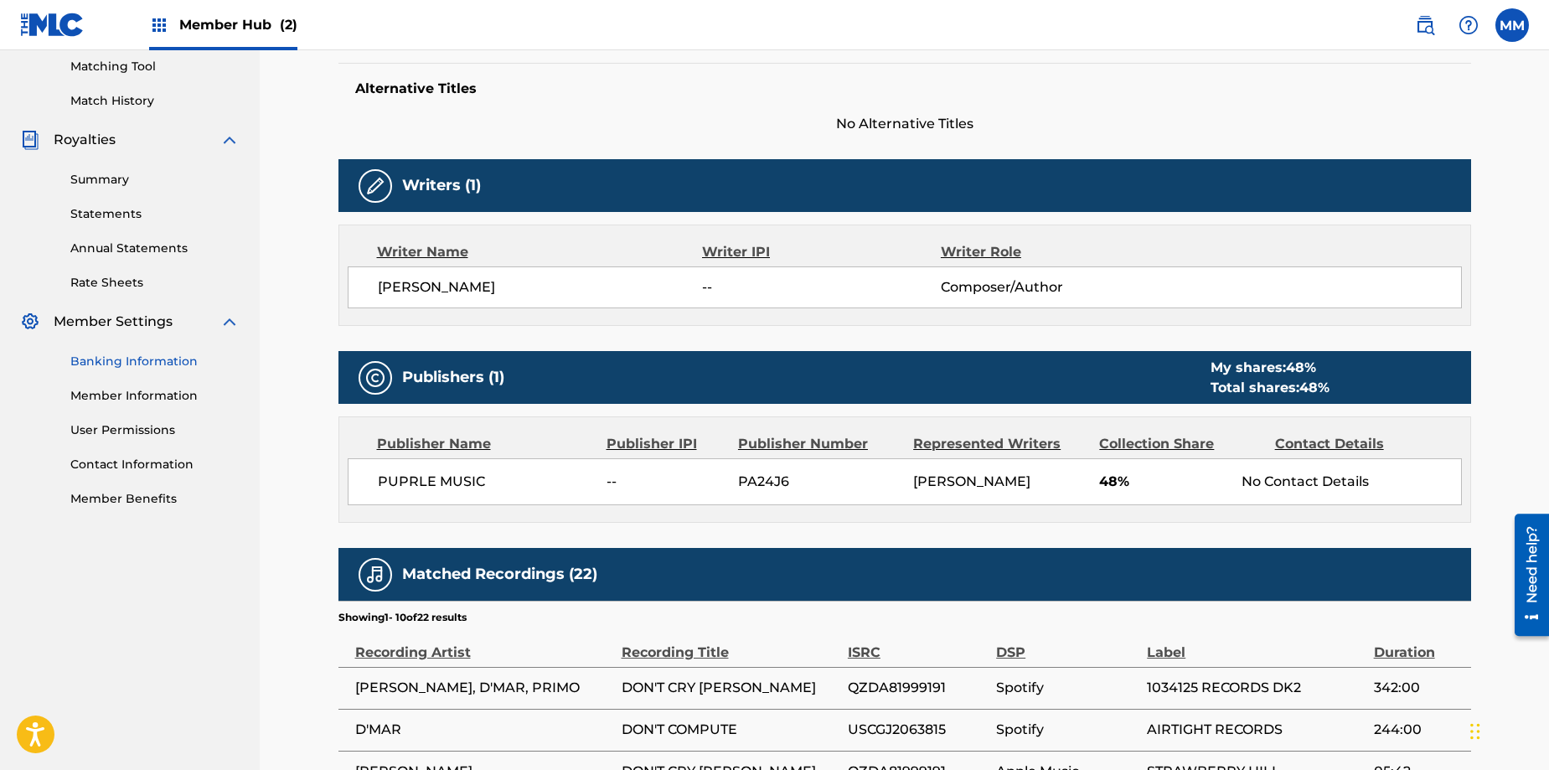
click at [134, 355] on link "Banking Information" at bounding box center [154, 362] width 169 height 18
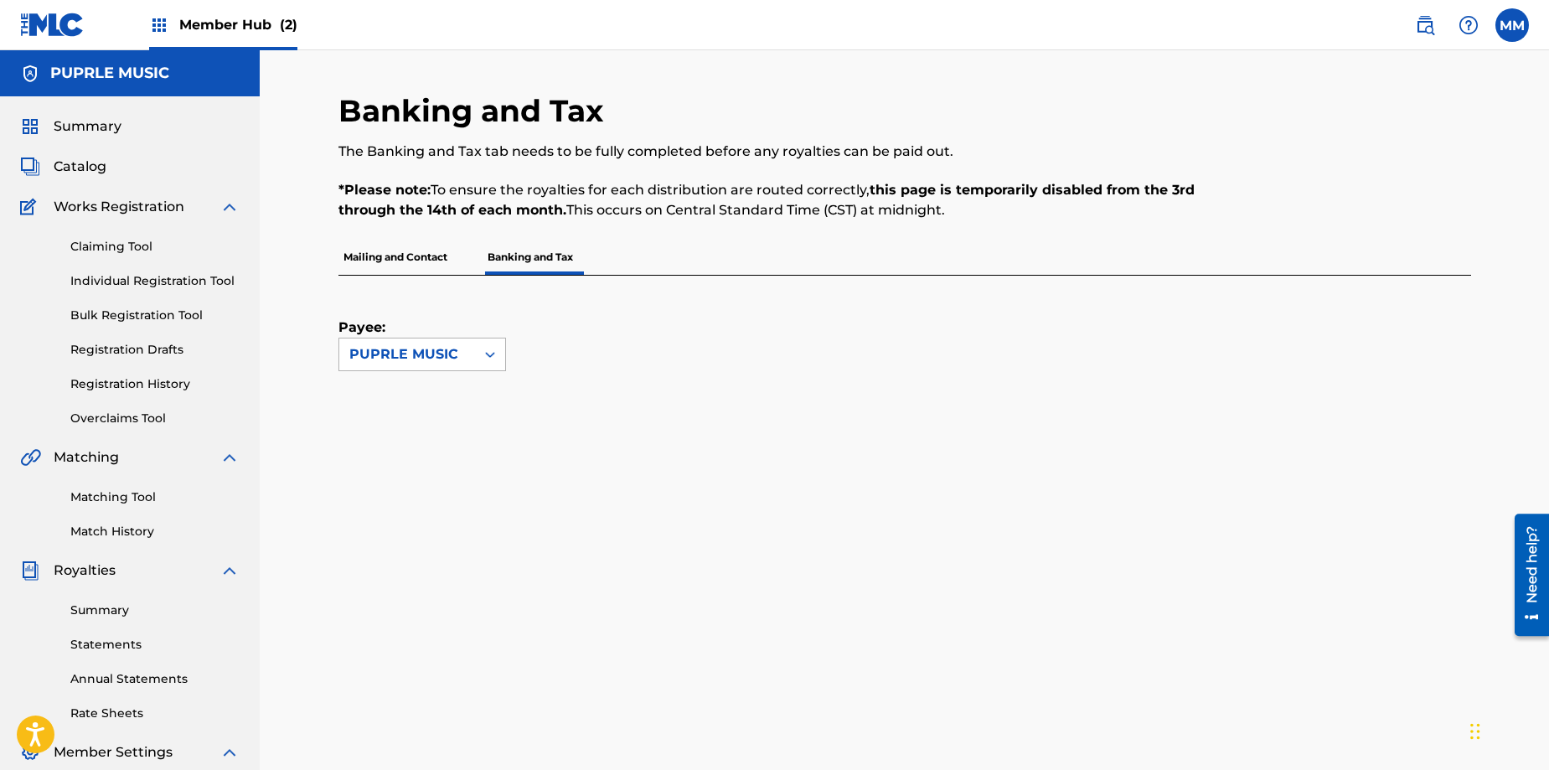
click at [437, 358] on div "PUPRLE MUSIC" at bounding box center [407, 354] width 116 height 20
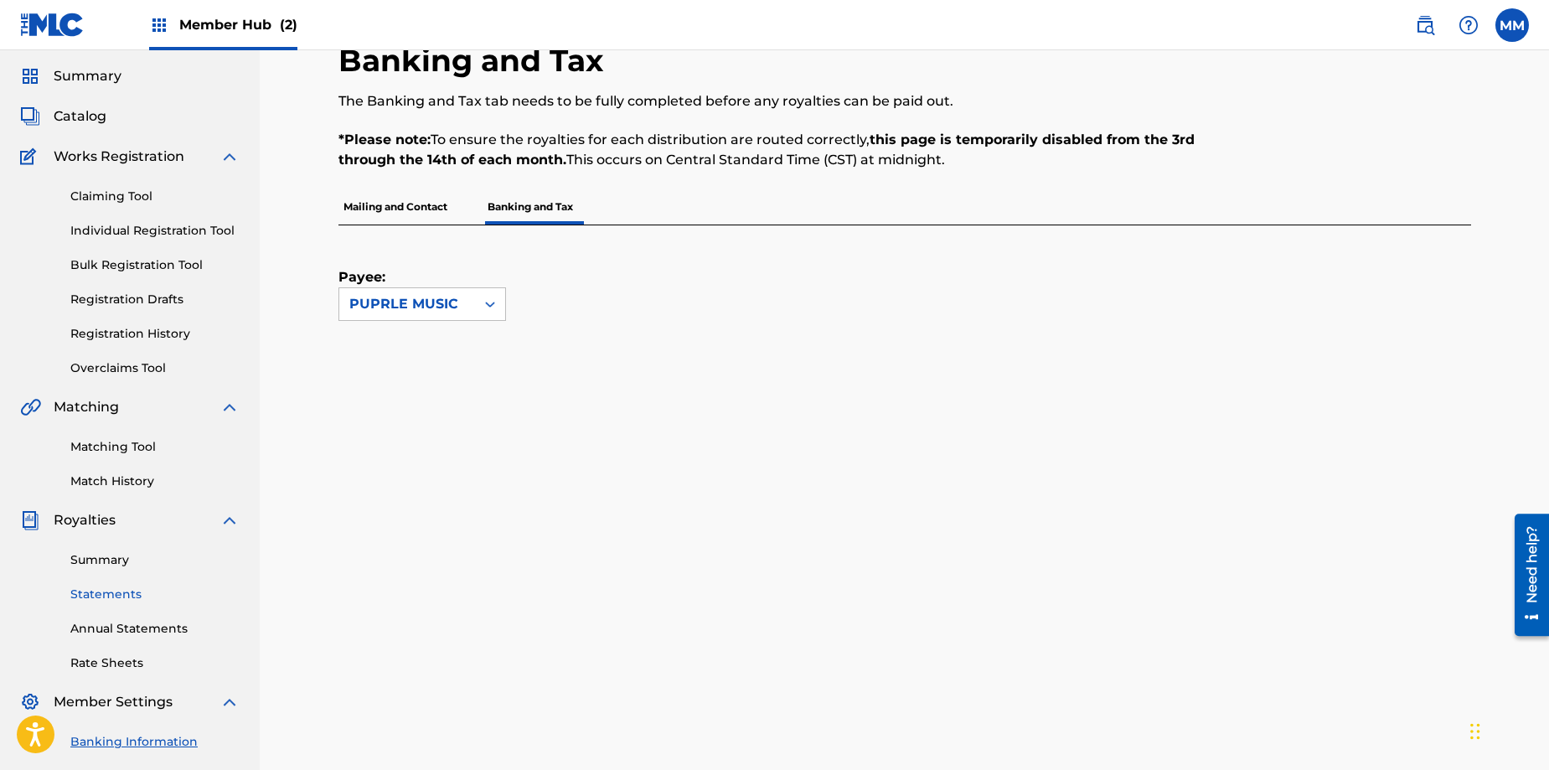
scroll to position [49, 0]
click at [154, 370] on link "Overclaims Tool" at bounding box center [154, 369] width 169 height 18
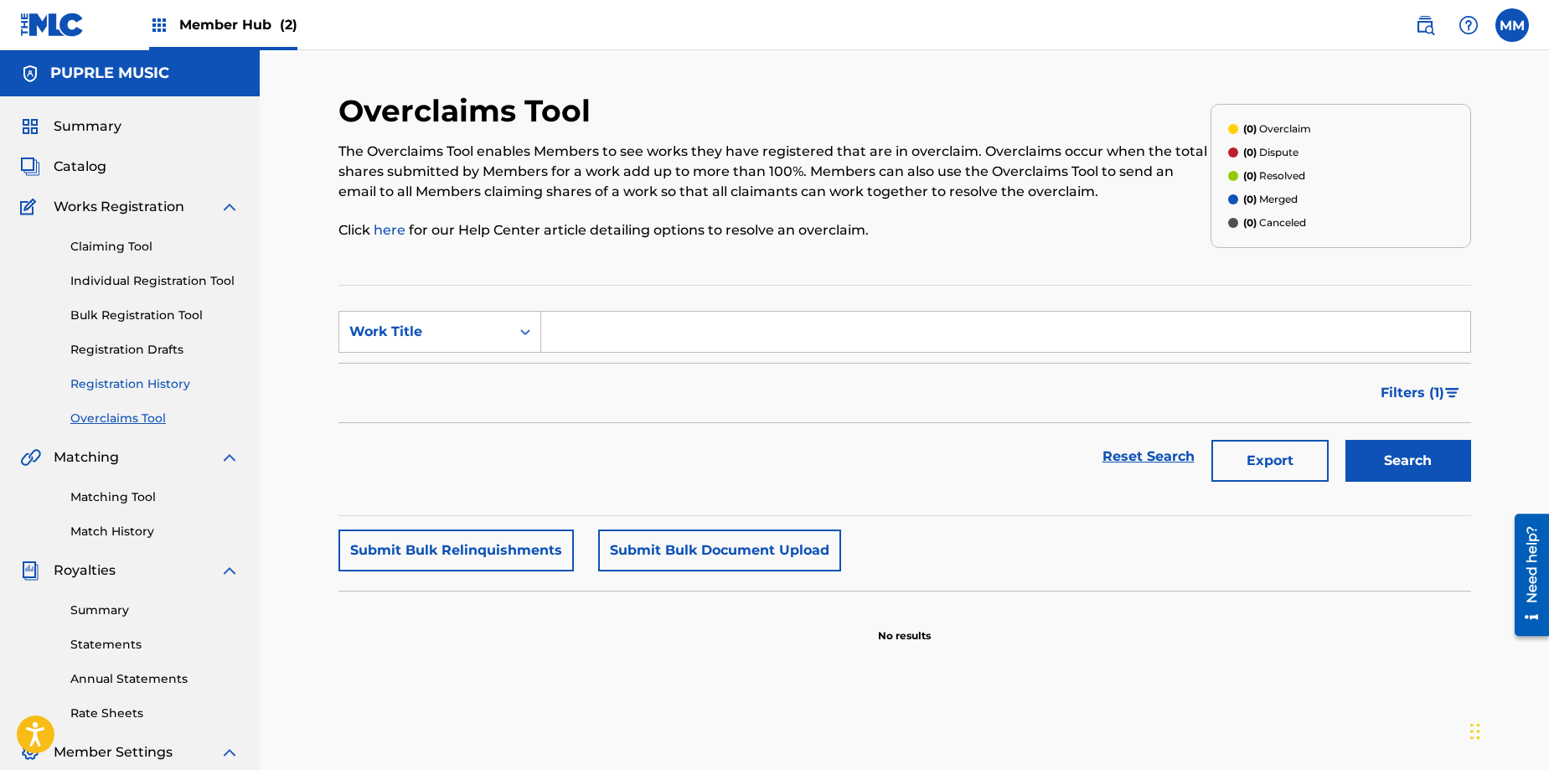
click at [119, 381] on link "Registration History" at bounding box center [154, 384] width 169 height 18
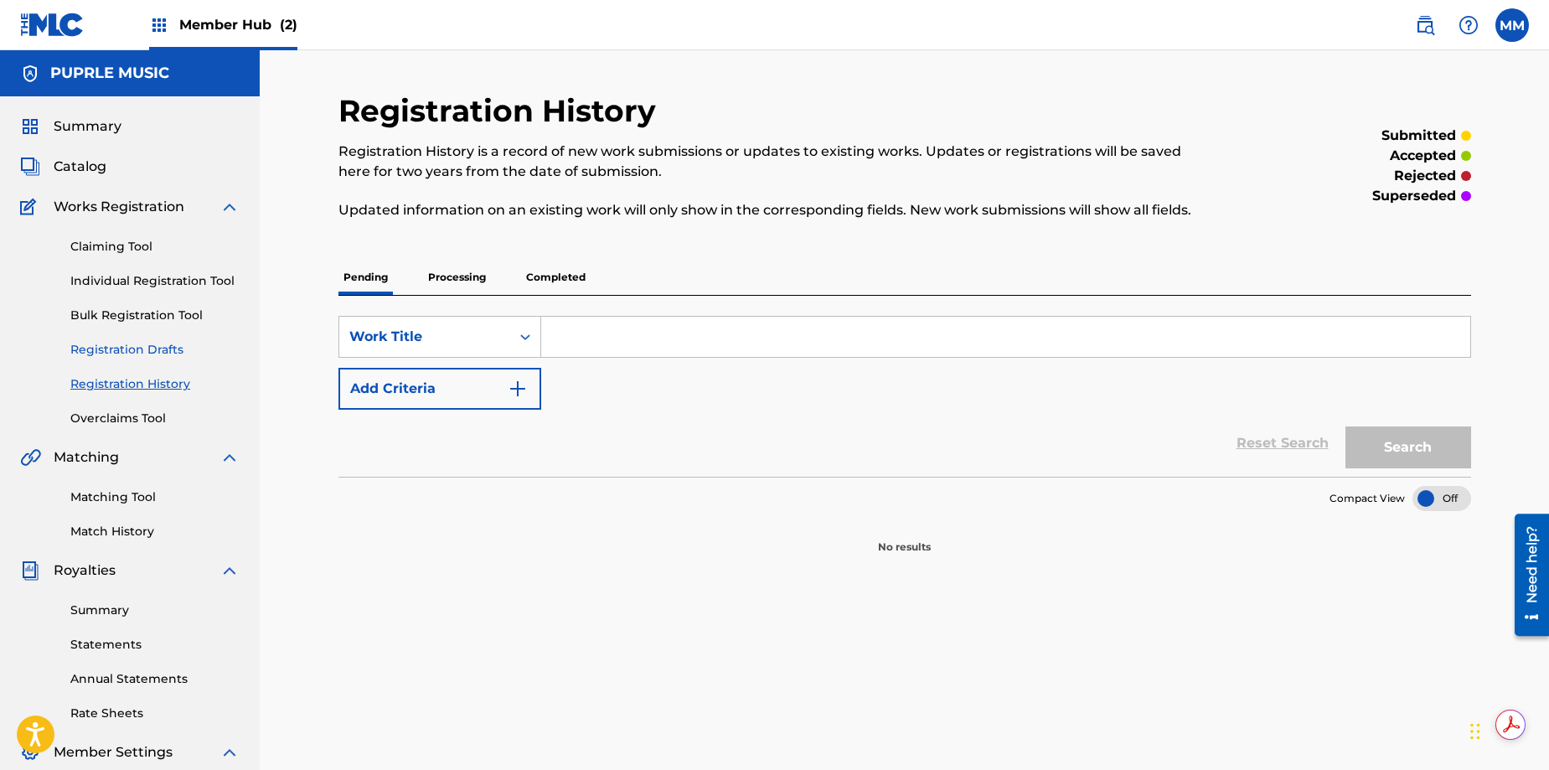
click at [115, 354] on link "Registration Drafts" at bounding box center [154, 350] width 169 height 18
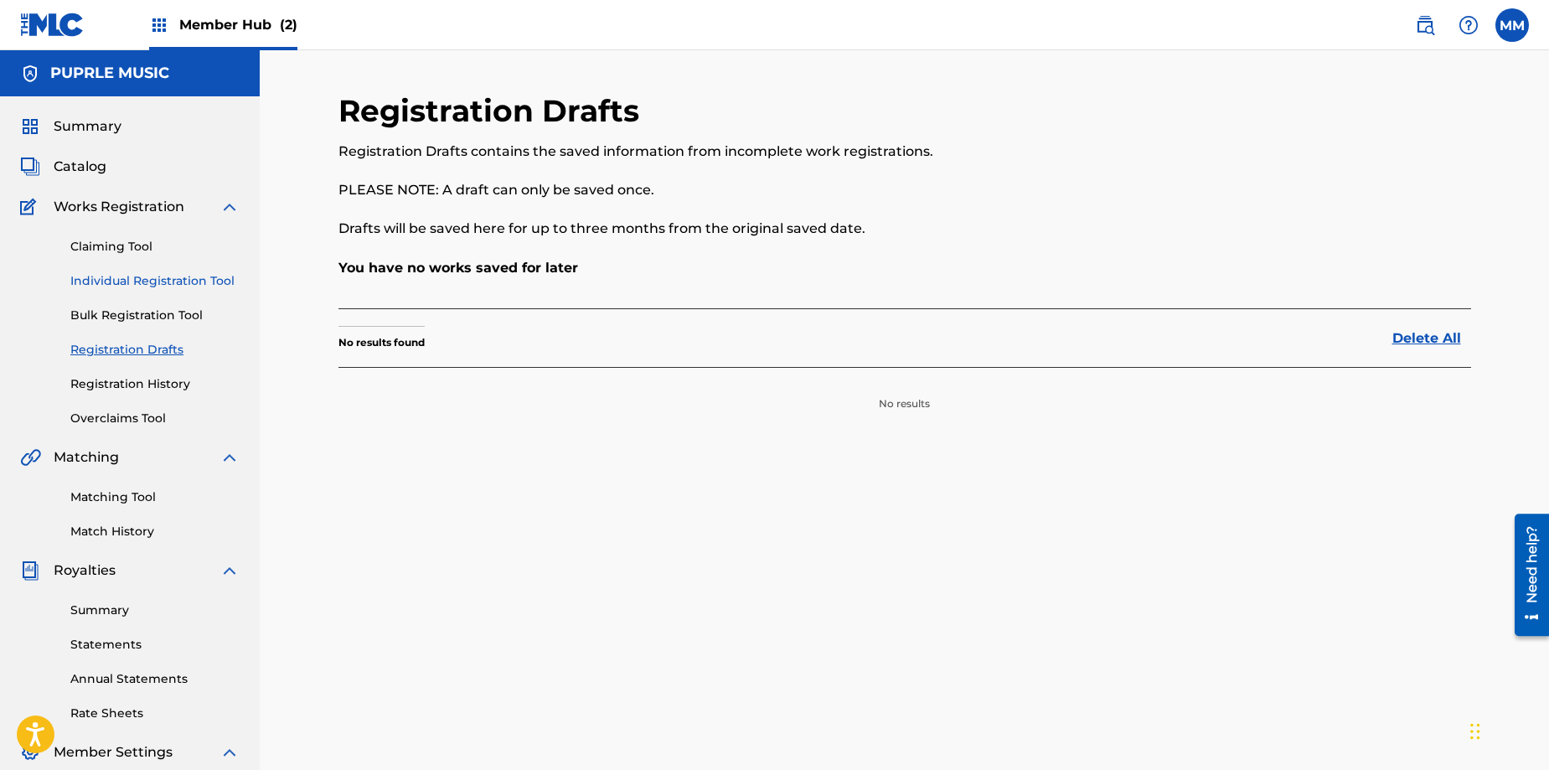
click at [147, 285] on link "Individual Registration Tool" at bounding box center [154, 281] width 169 height 18
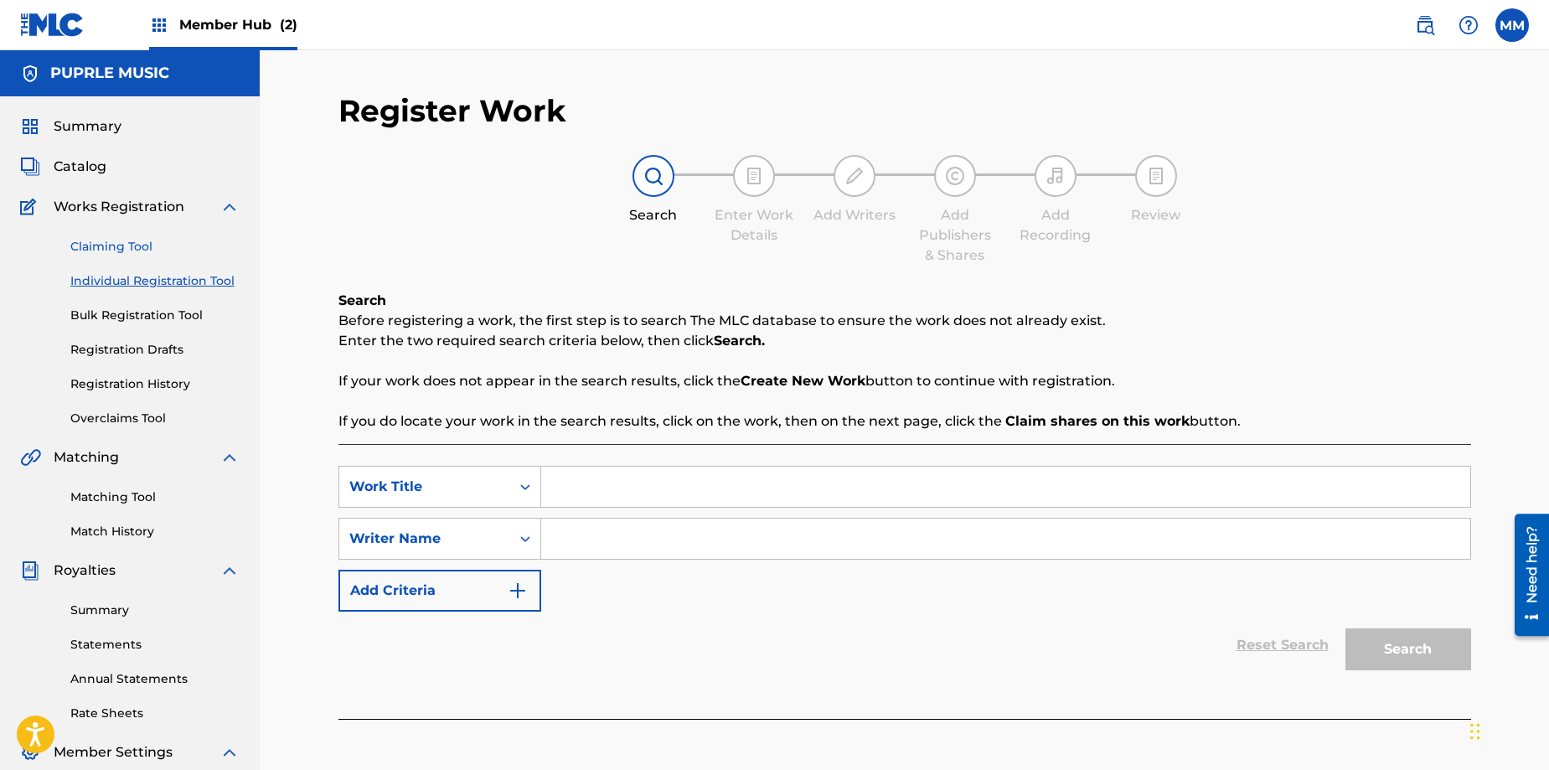
click at [129, 245] on link "Claiming Tool" at bounding box center [154, 247] width 169 height 18
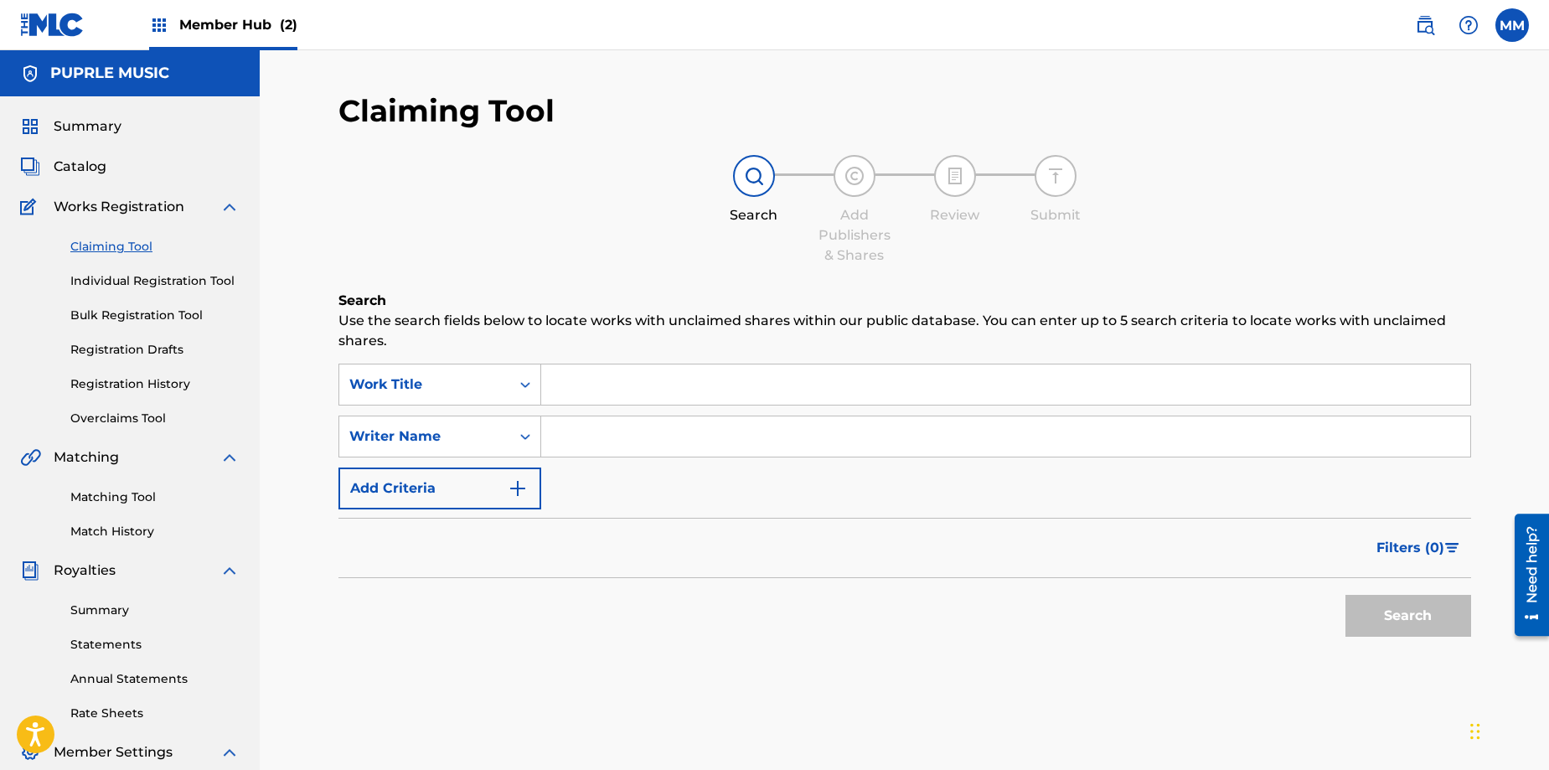
click at [603, 396] on input "Search Form" at bounding box center [1005, 385] width 929 height 40
click at [565, 446] on input "Search Form" at bounding box center [1005, 436] width 929 height 40
type input "[PERSON_NAME]"
click at [569, 394] on input "Search Form" at bounding box center [1005, 385] width 929 height 40
click at [628, 386] on input "Let's Do It gain" at bounding box center [1005, 385] width 929 height 40
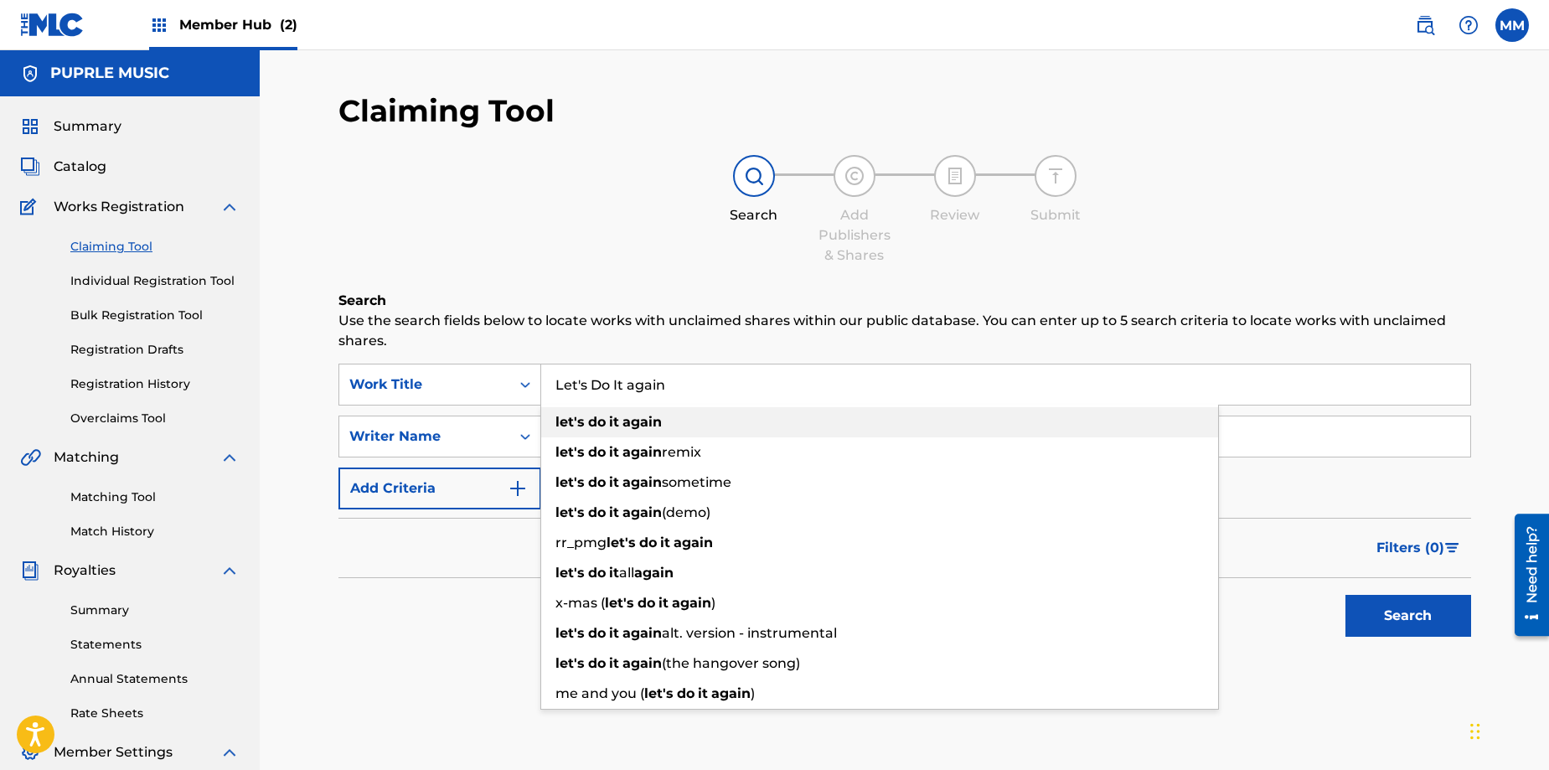
click at [649, 422] on strong "again" at bounding box center [642, 422] width 39 height 16
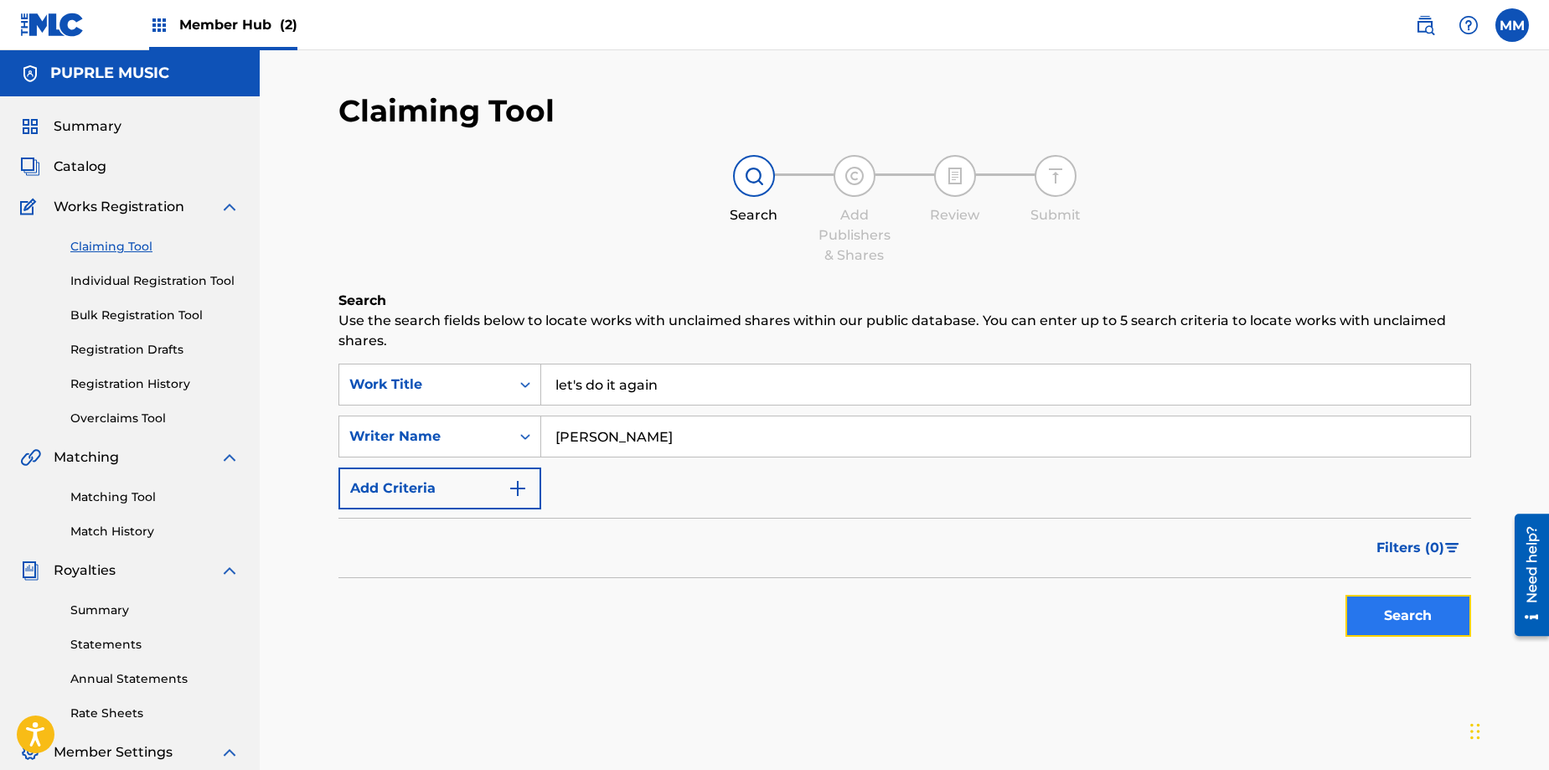
click at [1422, 622] on button "Search" at bounding box center [1409, 616] width 126 height 42
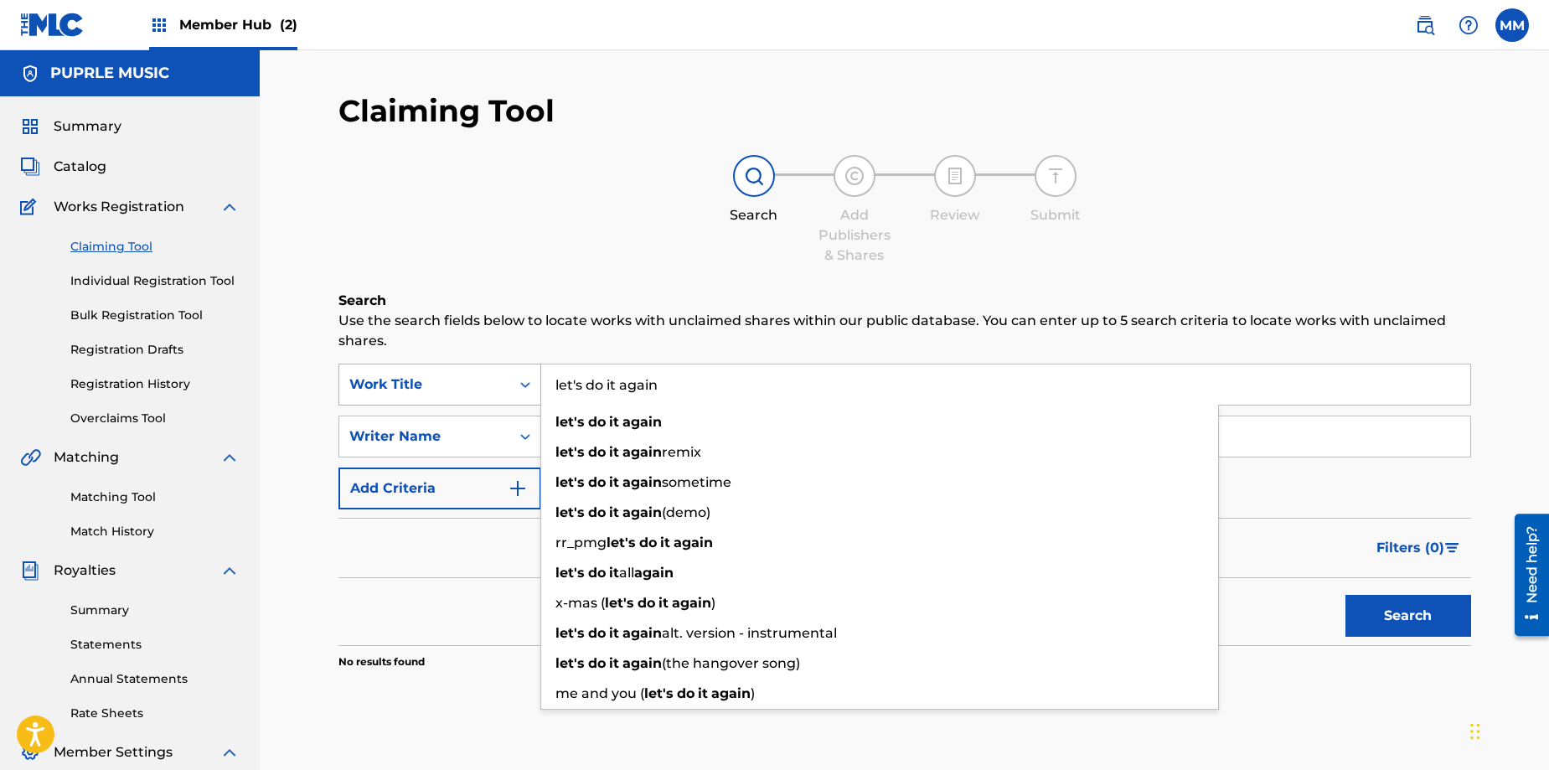
drag, startPoint x: 680, startPoint y: 386, endPoint x: 539, endPoint y: 379, distance: 141.8
click at [539, 379] on div "SearchWithCriteria31298fa3-ec33-4120-87ea-14d647301db0 Work Title let's do it a…" at bounding box center [905, 385] width 1133 height 42
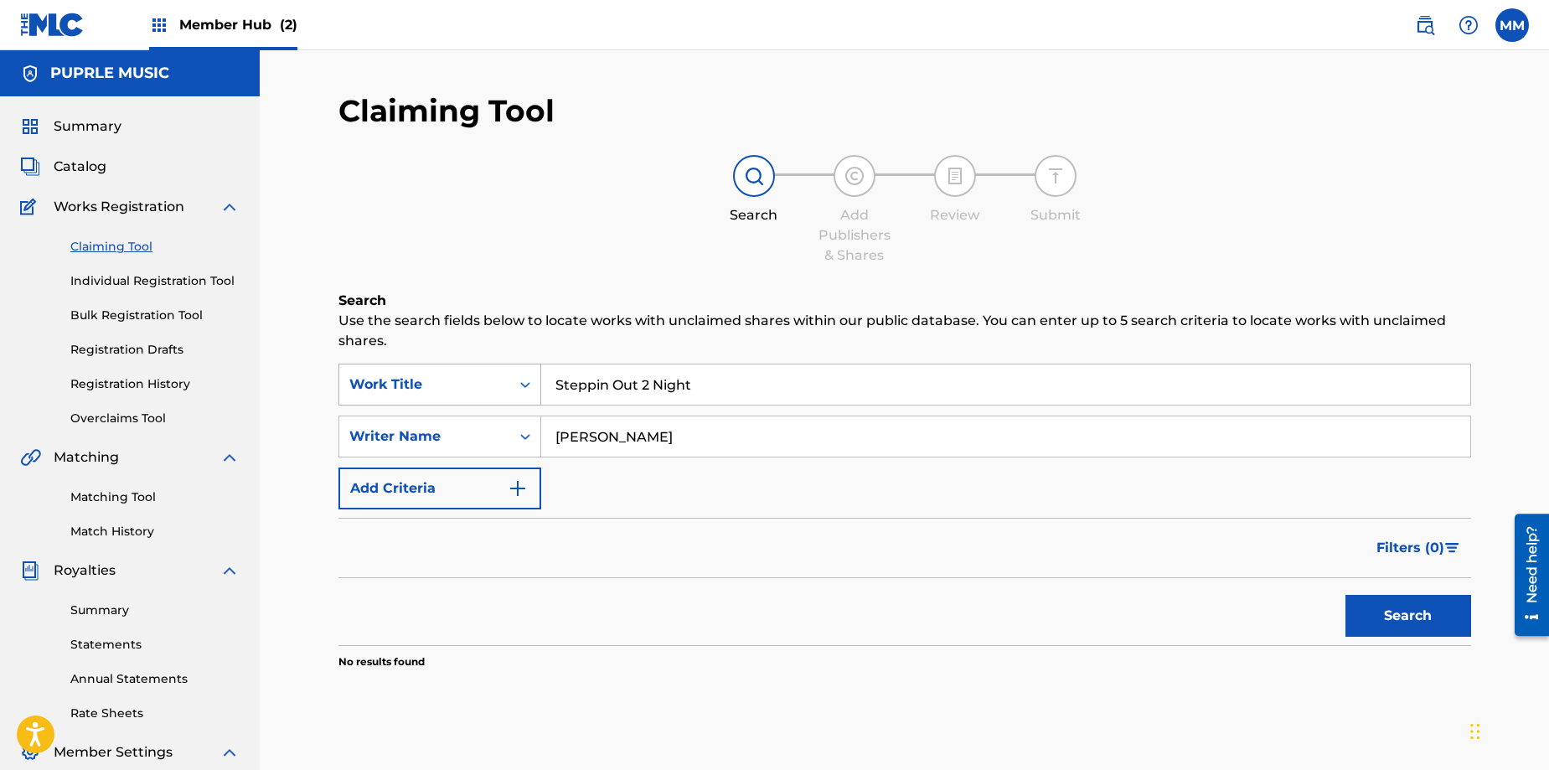
scroll to position [9, 0]
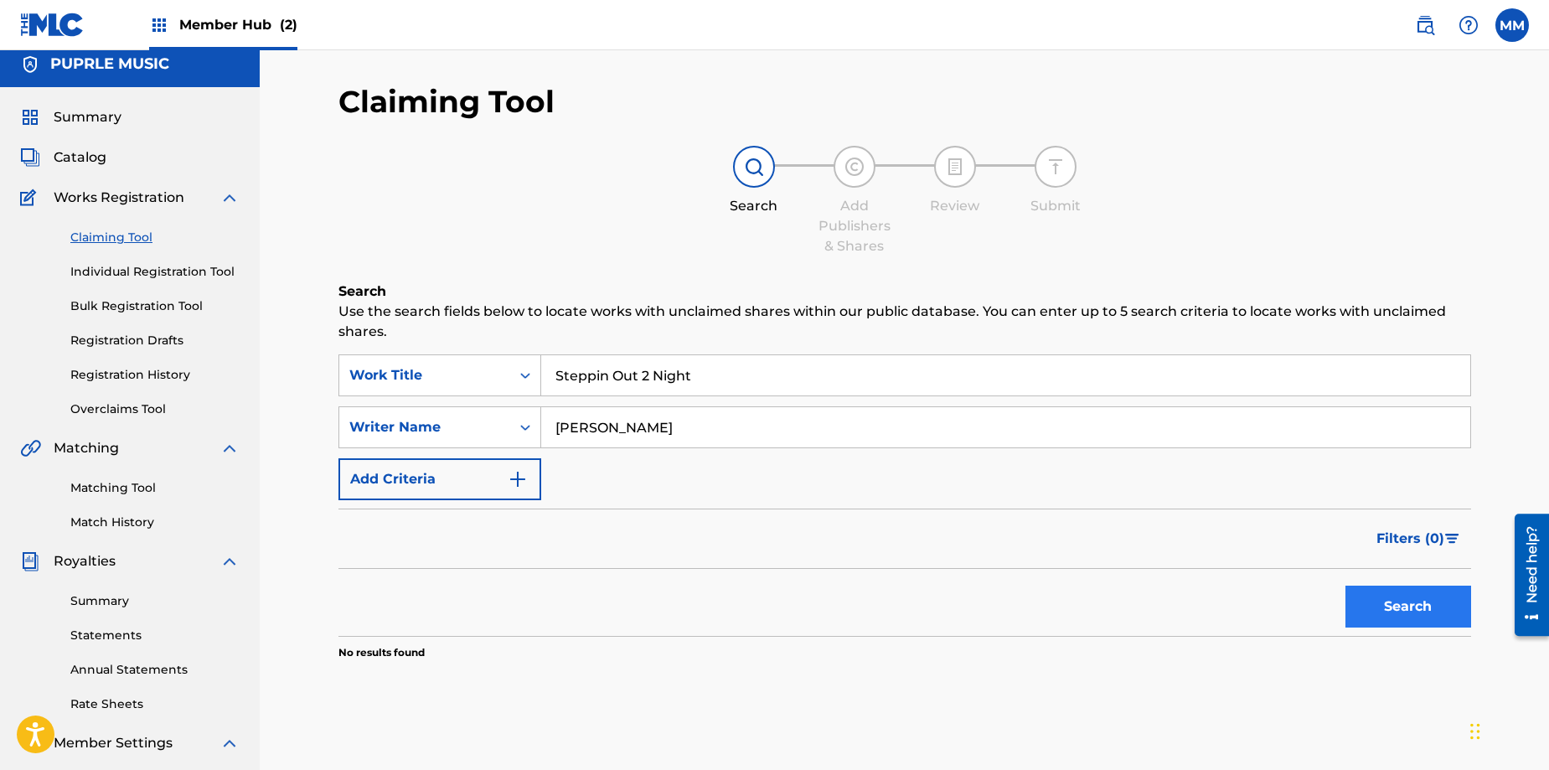
type input "Steppin Out 2 Night"
click at [1385, 613] on button "Search" at bounding box center [1409, 606] width 126 height 42
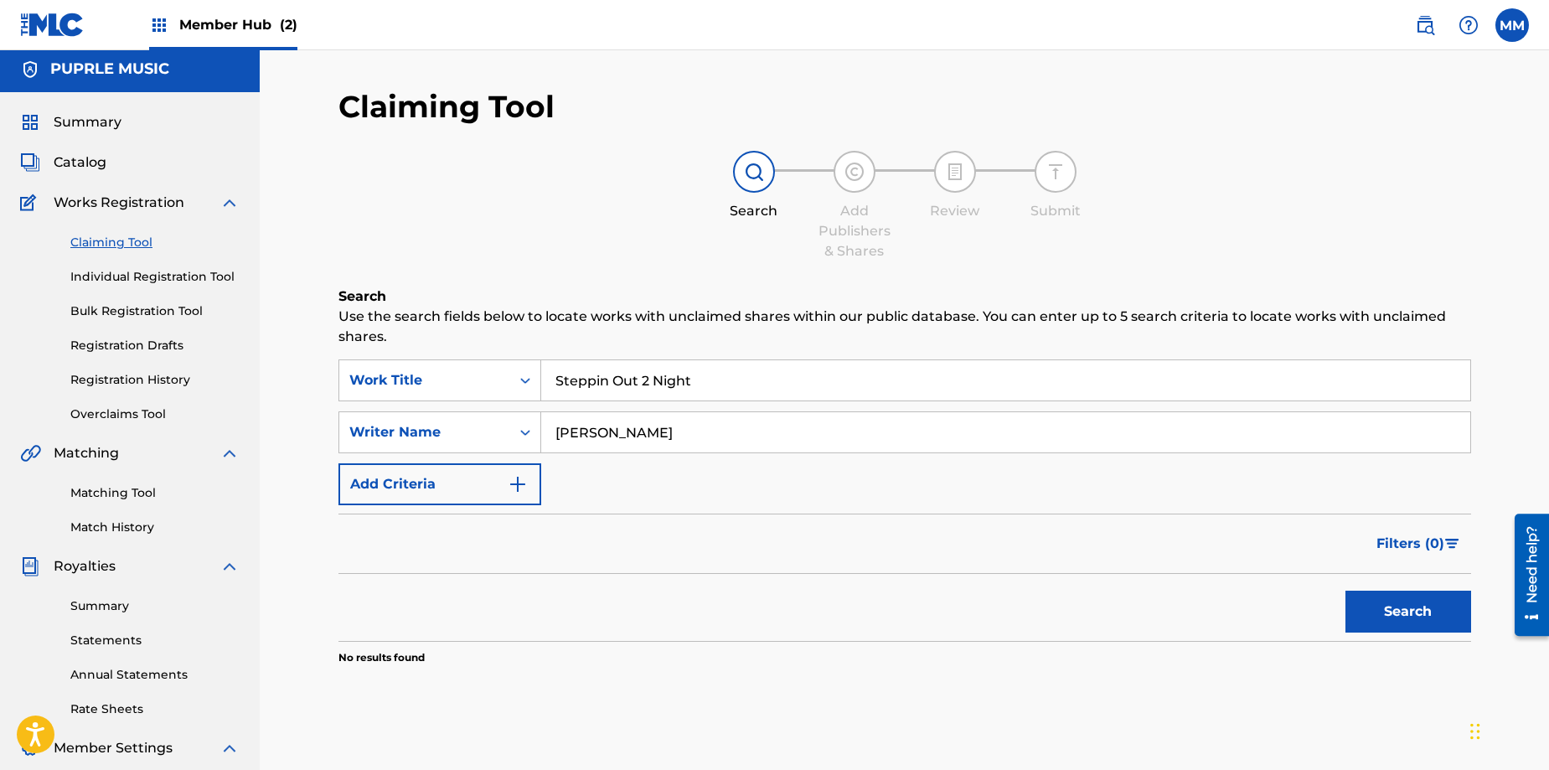
scroll to position [0, 0]
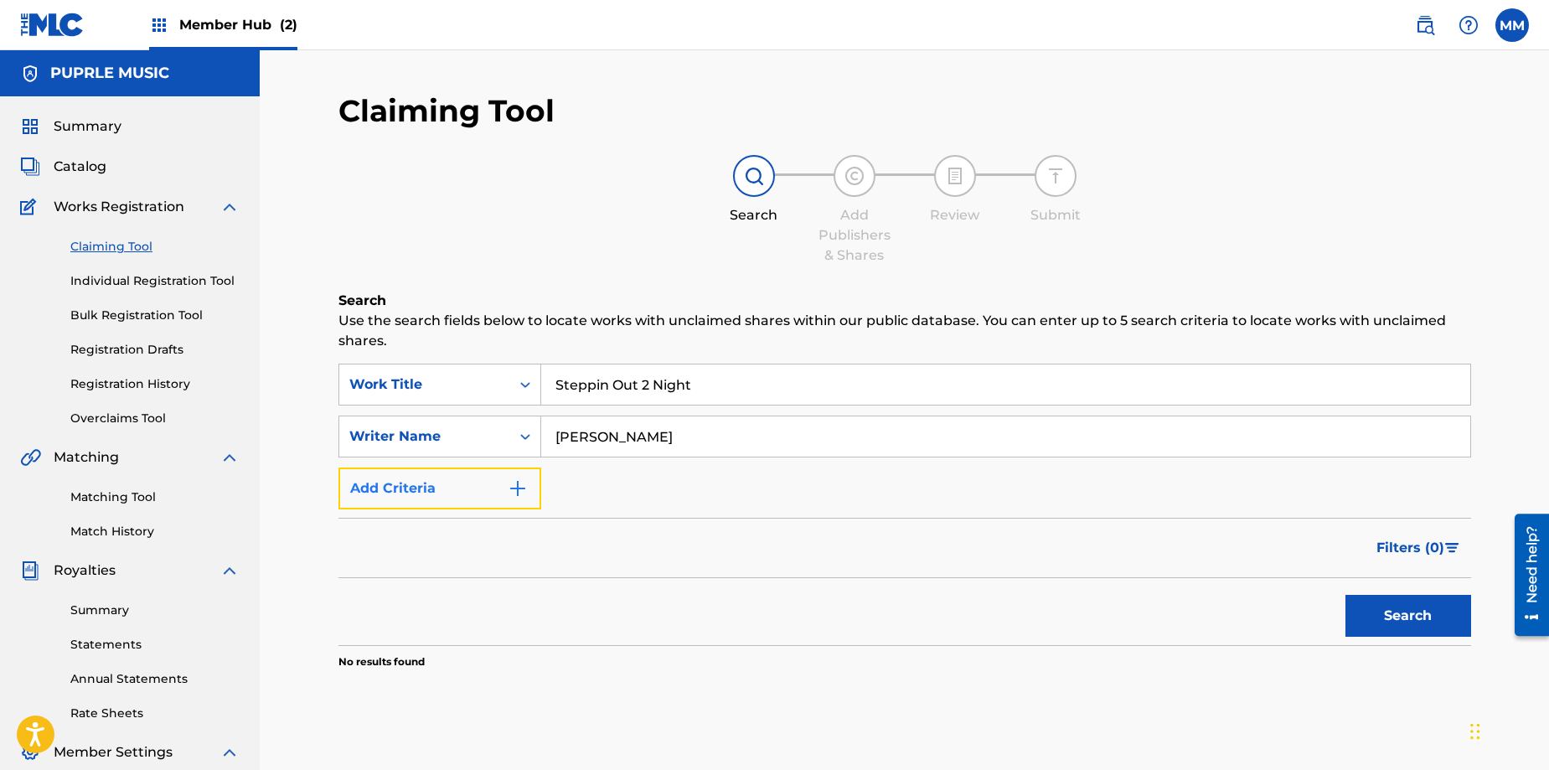
click at [509, 487] on img "Search Form" at bounding box center [518, 489] width 20 height 20
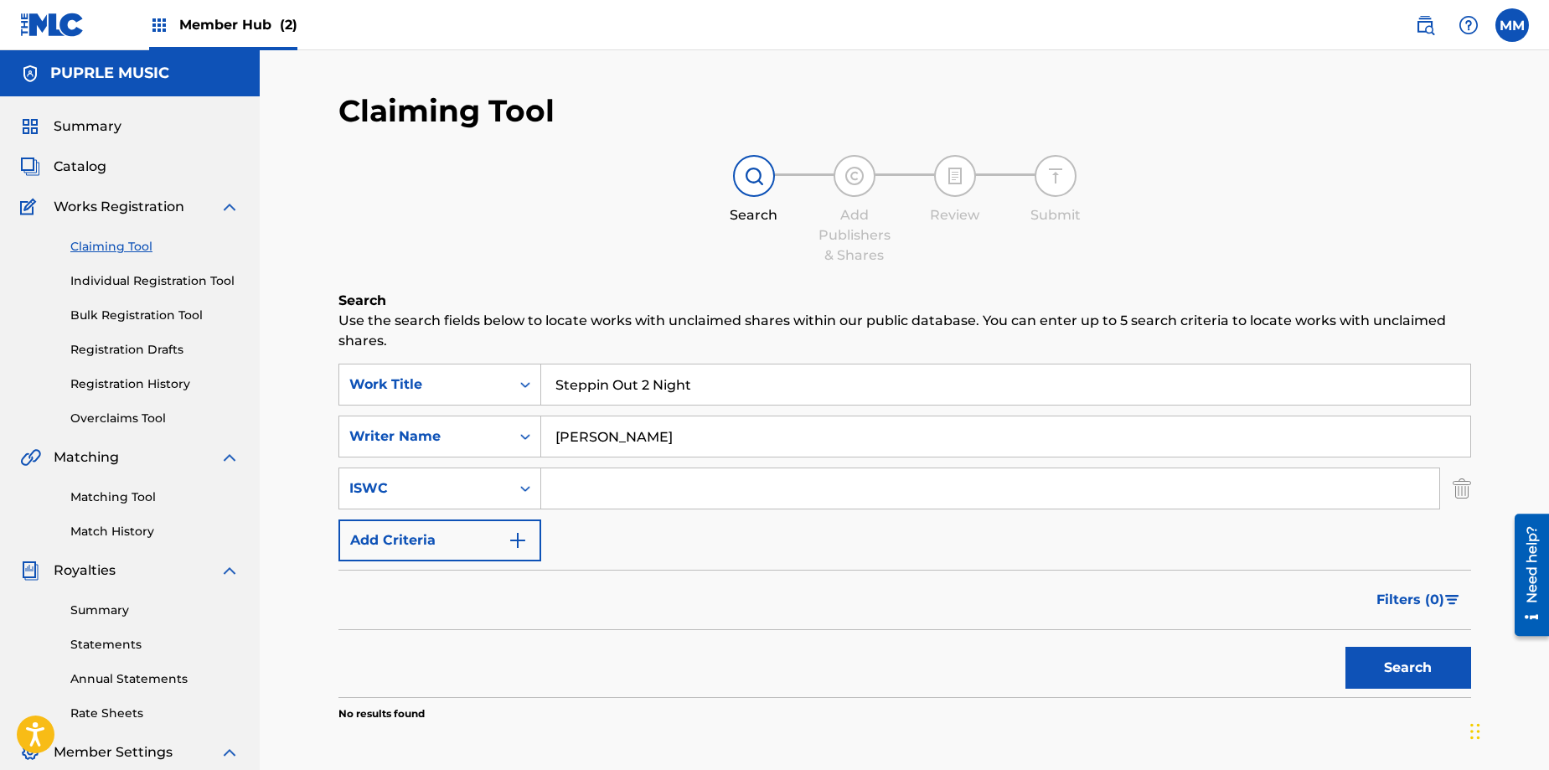
click at [563, 496] on input "Search Form" at bounding box center [990, 488] width 898 height 40
